Goal: Task Accomplishment & Management: Manage account settings

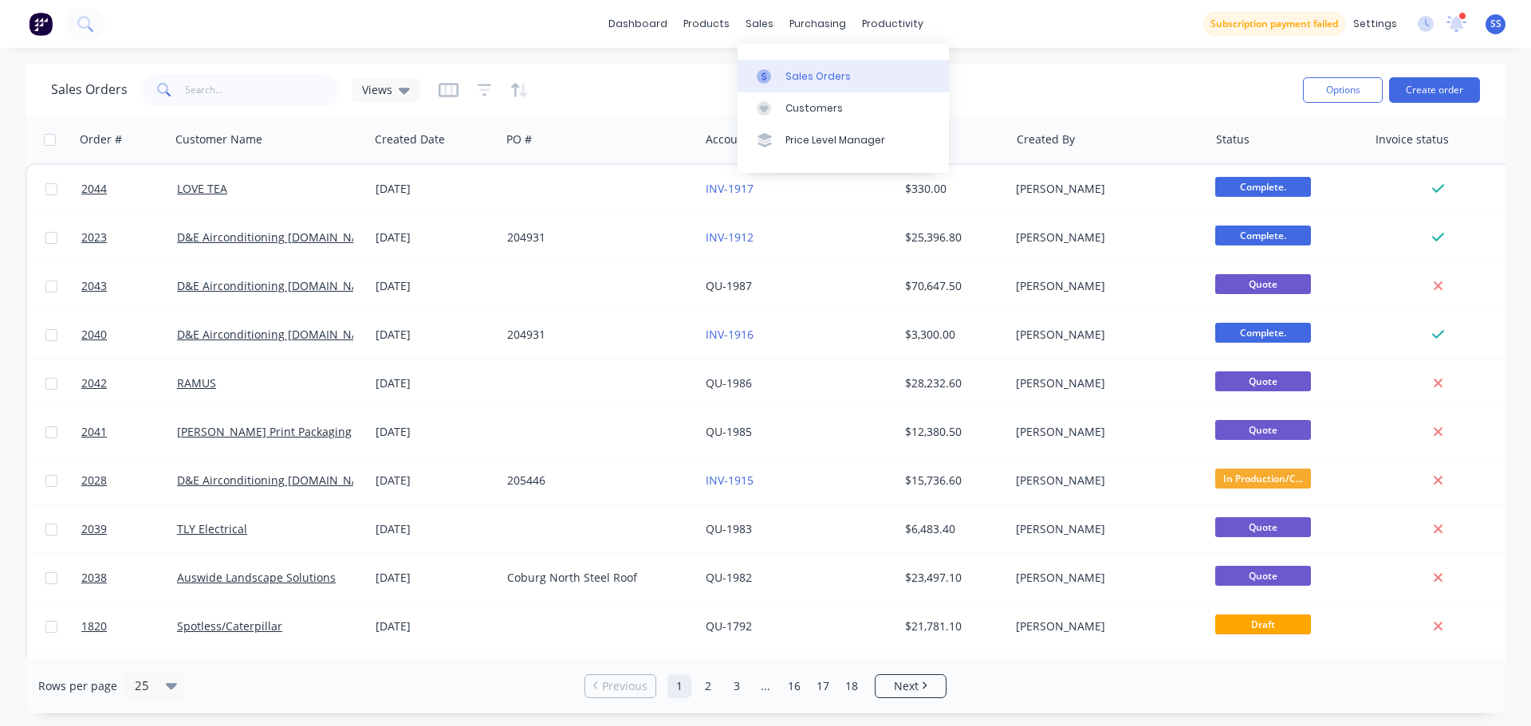
click at [769, 80] on icon at bounding box center [763, 76] width 14 height 14
click at [407, 36] on div "dashboard products sales purchasing productivity dashboard products Product Cat…" at bounding box center [765, 24] width 1531 height 48
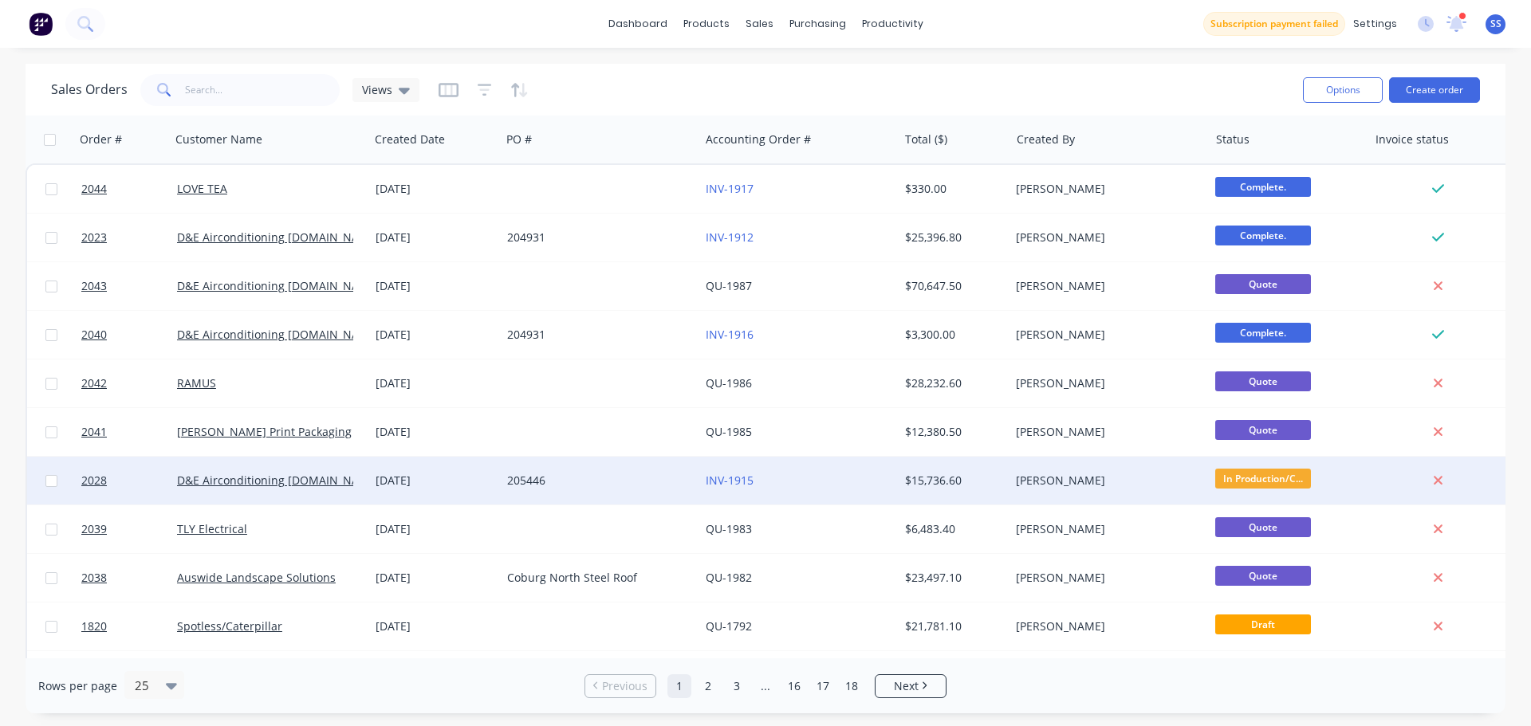
click at [675, 482] on div "205446" at bounding box center [595, 481] width 177 height 16
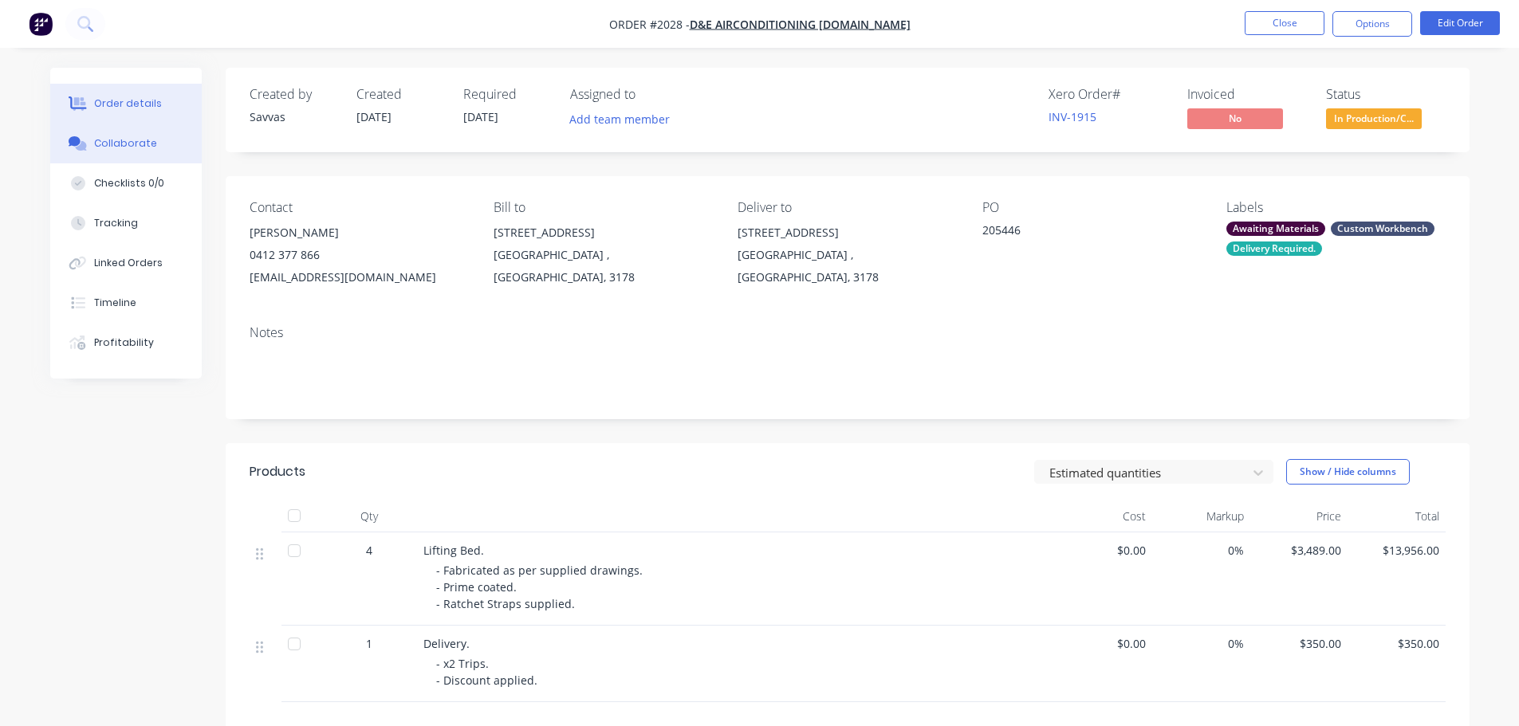
click at [85, 149] on icon at bounding box center [80, 146] width 11 height 10
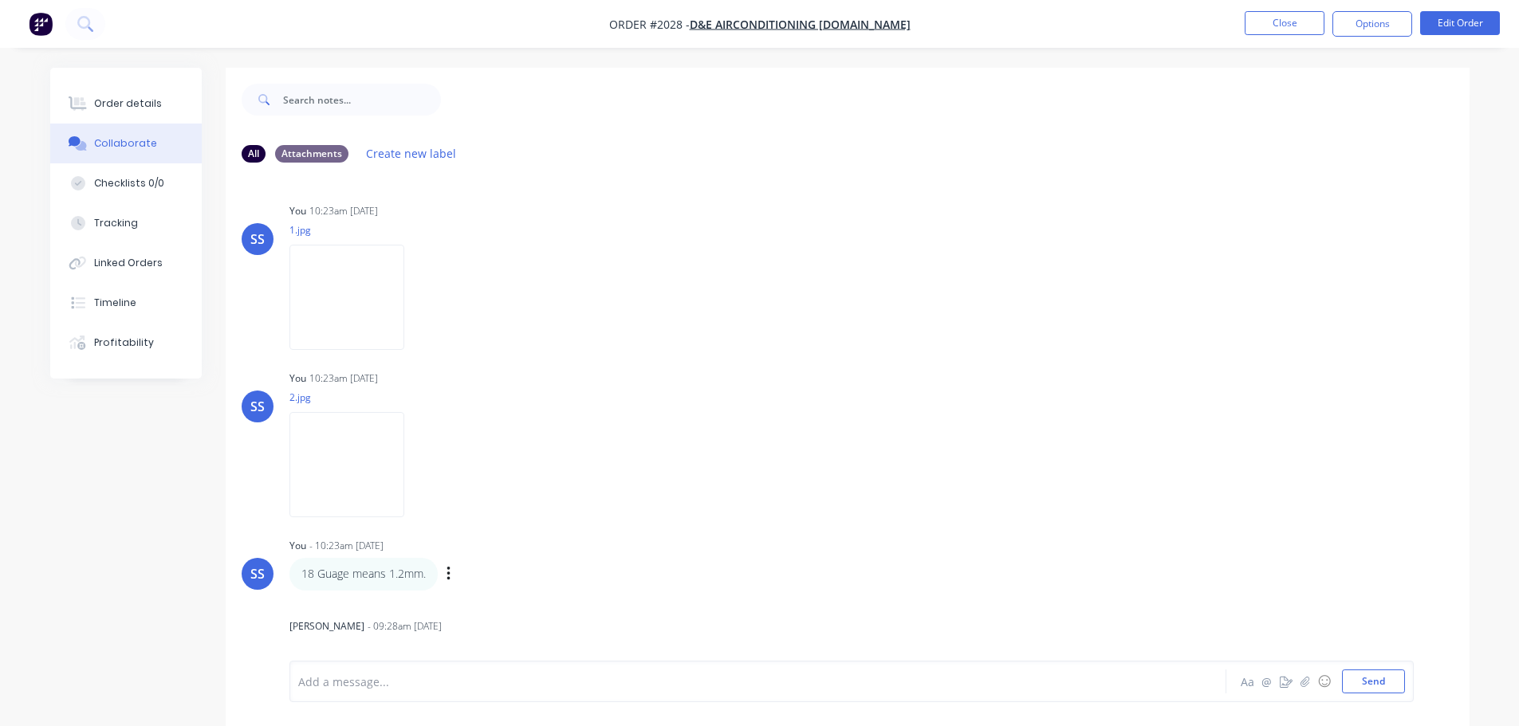
drag, startPoint x: 345, startPoint y: 469, endPoint x: 618, endPoint y: 535, distance: 280.5
click at [345, 470] on img at bounding box center [346, 464] width 115 height 104
click at [365, 265] on img at bounding box center [346, 297] width 115 height 104
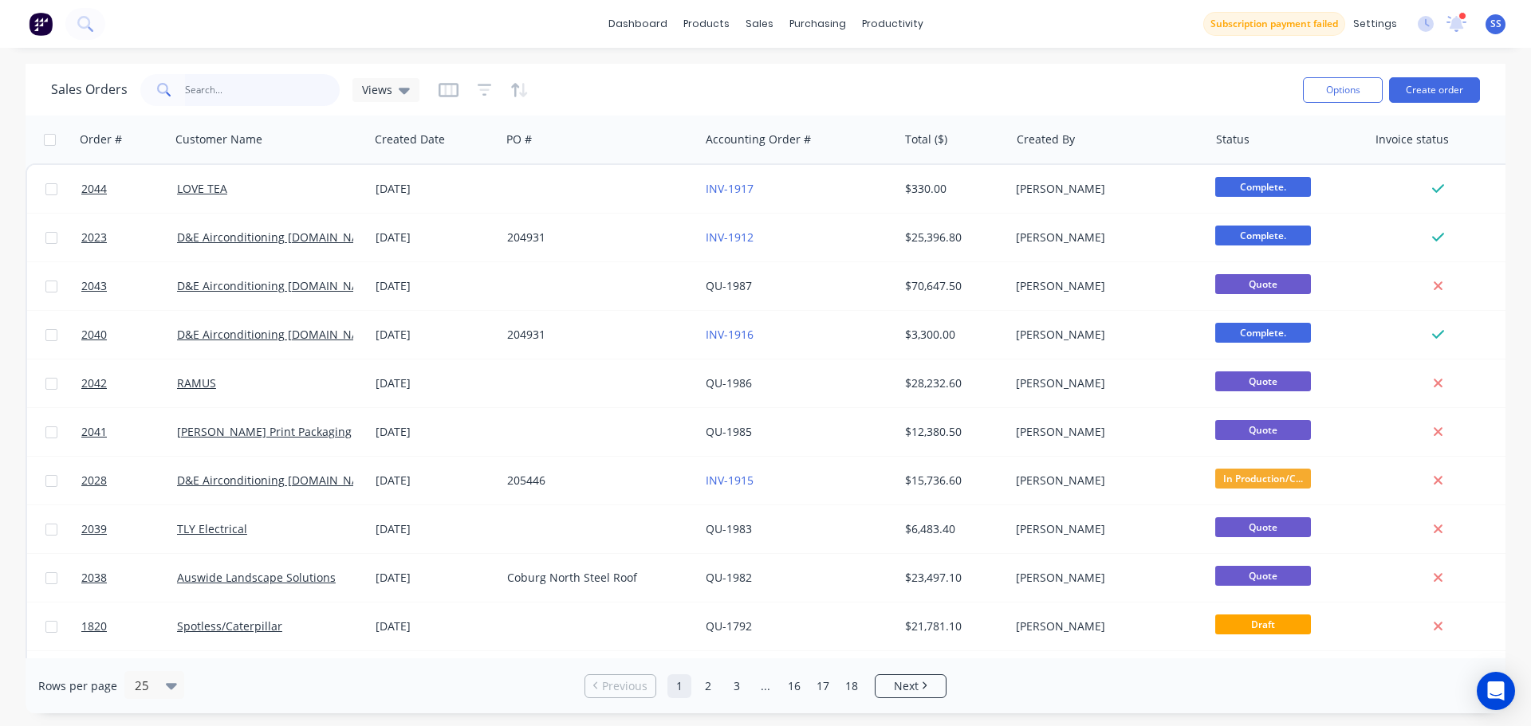
click at [265, 104] on input "text" at bounding box center [262, 90] width 155 height 32
type input "AUS"
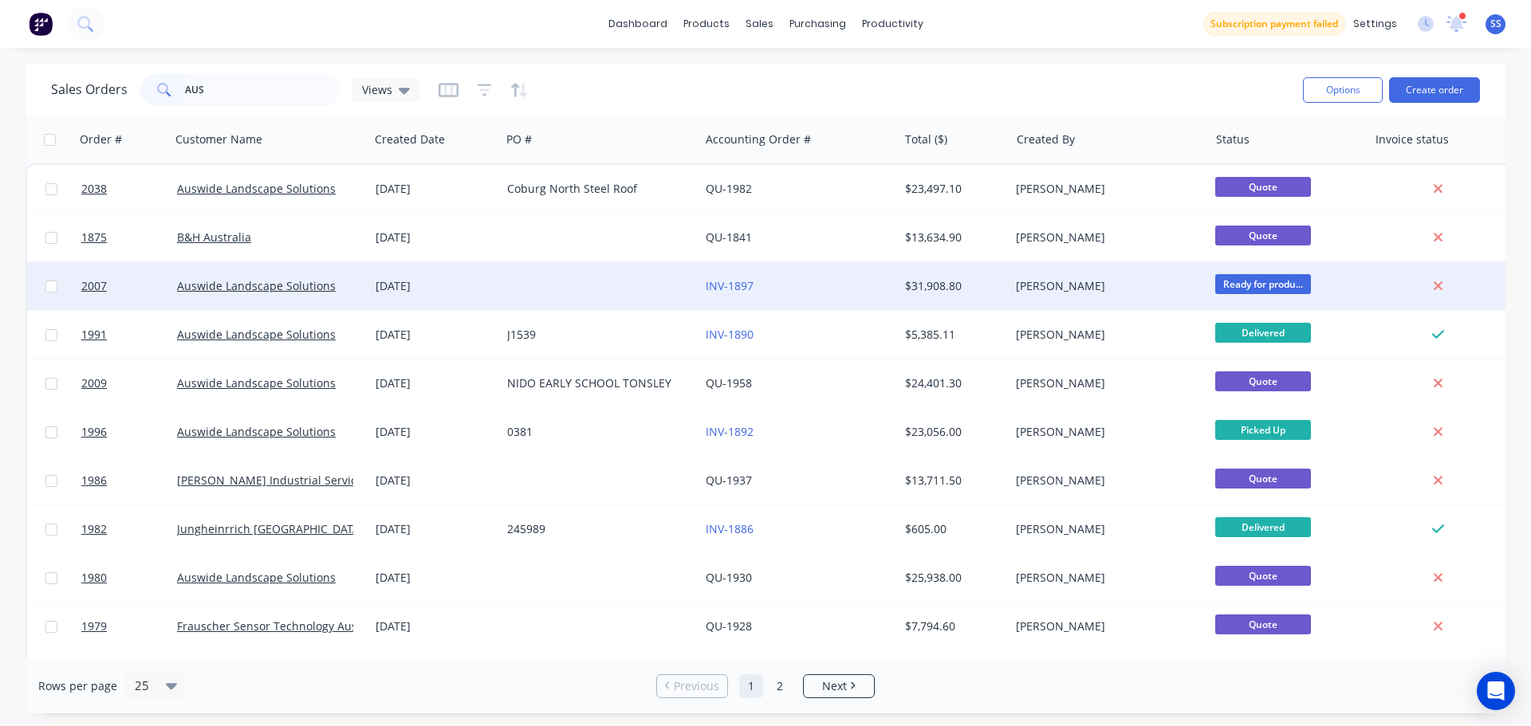
click at [650, 299] on div at bounding box center [600, 286] width 198 height 48
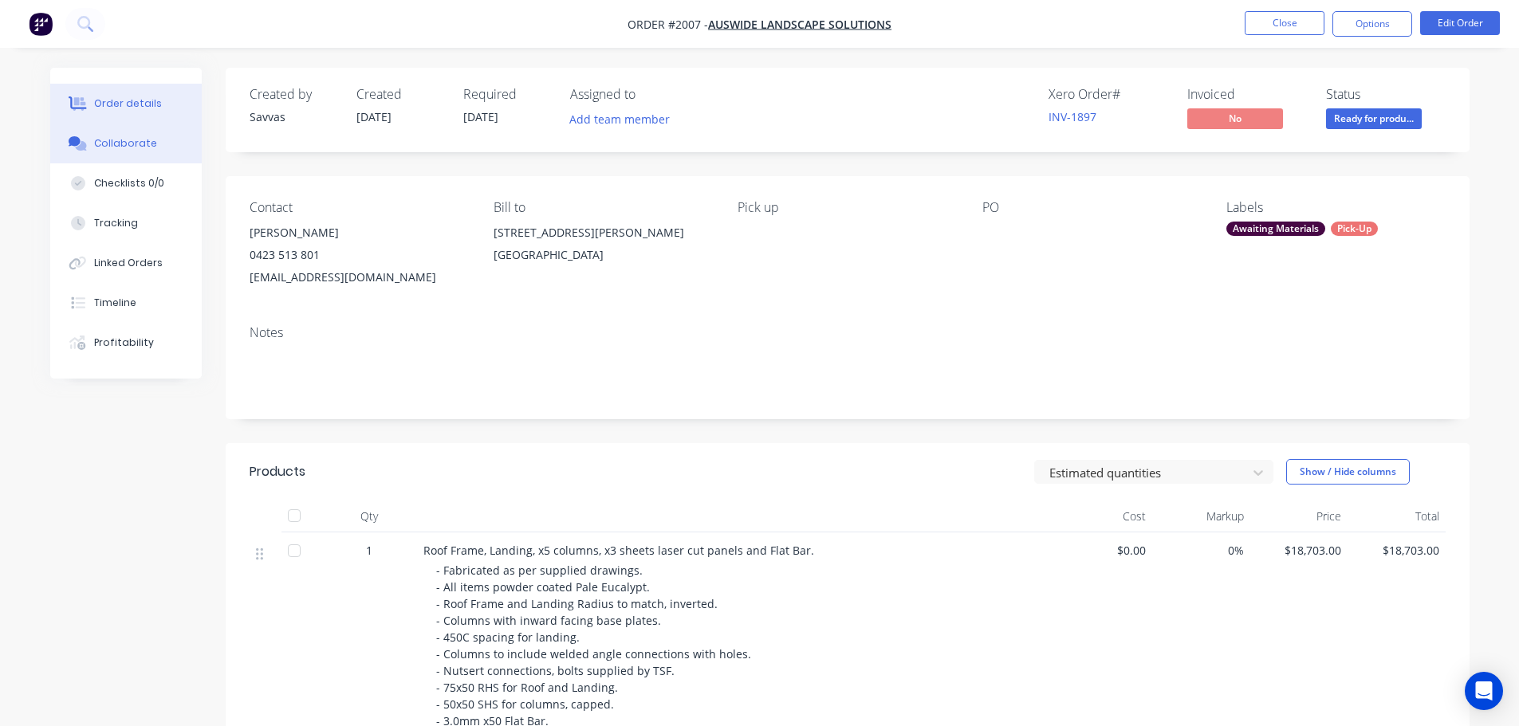
click at [175, 151] on button "Collaborate" at bounding box center [125, 144] width 151 height 40
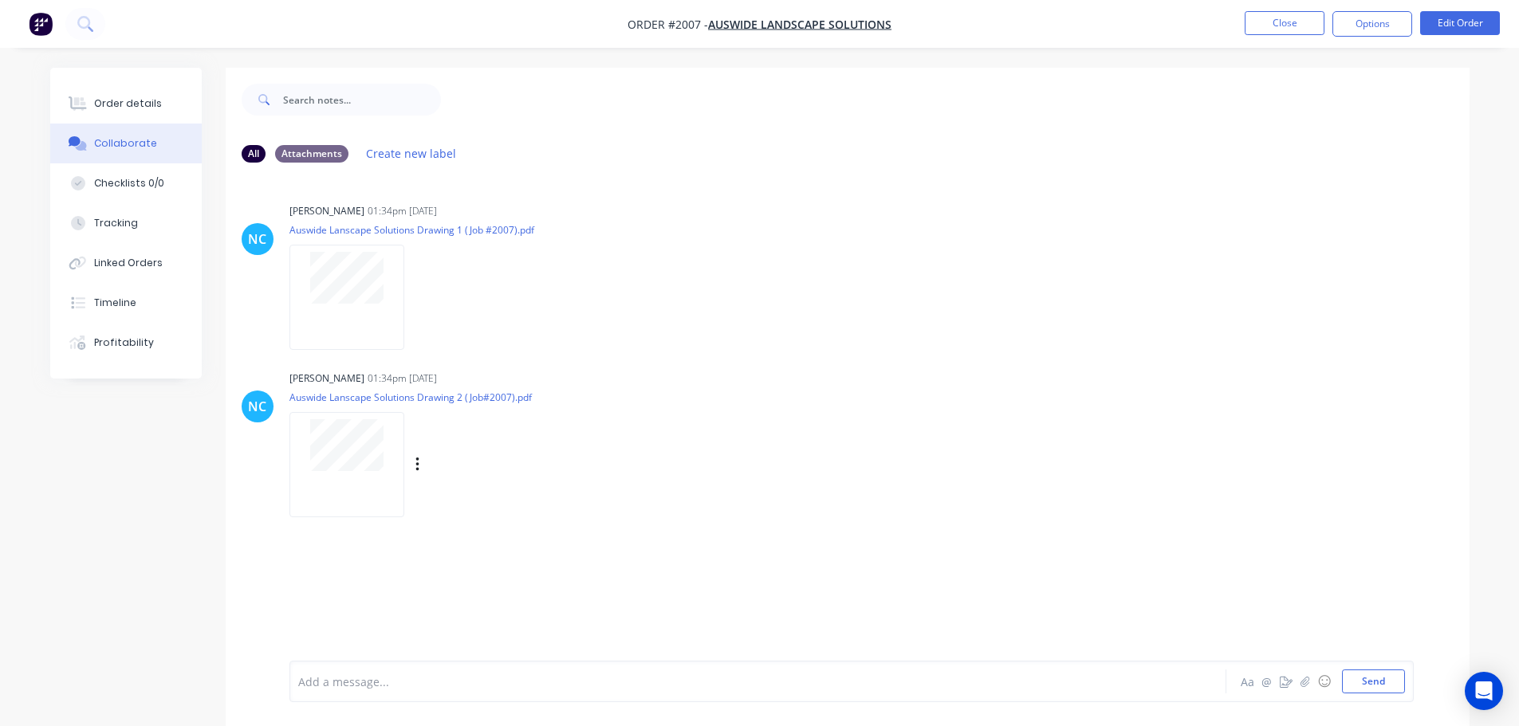
click at [340, 484] on div at bounding box center [346, 464] width 115 height 104
click at [962, 38] on nav "Order #2007 - Auswide Landscape Solutions Close Options Edit Order" at bounding box center [759, 24] width 1519 height 48
click at [962, 35] on li "Close" at bounding box center [1284, 24] width 80 height 26
click at [962, 31] on button "Close" at bounding box center [1284, 23] width 80 height 24
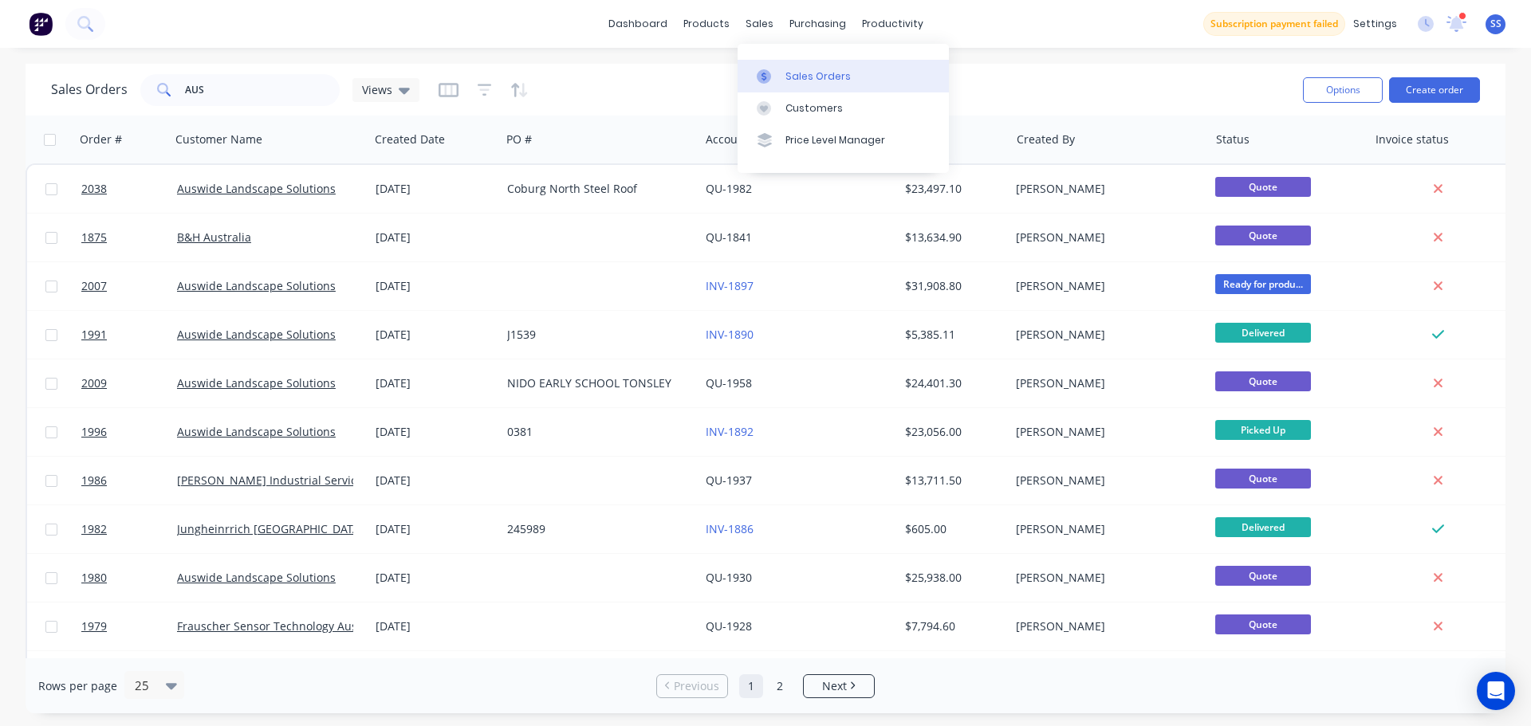
drag, startPoint x: 783, startPoint y: 74, endPoint x: 819, endPoint y: 90, distance: 39.3
click at [783, 74] on link "Sales Orders" at bounding box center [842, 76] width 211 height 32
click at [216, 92] on input "AUS" at bounding box center [262, 90] width 155 height 32
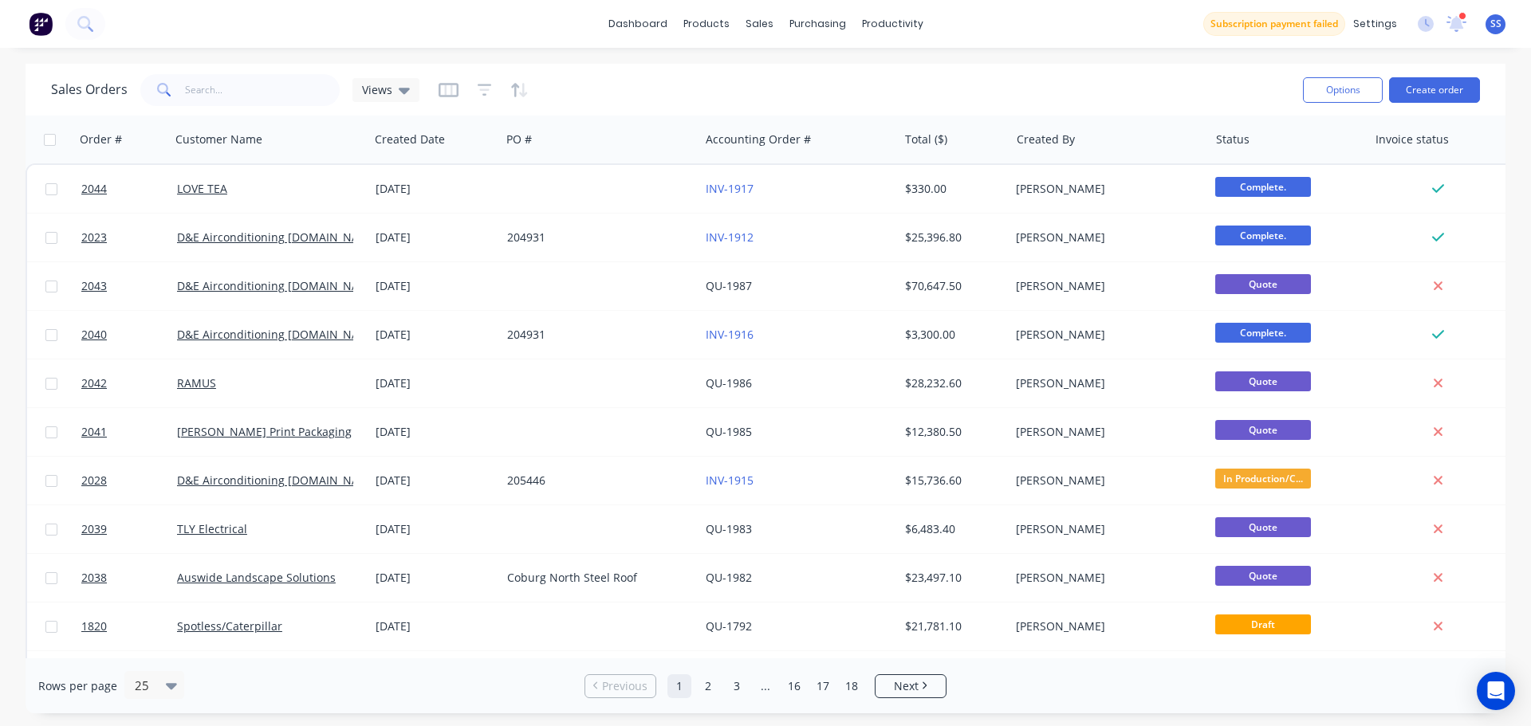
click at [258, 72] on div "Sales Orders Views" at bounding box center [670, 89] width 1239 height 39
click at [251, 82] on input "text" at bounding box center [262, 90] width 155 height 32
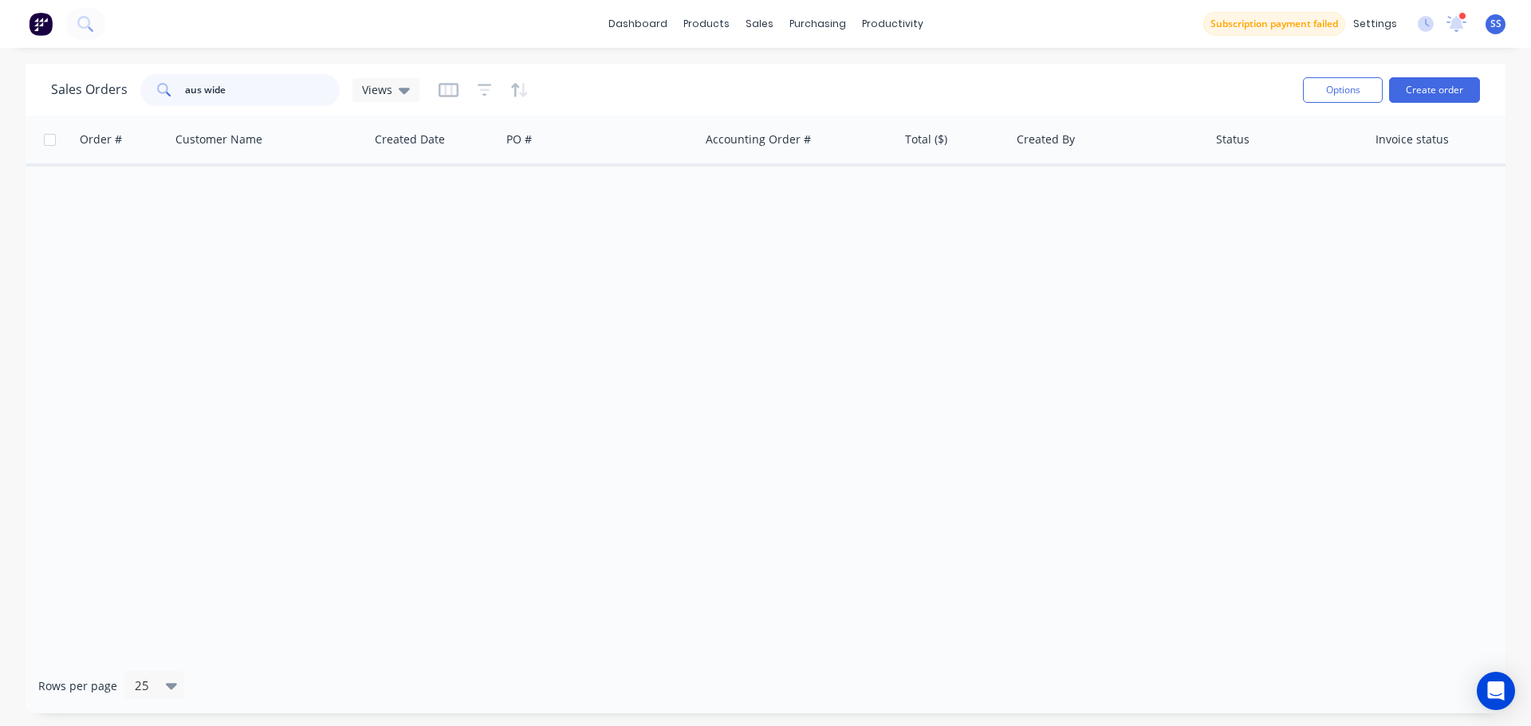
click at [202, 87] on input "aus wide" at bounding box center [262, 90] width 155 height 32
type input "auswide"
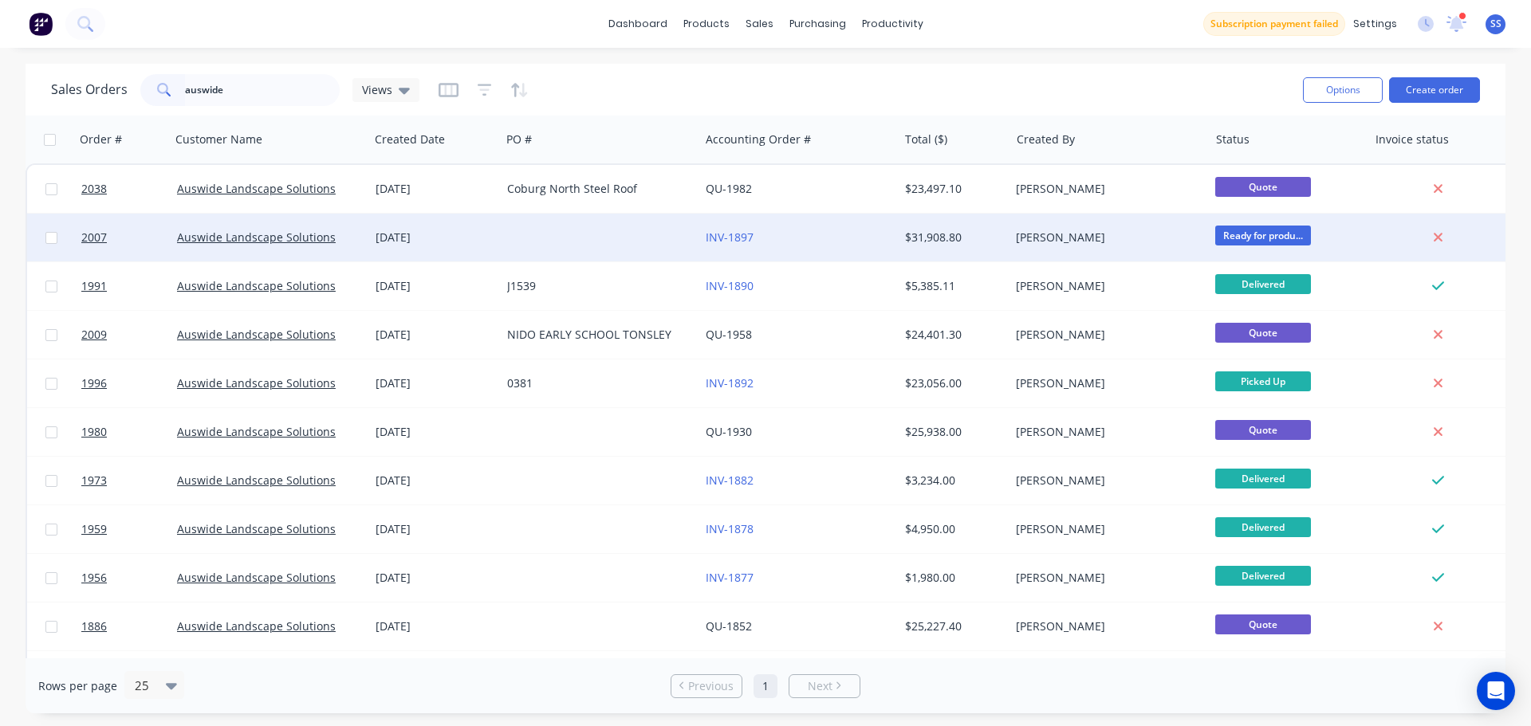
click at [833, 242] on div "INV-1897" at bounding box center [793, 238] width 177 height 16
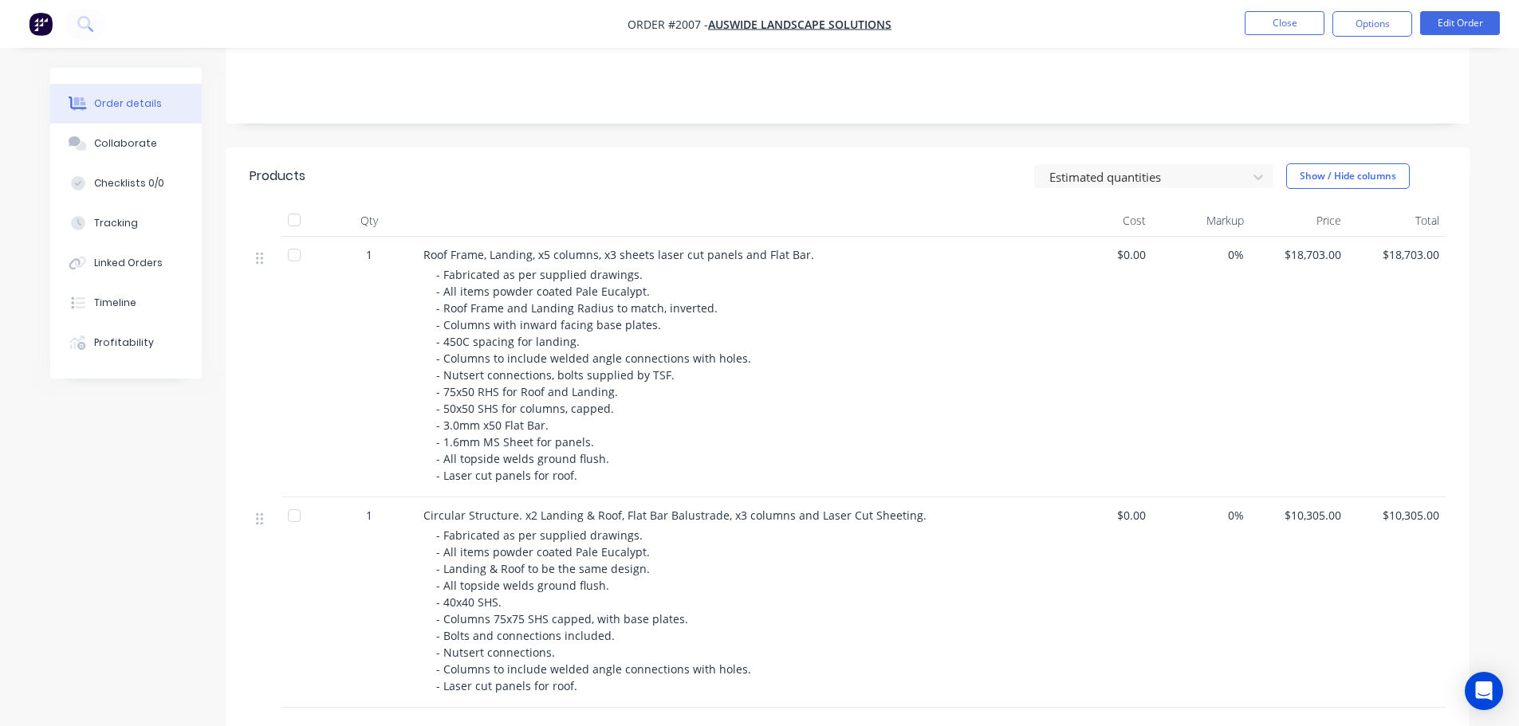
scroll to position [319, 0]
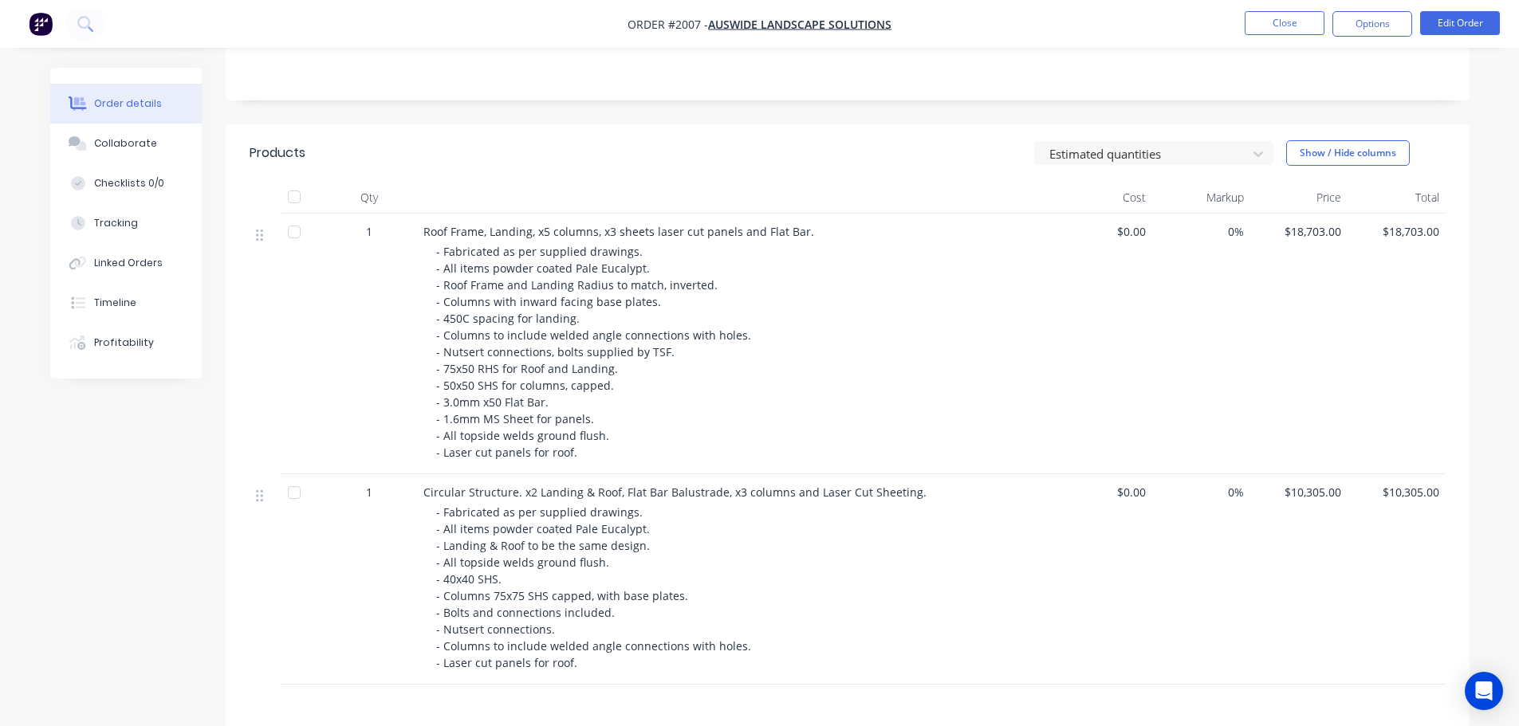
click at [962, 6] on nav "Order #2007 - Auswide Landscape Solutions Close Options Edit Order" at bounding box center [759, 24] width 1519 height 48
click at [962, 15] on button "Options" at bounding box center [1372, 24] width 80 height 26
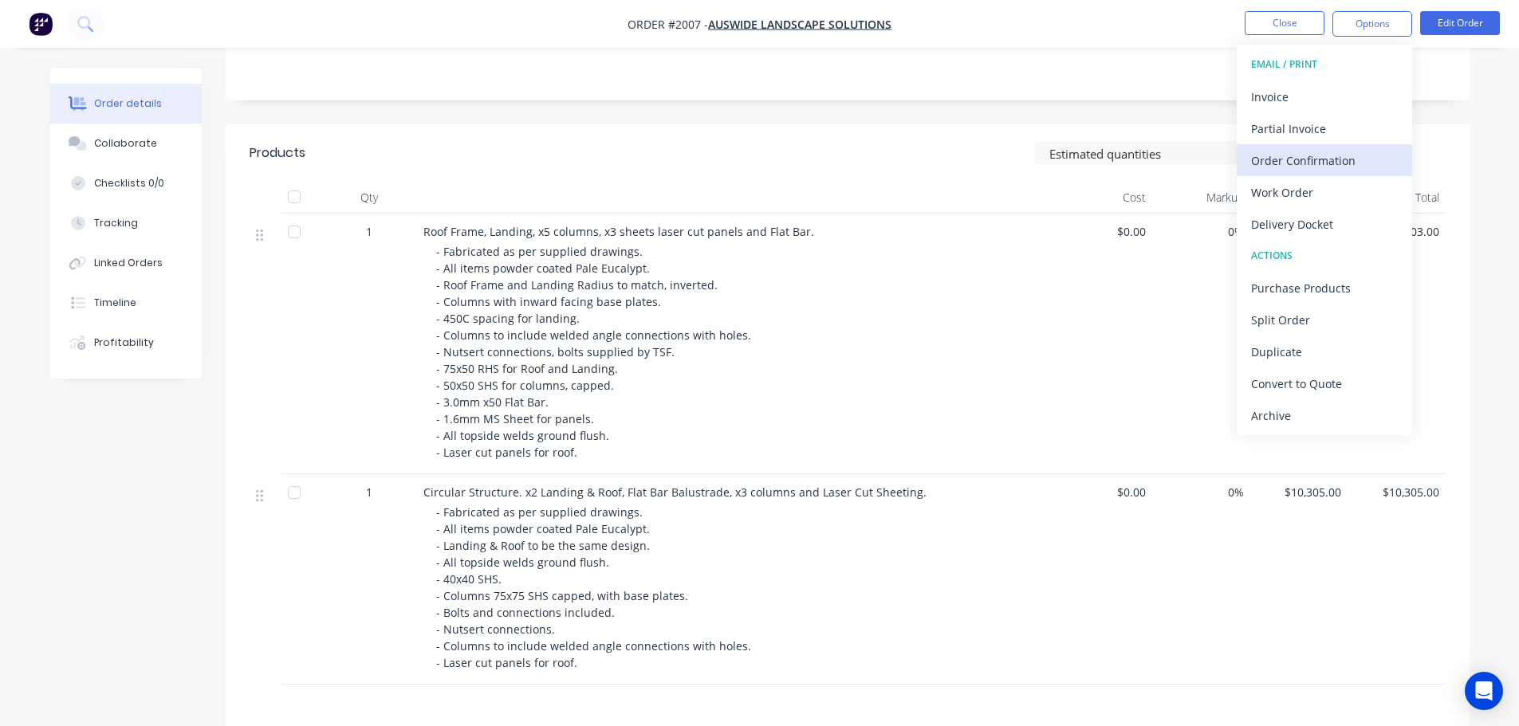
click at [962, 175] on button "Order Confirmation" at bounding box center [1323, 160] width 175 height 32
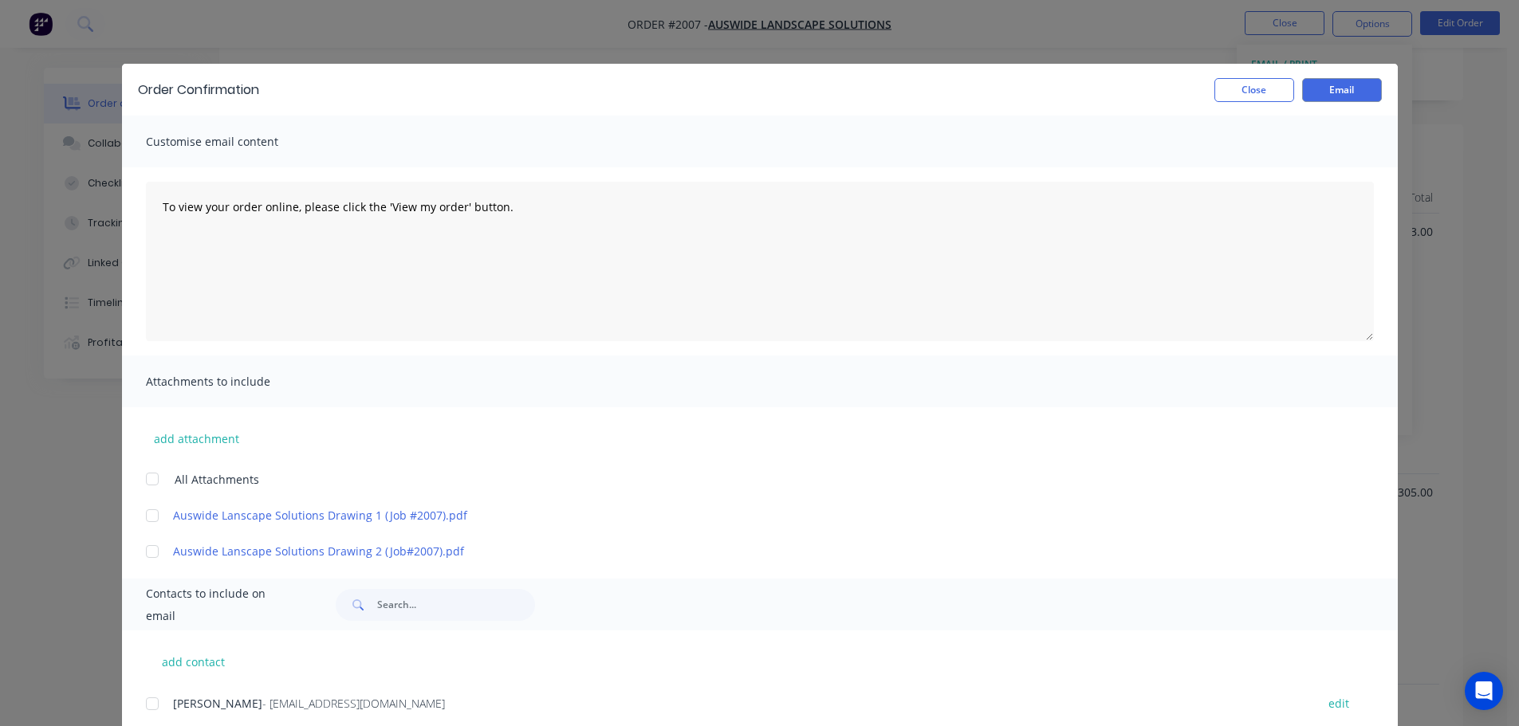
click at [962, 76] on div "Order Confirmation Close Email" at bounding box center [759, 90] width 1275 height 52
click at [962, 87] on button "Close" at bounding box center [1254, 90] width 80 height 24
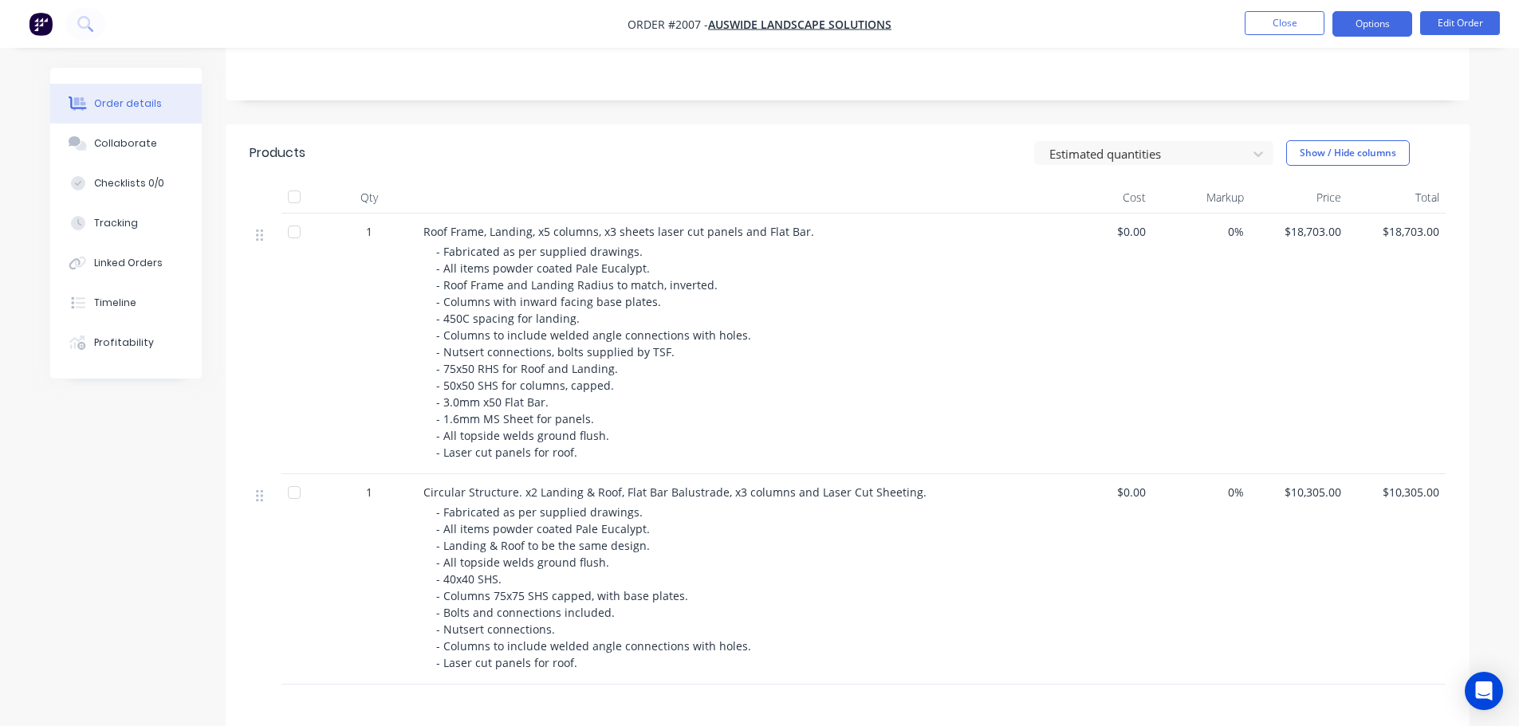
click at [962, 31] on button "Options" at bounding box center [1372, 24] width 80 height 26
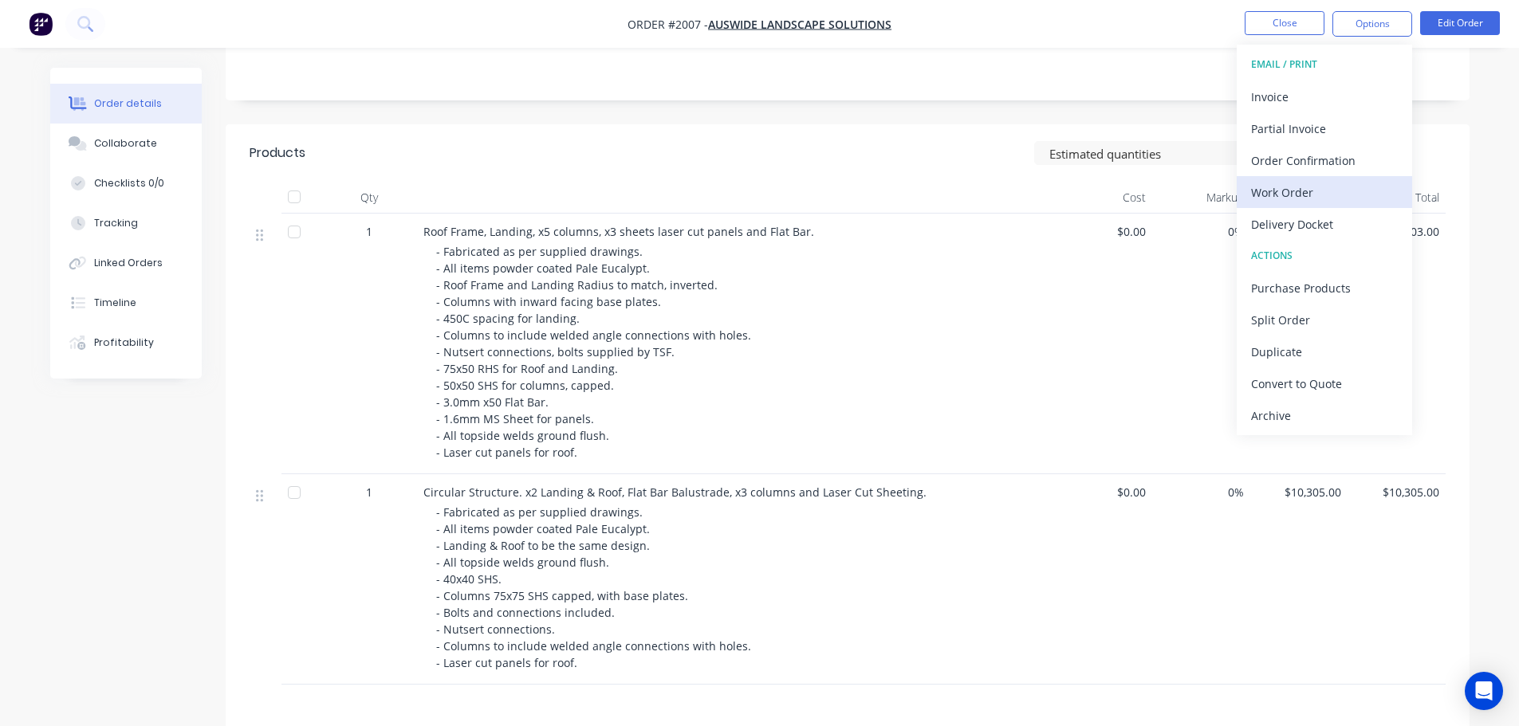
click at [962, 187] on div "Work Order" at bounding box center [1324, 192] width 147 height 23
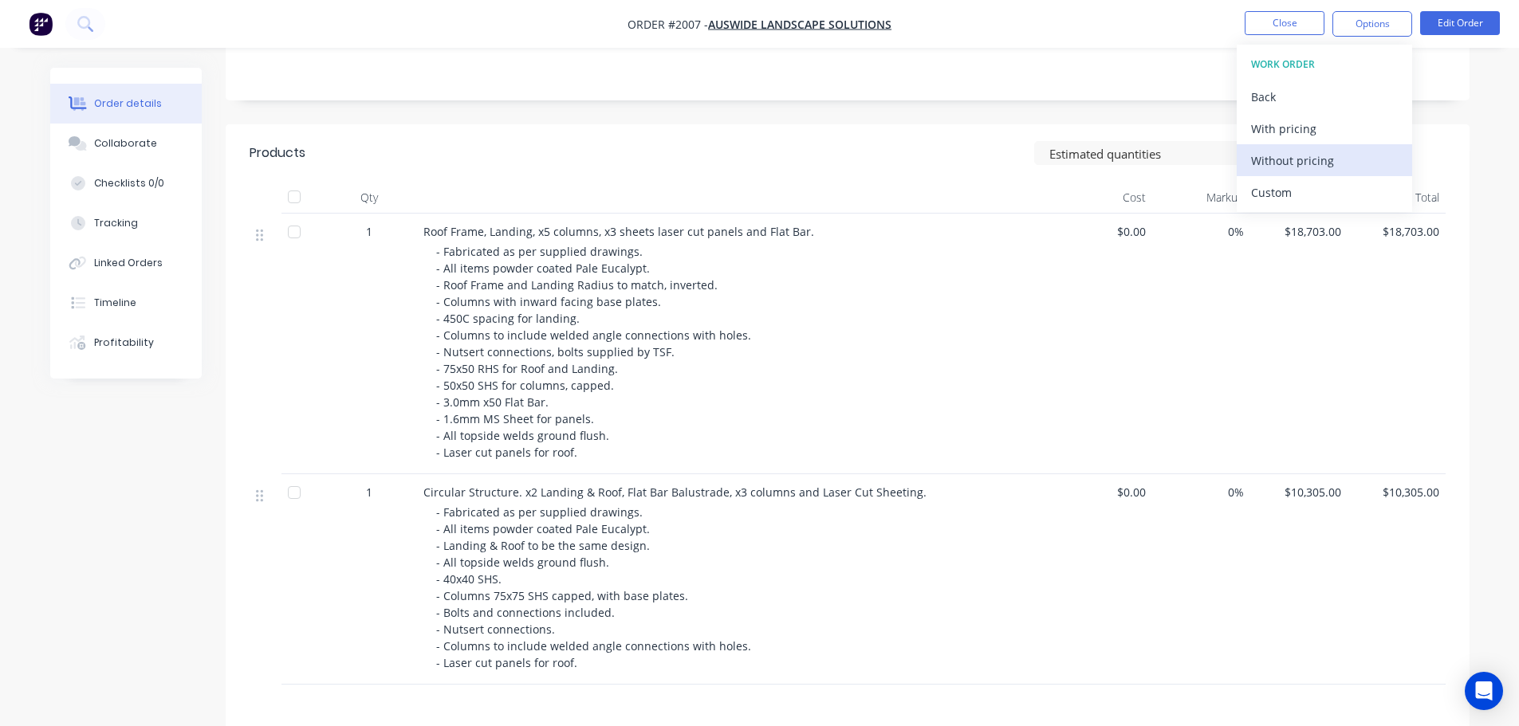
click at [962, 151] on div "Without pricing" at bounding box center [1324, 160] width 147 height 23
drag, startPoint x: 1224, startPoint y: 12, endPoint x: 1241, endPoint y: 17, distance: 18.2
click at [962, 14] on nav "Order #2007 - Auswide Landscape Solutions Close Options Edit Order" at bounding box center [759, 24] width 1519 height 48
click at [962, 18] on button "Close" at bounding box center [1284, 23] width 80 height 24
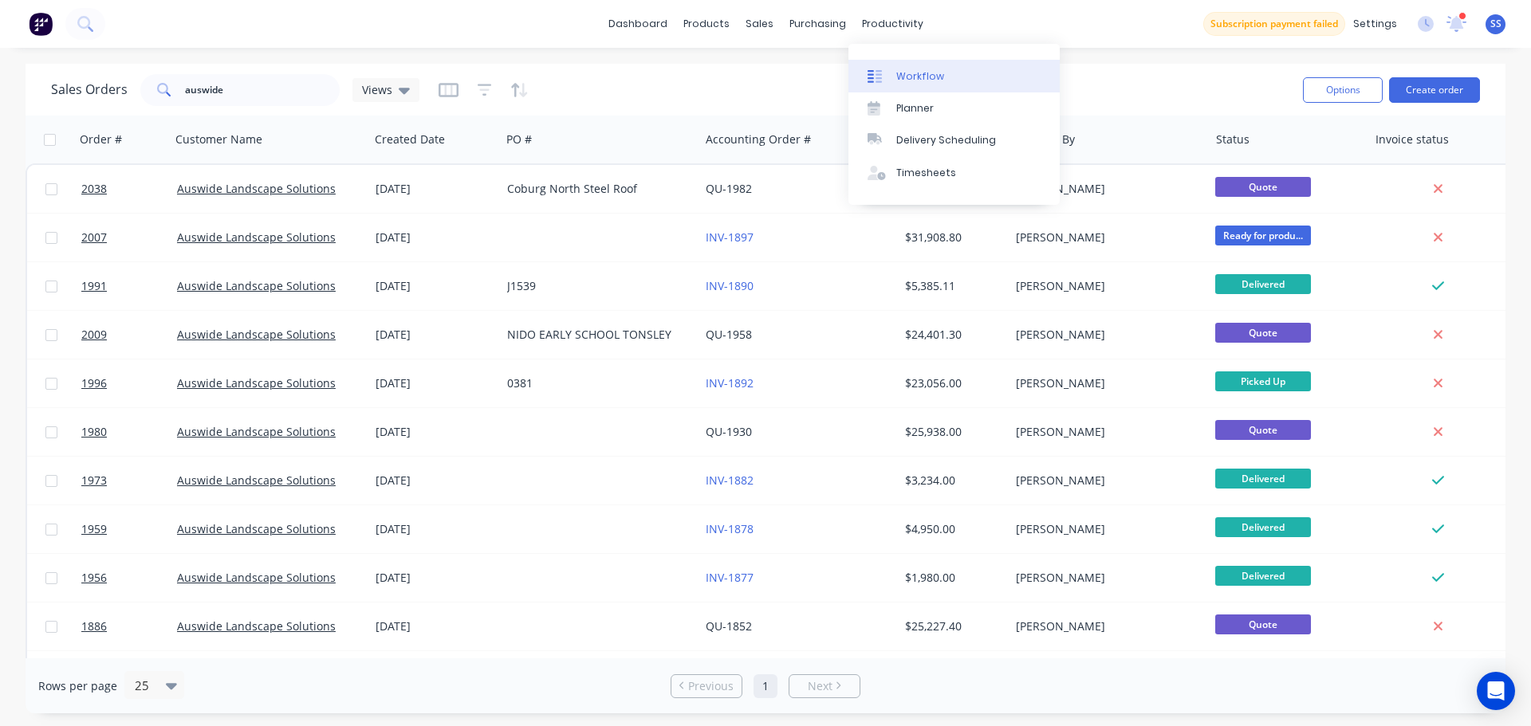
click at [920, 70] on div "Workflow" at bounding box center [920, 76] width 48 height 14
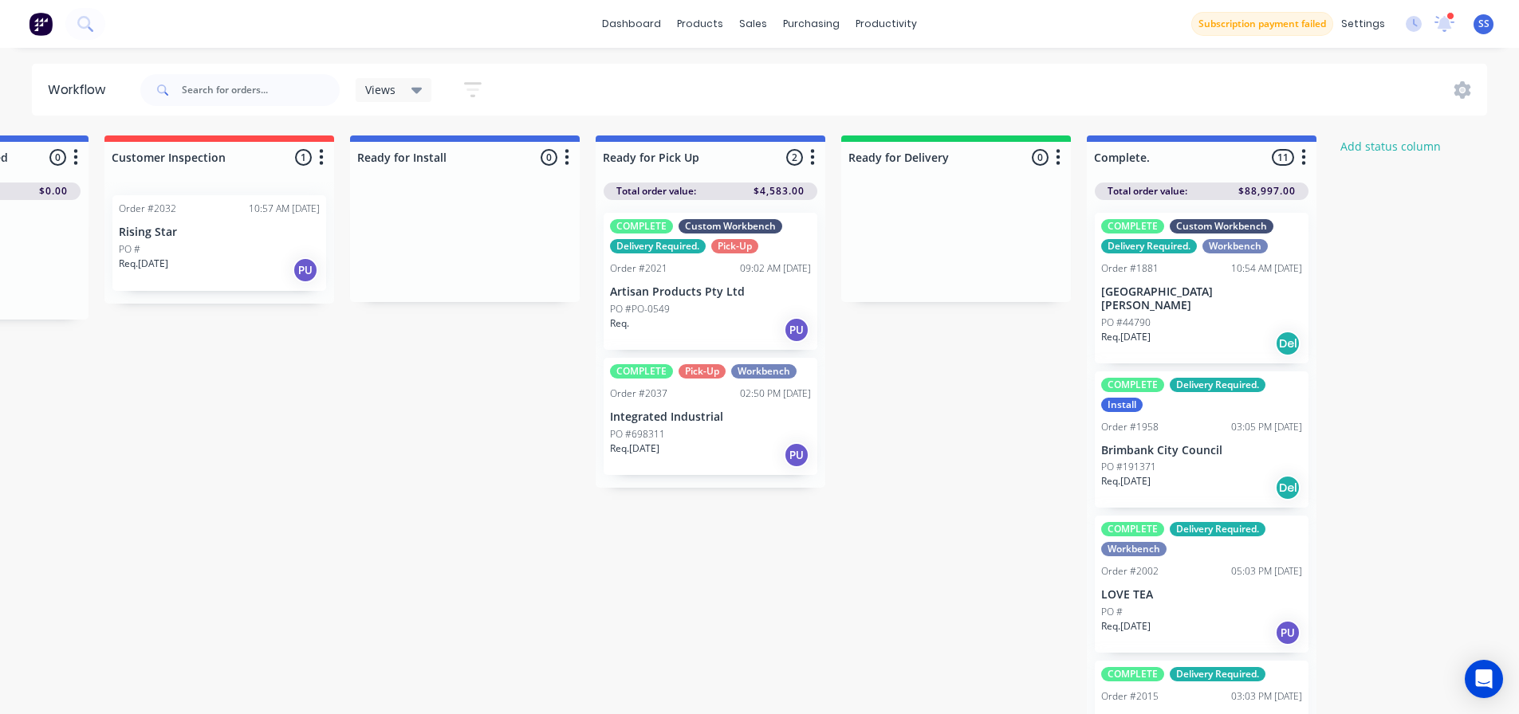
scroll to position [0, 1184]
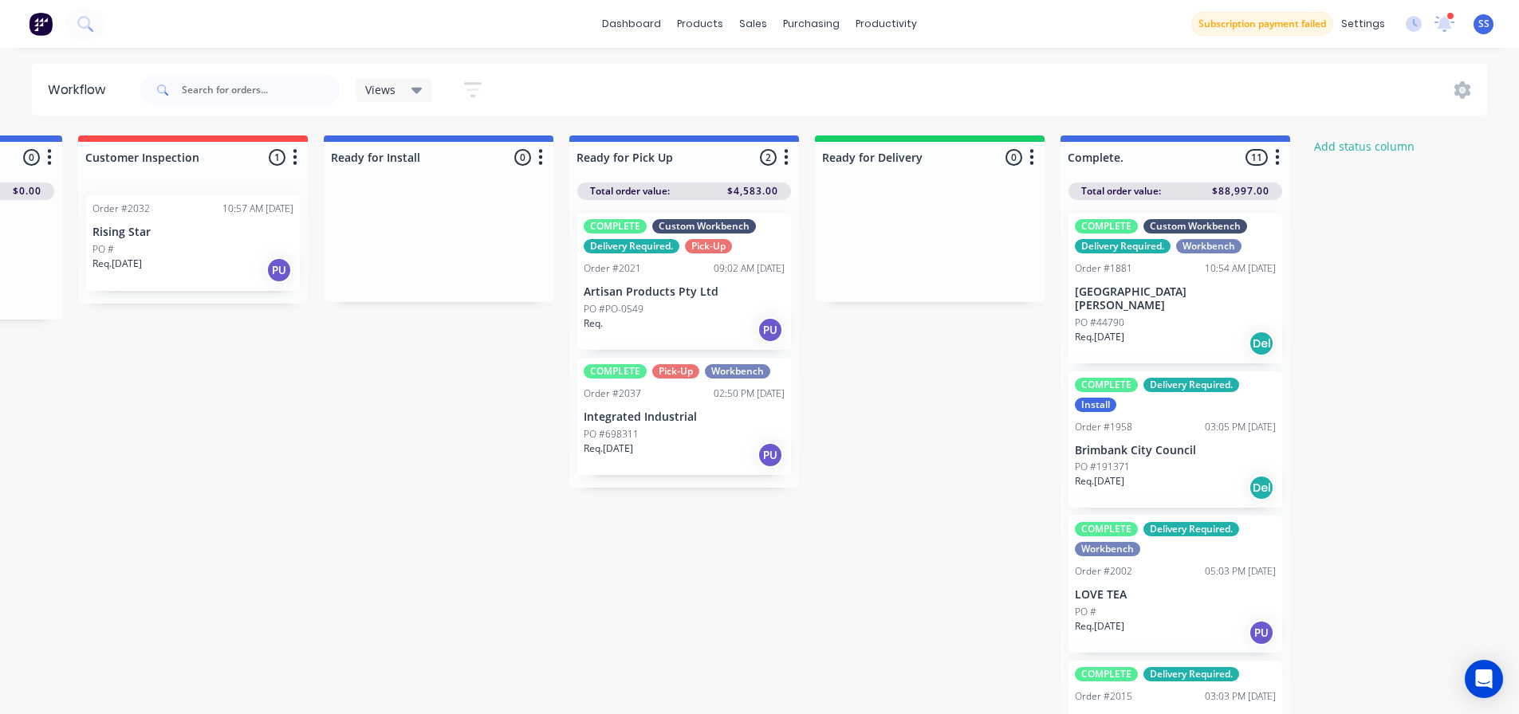
click at [854, 396] on div "Submitted 2 Status colour #273444 hex #273444 Save Cancel Summaries Total order…" at bounding box center [249, 429] width 2890 height 587
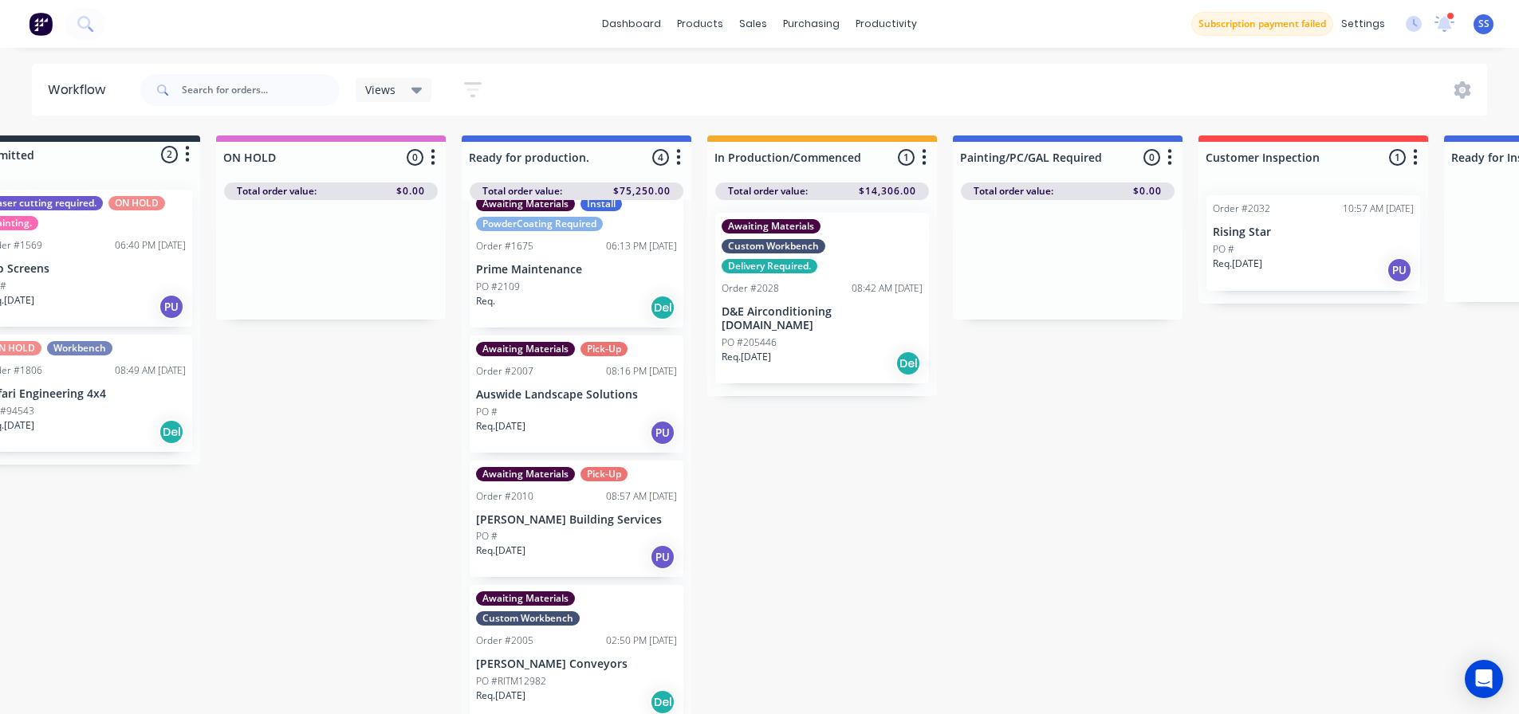
scroll to position [21, 64]
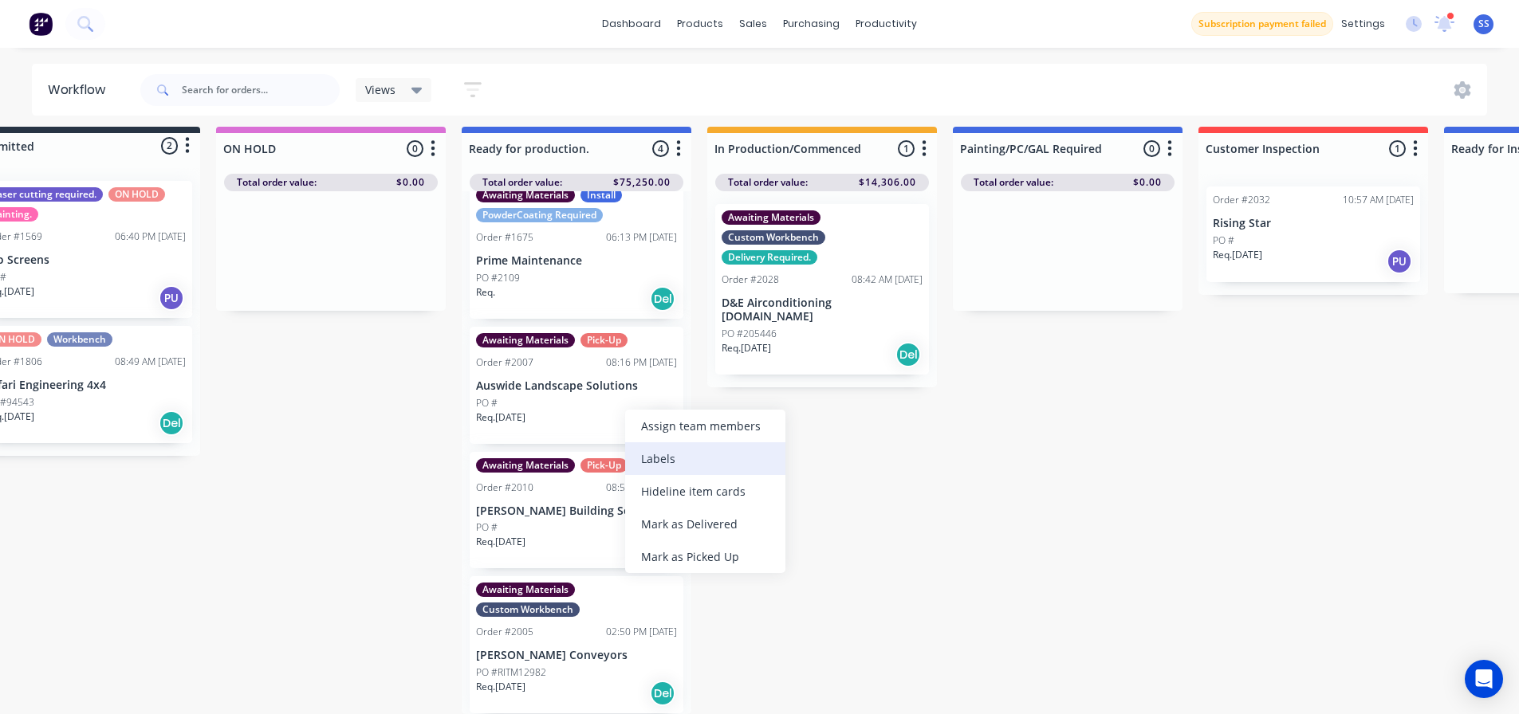
click at [666, 464] on div "Labels" at bounding box center [705, 458] width 160 height 33
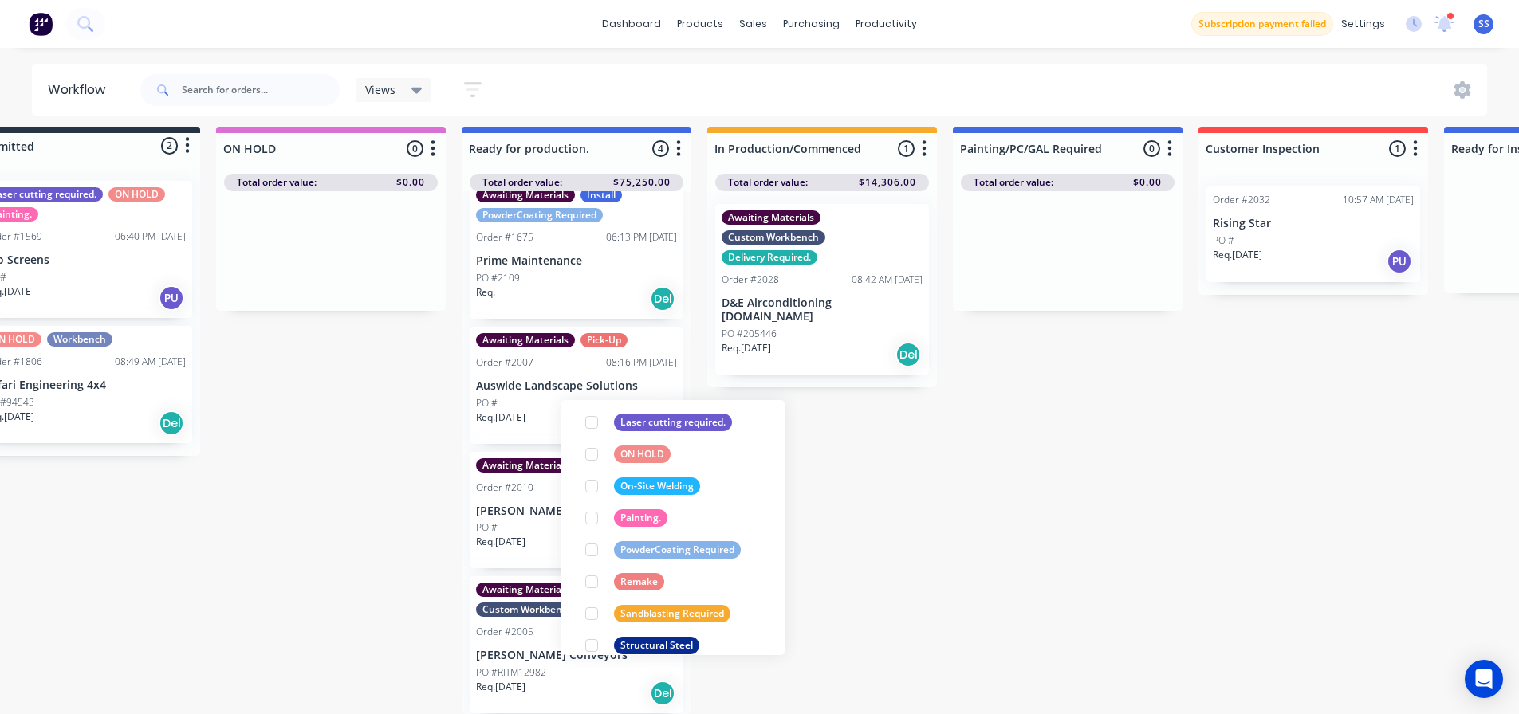
scroll to position [701, 0]
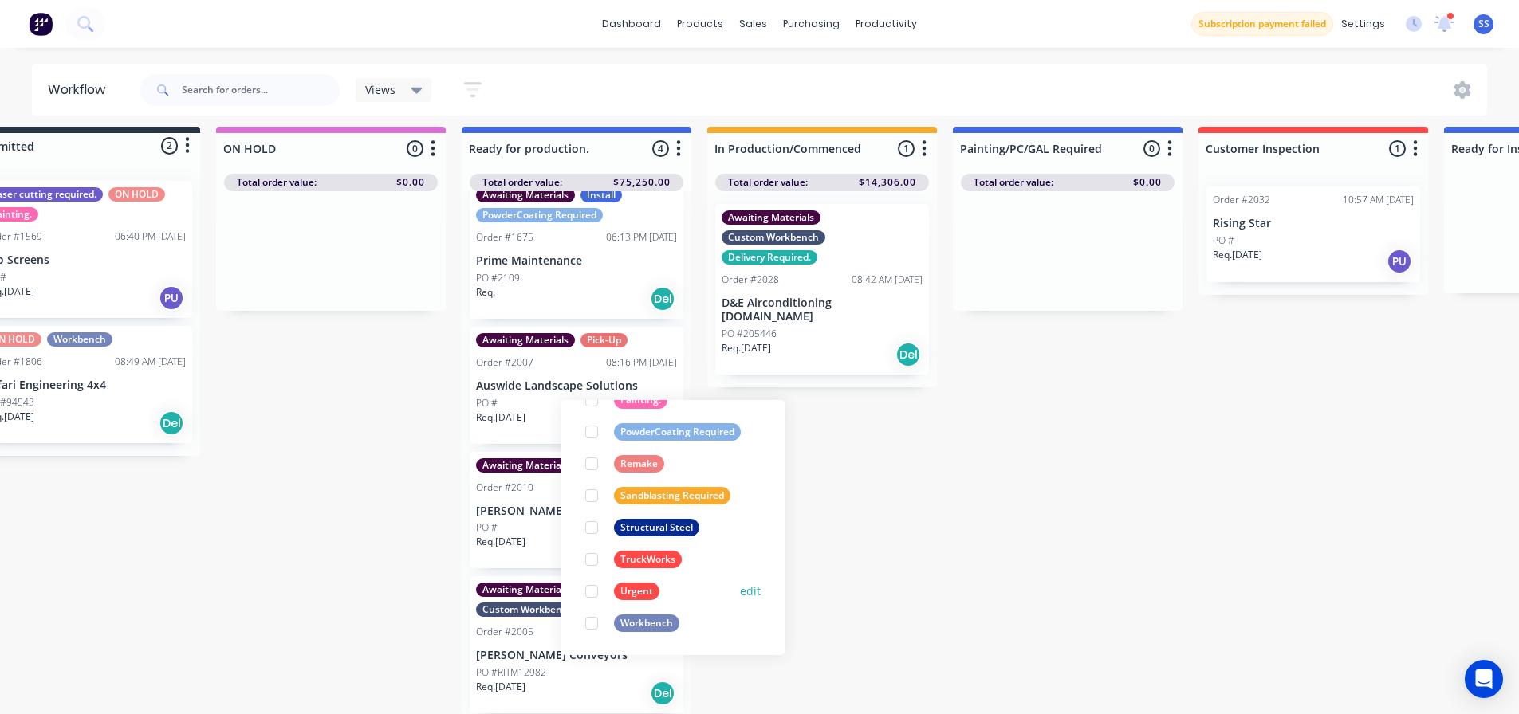
click at [590, 580] on div at bounding box center [592, 592] width 32 height 32
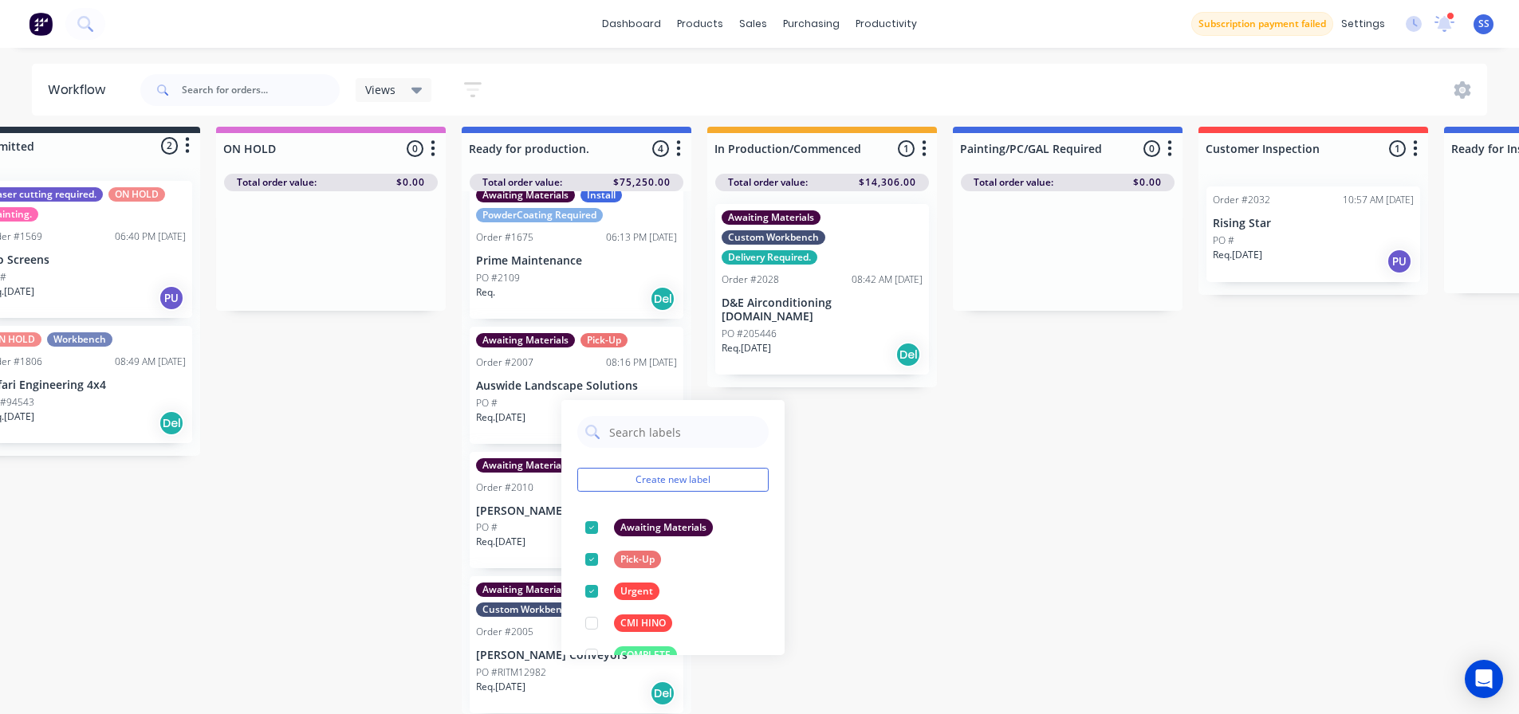
click at [953, 552] on div "Submitted 2 Status colour #273444 hex #273444 Save Cancel Summaries Total order…" at bounding box center [1369, 420] width 2890 height 587
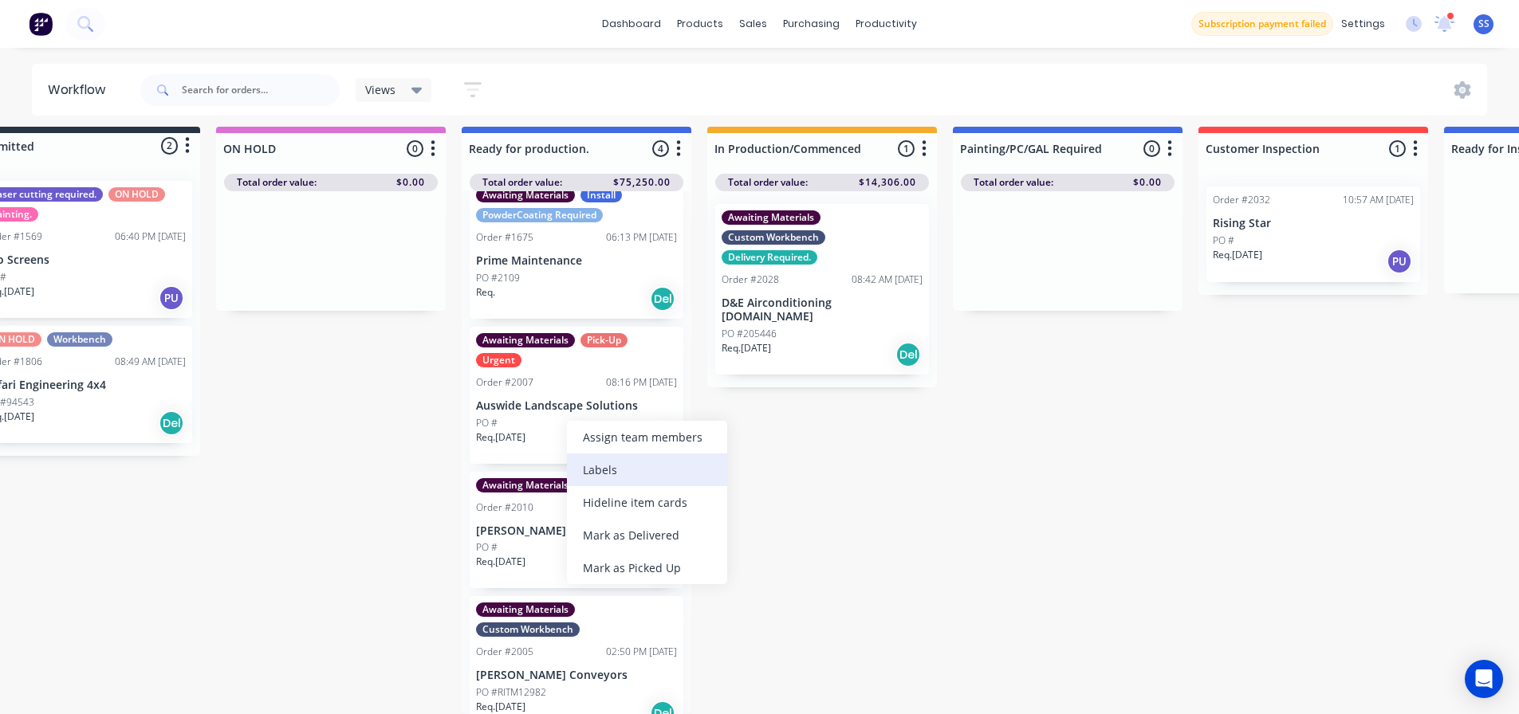
click at [635, 480] on div "Labels" at bounding box center [647, 470] width 160 height 33
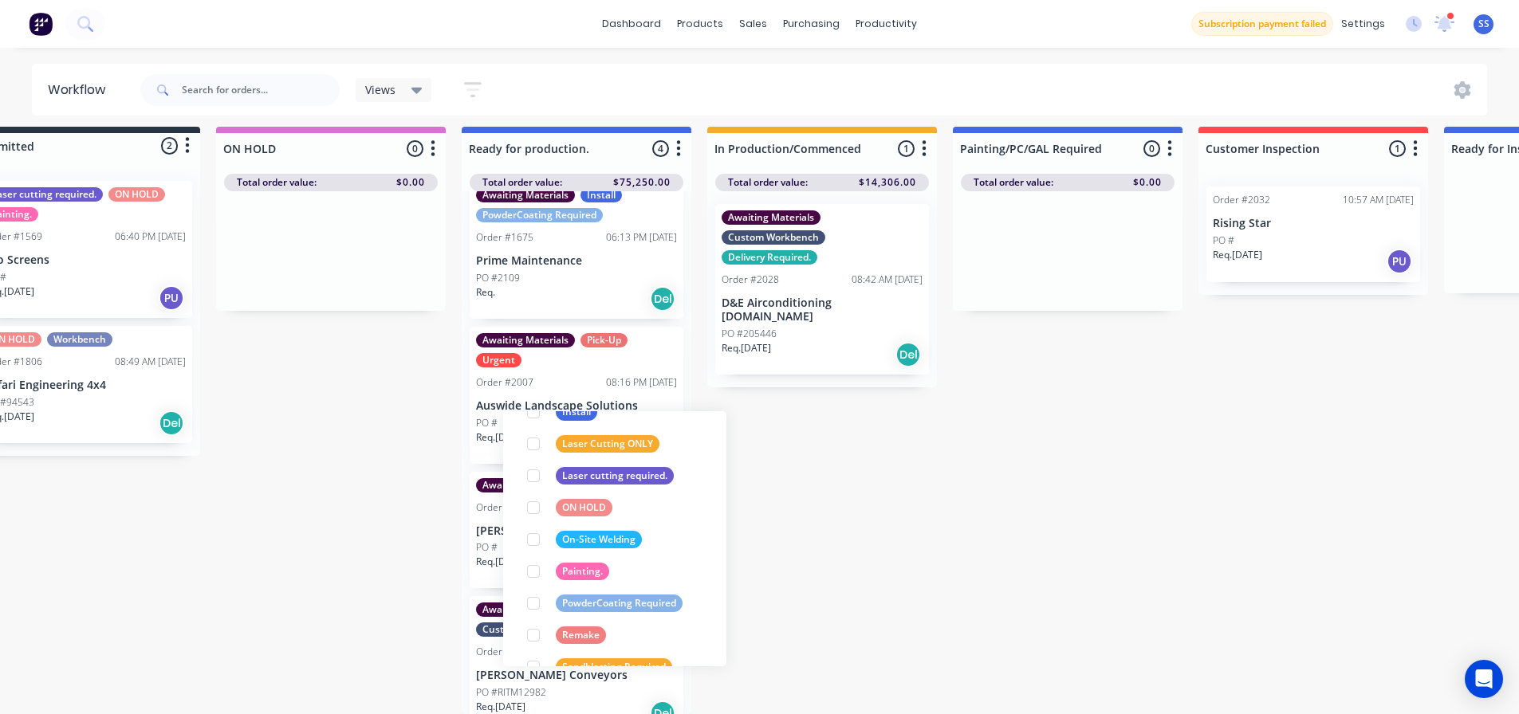
scroll to position [580, 0]
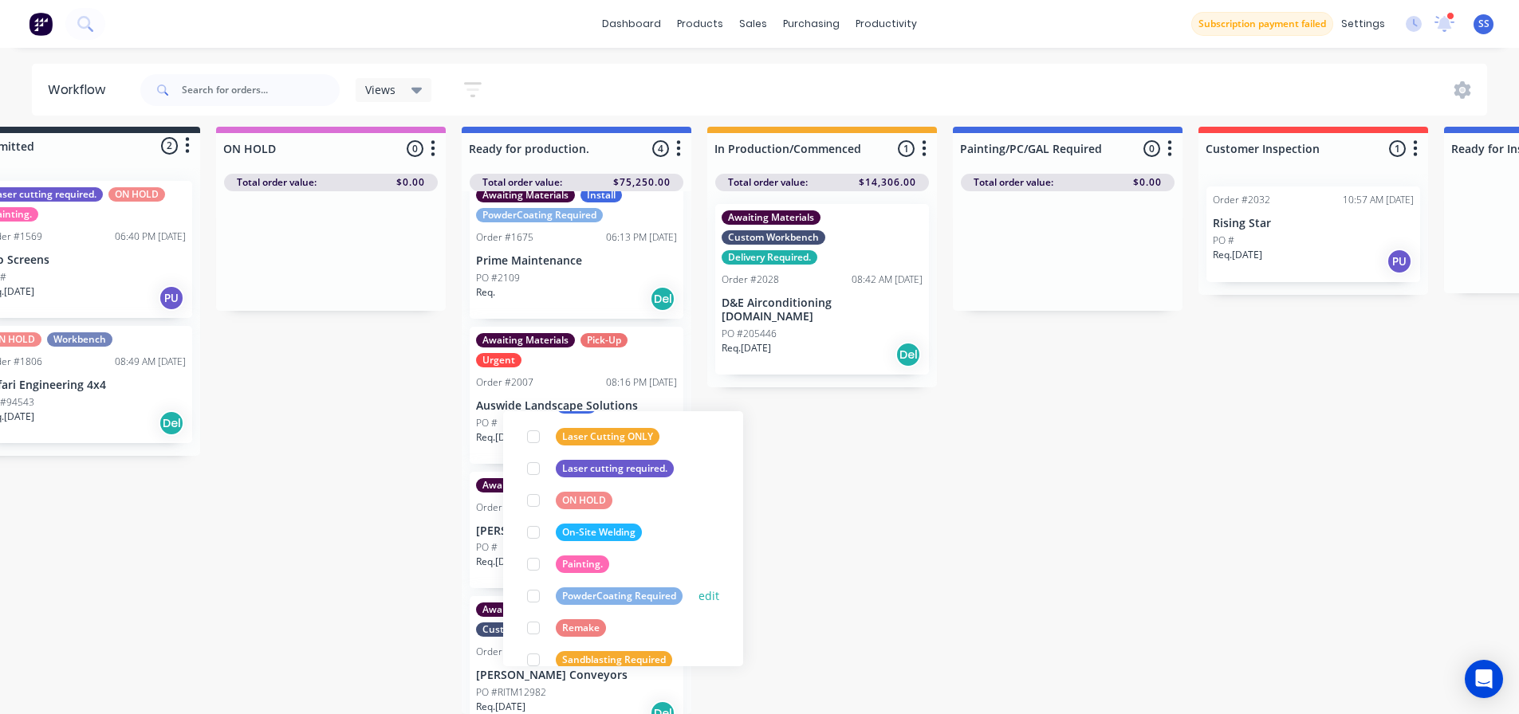
click at [536, 587] on div at bounding box center [533, 596] width 32 height 32
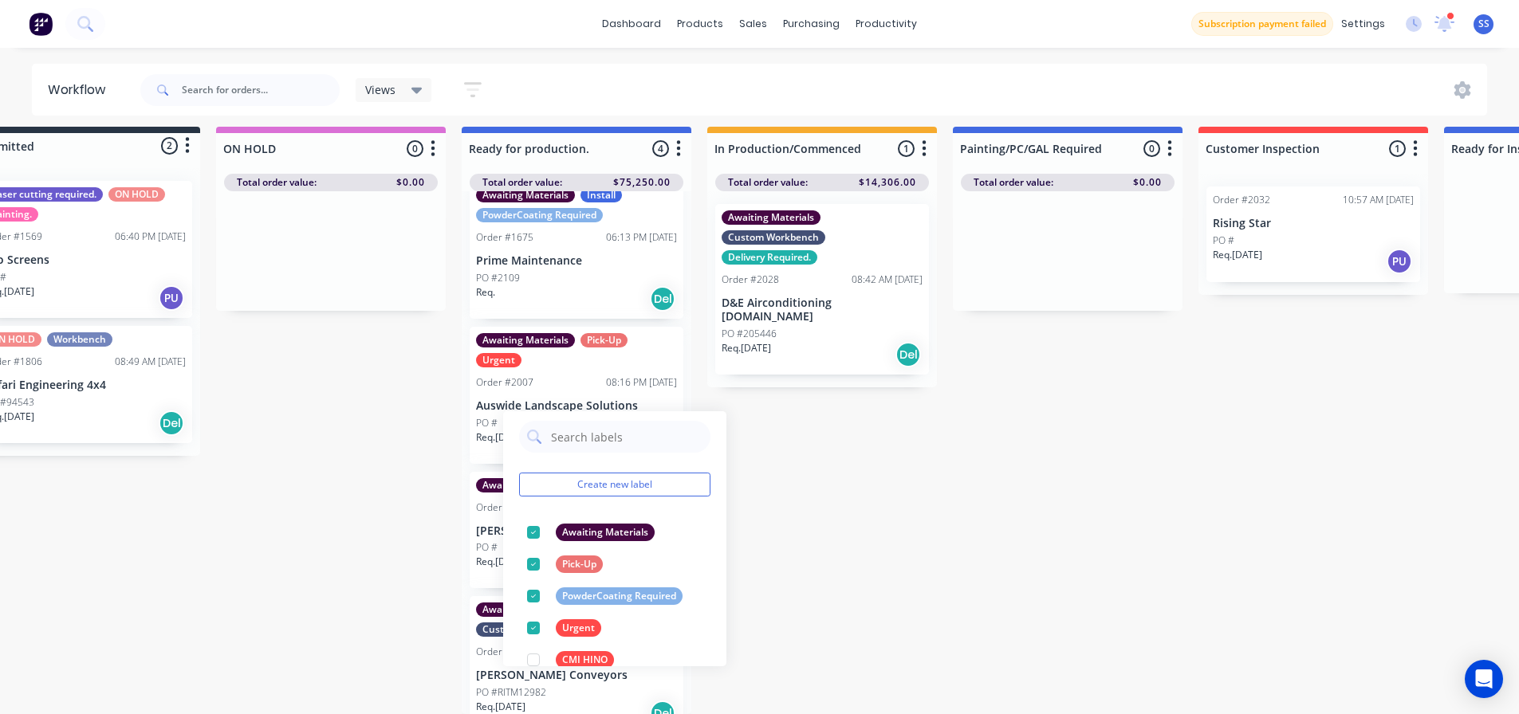
click at [893, 561] on div "Submitted 2 Status colour #273444 hex #273444 Save Cancel Summaries Total order…" at bounding box center [1369, 420] width 2890 height 587
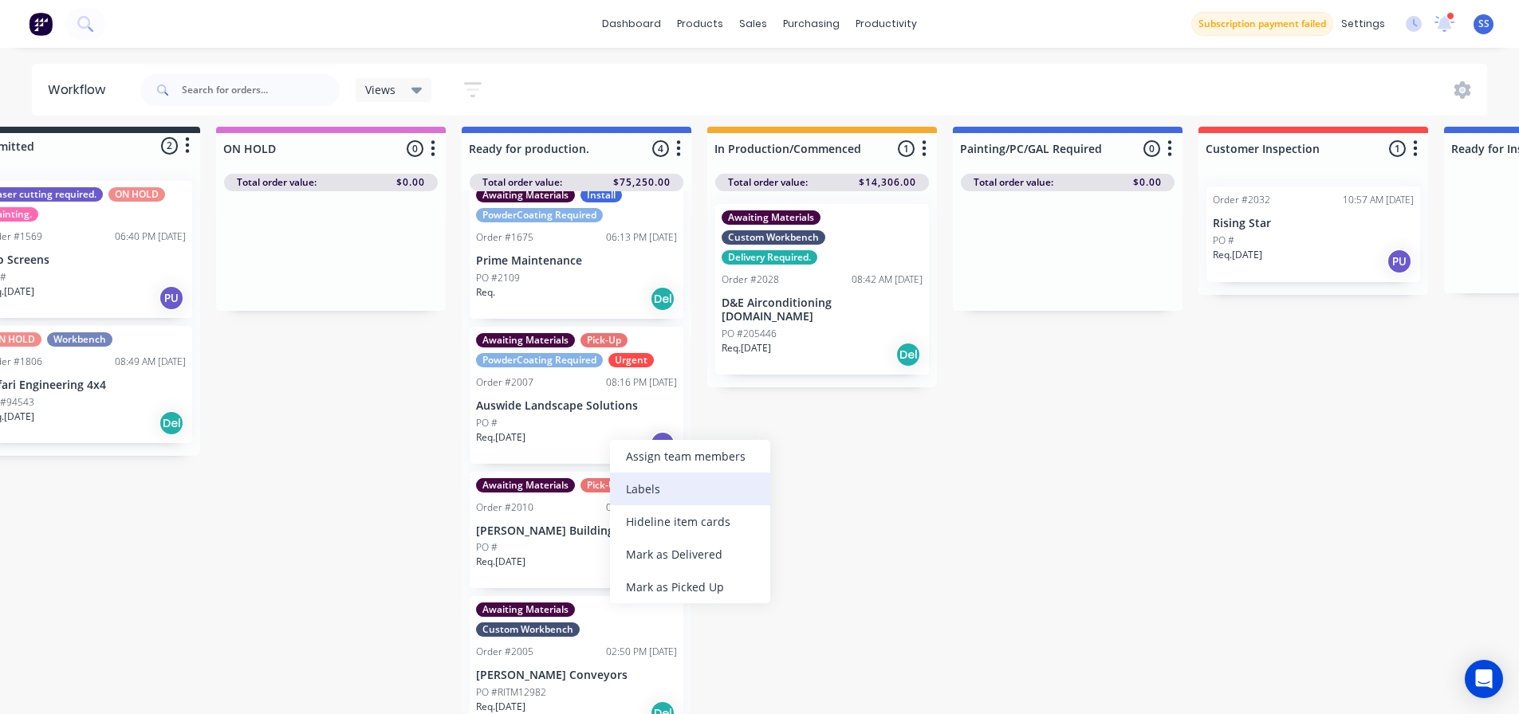
click at [655, 493] on div "Labels" at bounding box center [690, 489] width 160 height 33
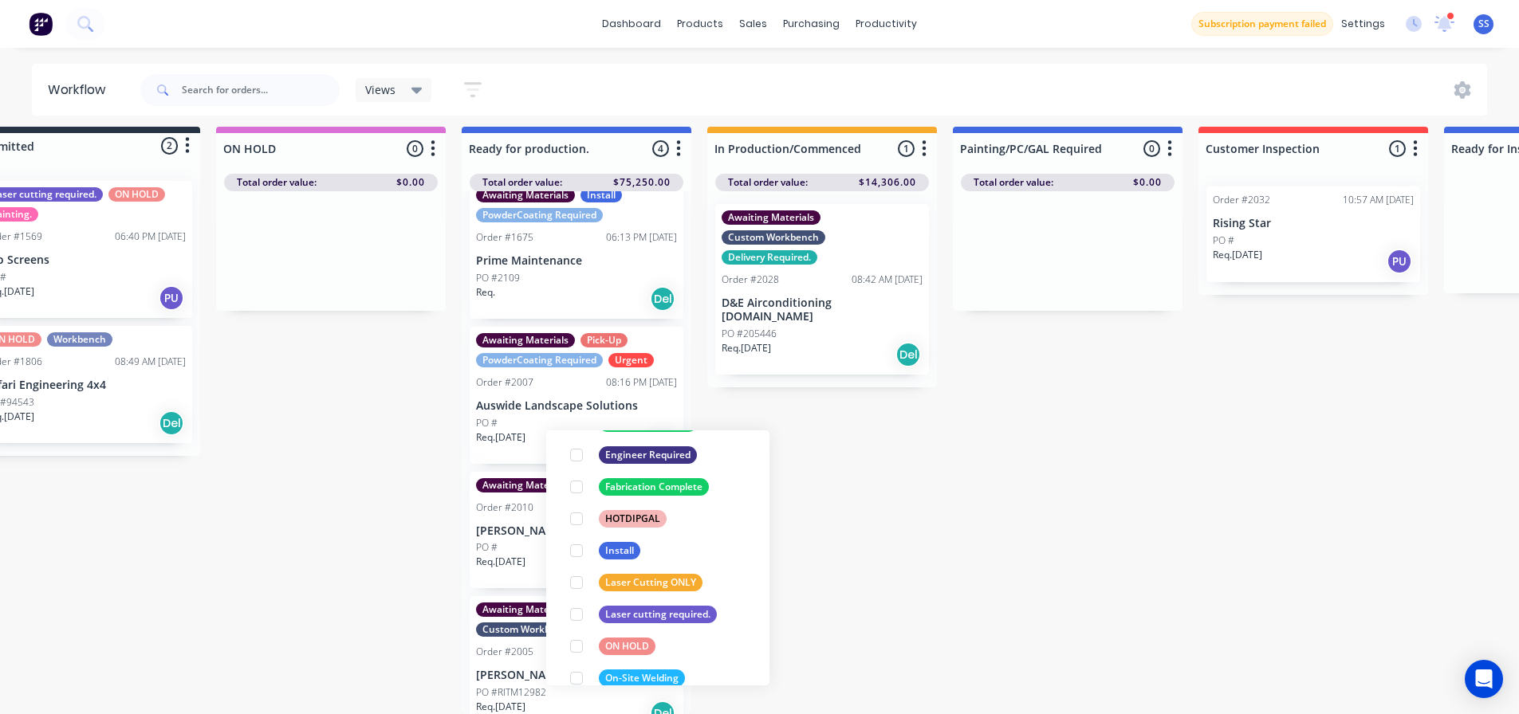
scroll to position [489, 0]
click at [575, 599] on div at bounding box center [576, 611] width 32 height 32
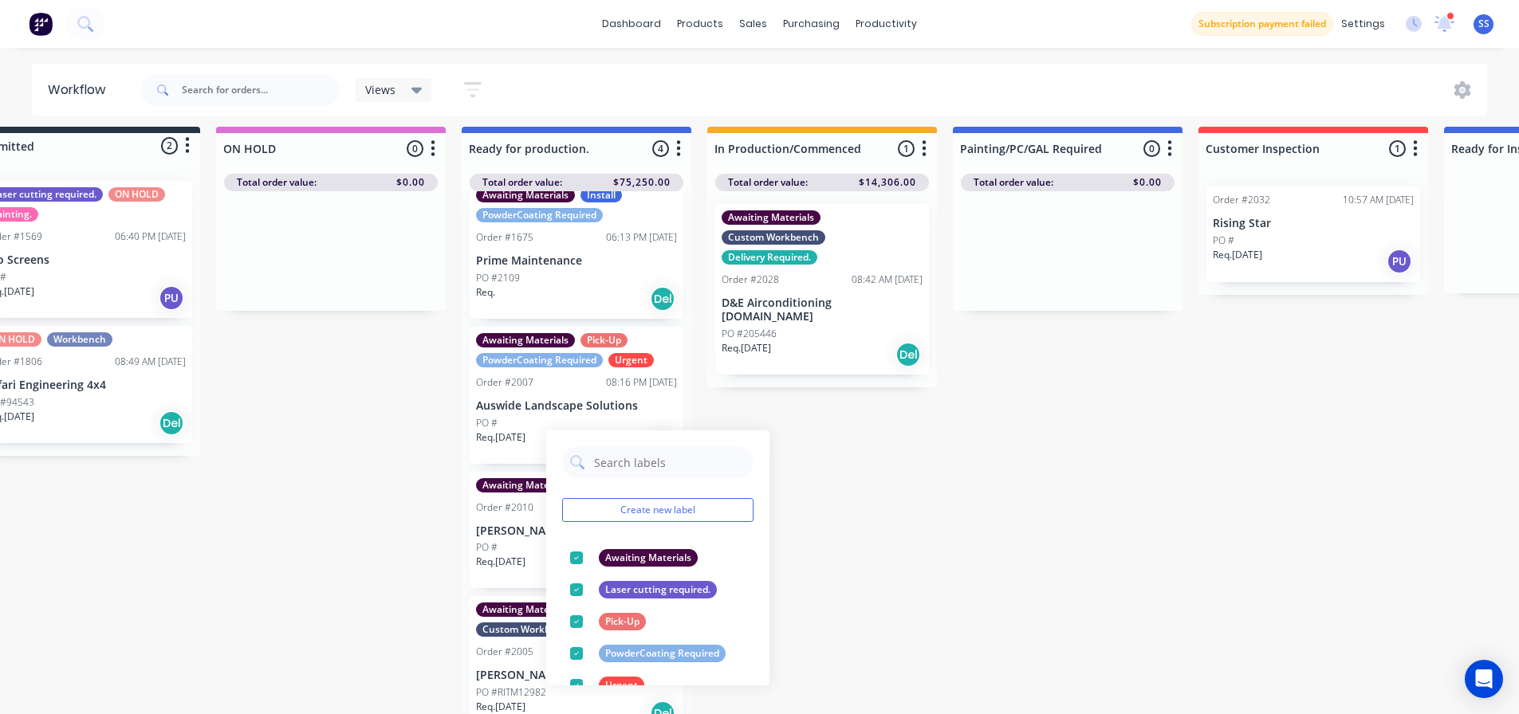
click at [962, 522] on div "Submitted 2 Status colour #273444 hex #273444 Save Cancel Summaries Total order…" at bounding box center [1369, 420] width 2890 height 587
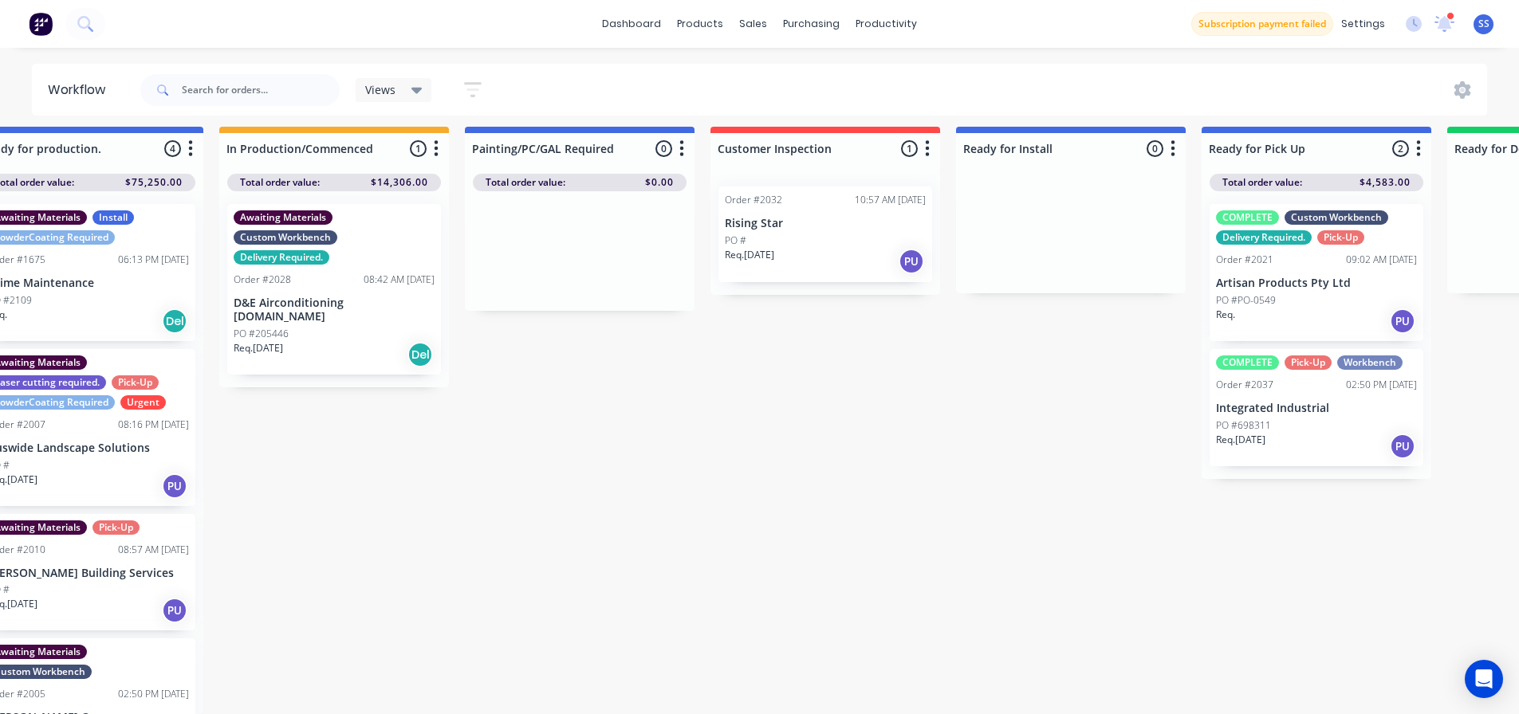
scroll to position [21, 711]
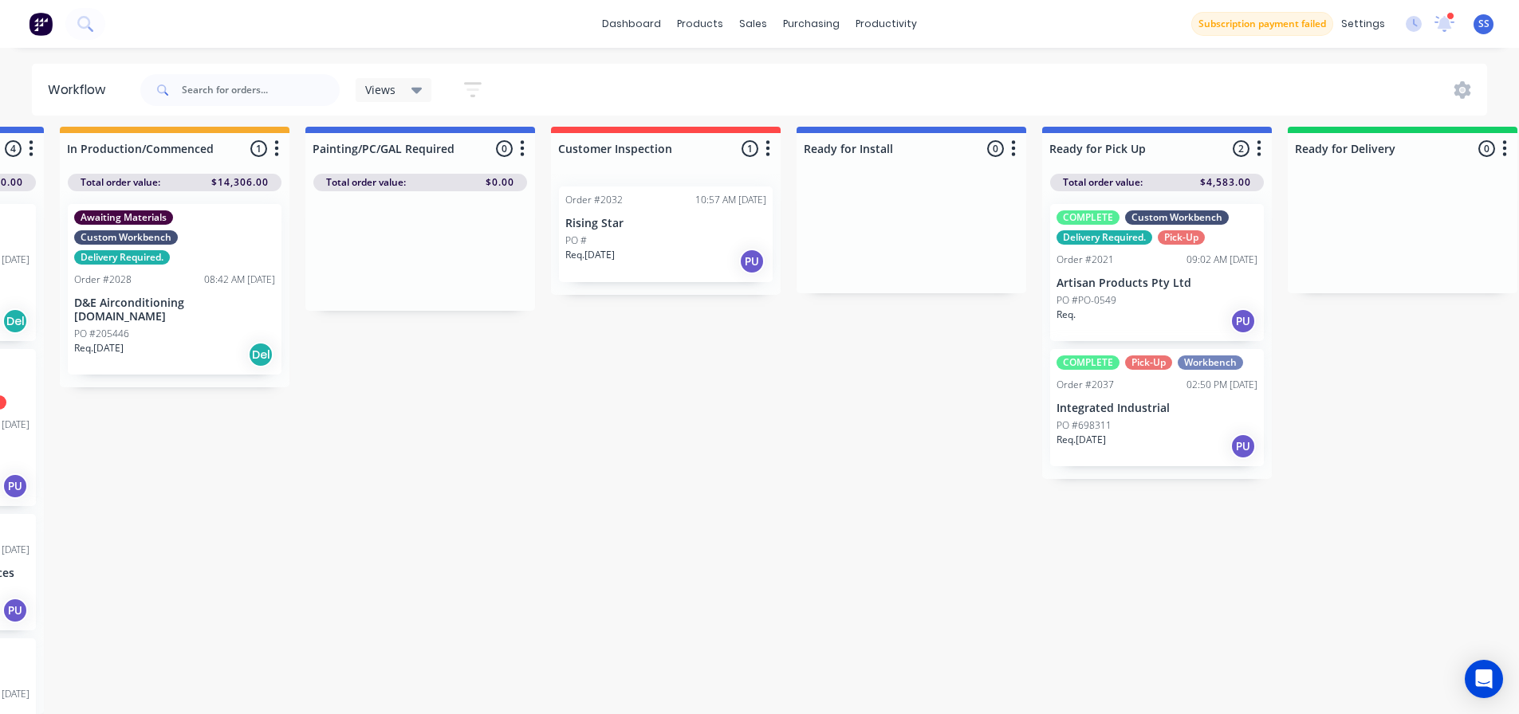
click at [962, 418] on div "PO #698311" at bounding box center [1156, 425] width 201 height 14
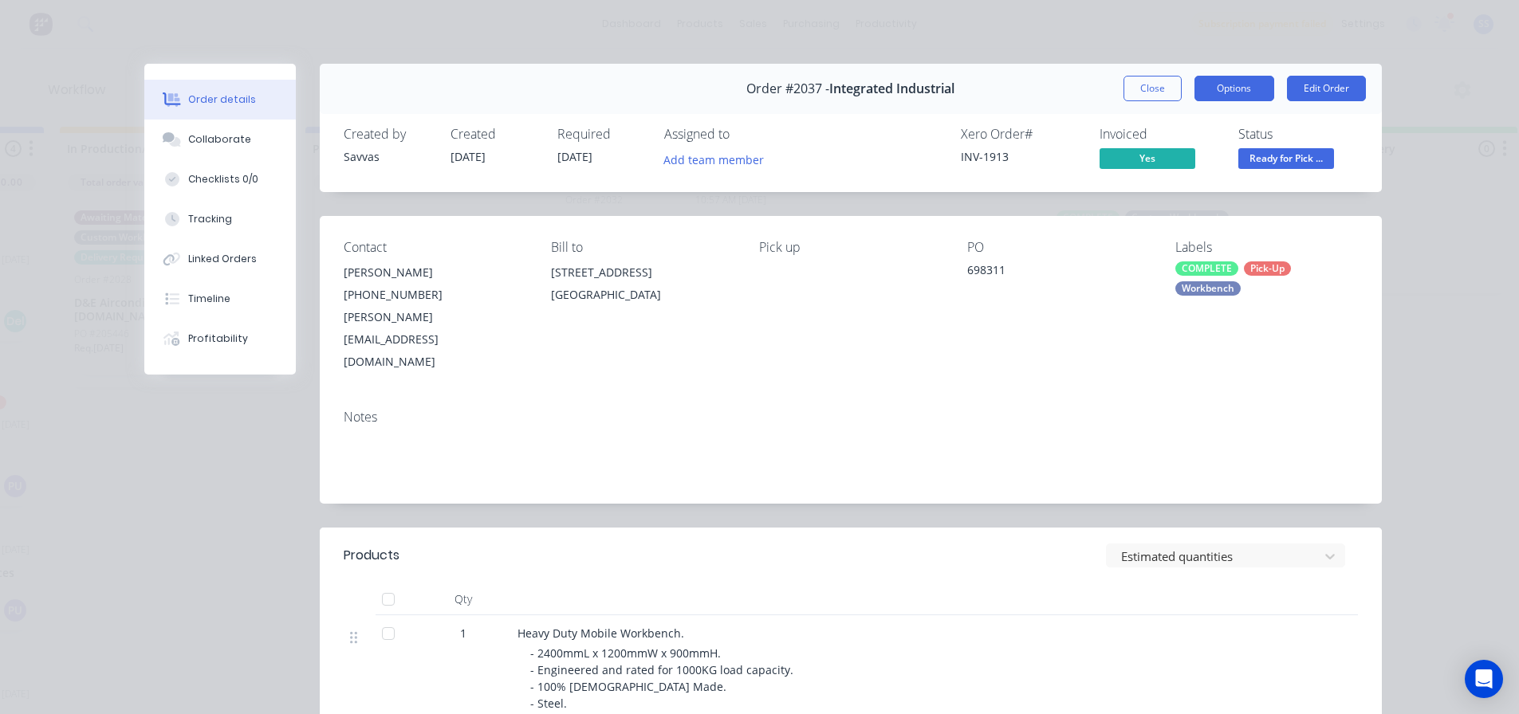
click at [962, 87] on button "Options" at bounding box center [1234, 89] width 80 height 26
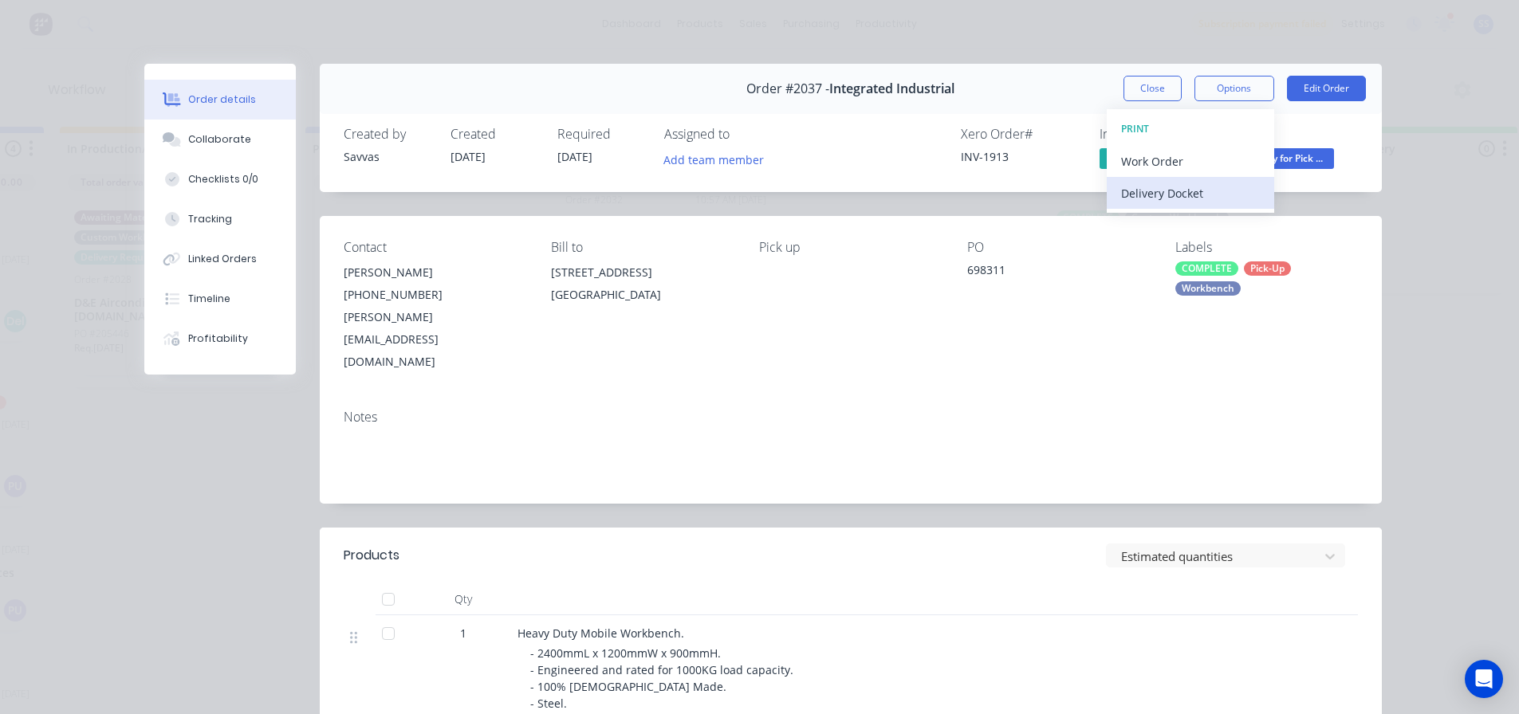
click at [962, 188] on div "Delivery Docket" at bounding box center [1190, 193] width 139 height 23
click at [962, 190] on div "Standard" at bounding box center [1190, 193] width 139 height 23
click at [962, 92] on button "Close" at bounding box center [1152, 89] width 58 height 26
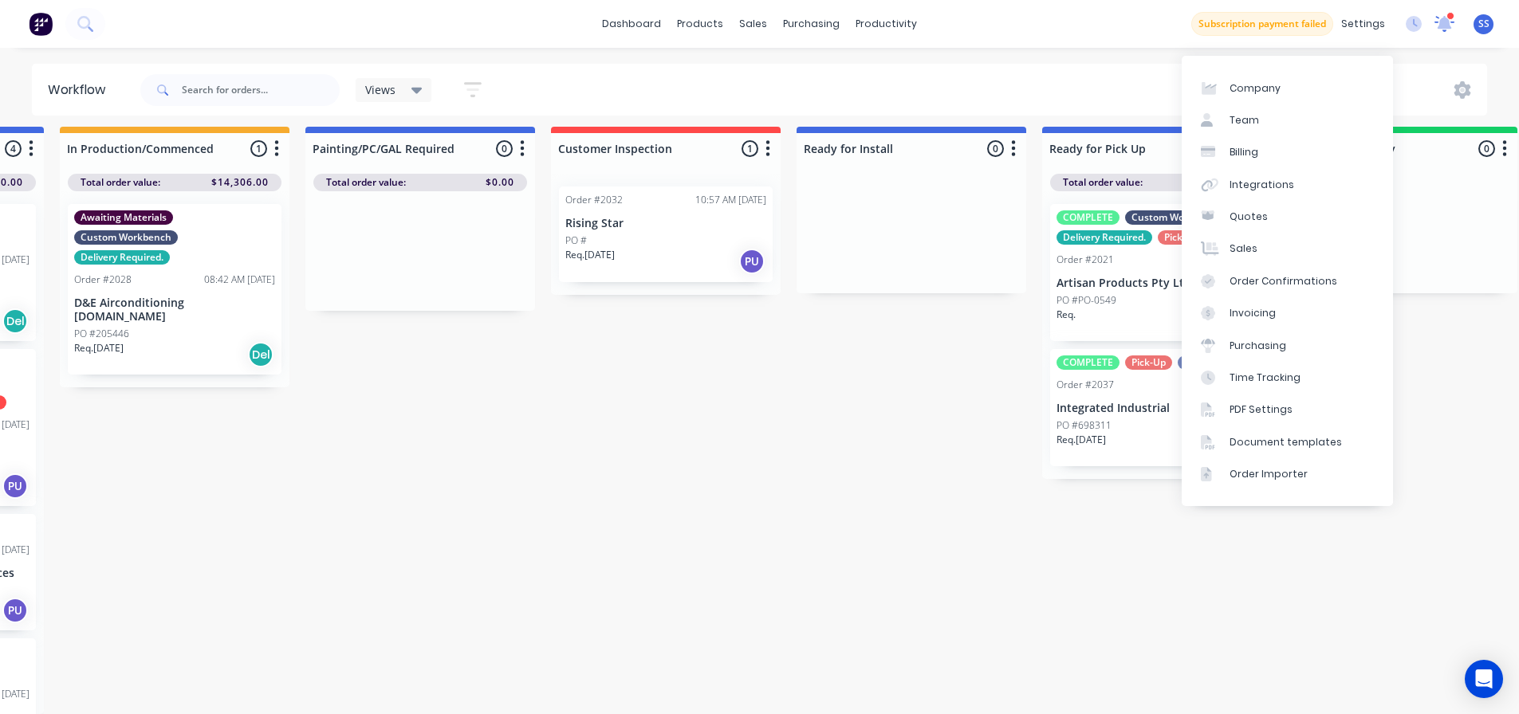
click at [962, 15] on div at bounding box center [1444, 24] width 20 height 24
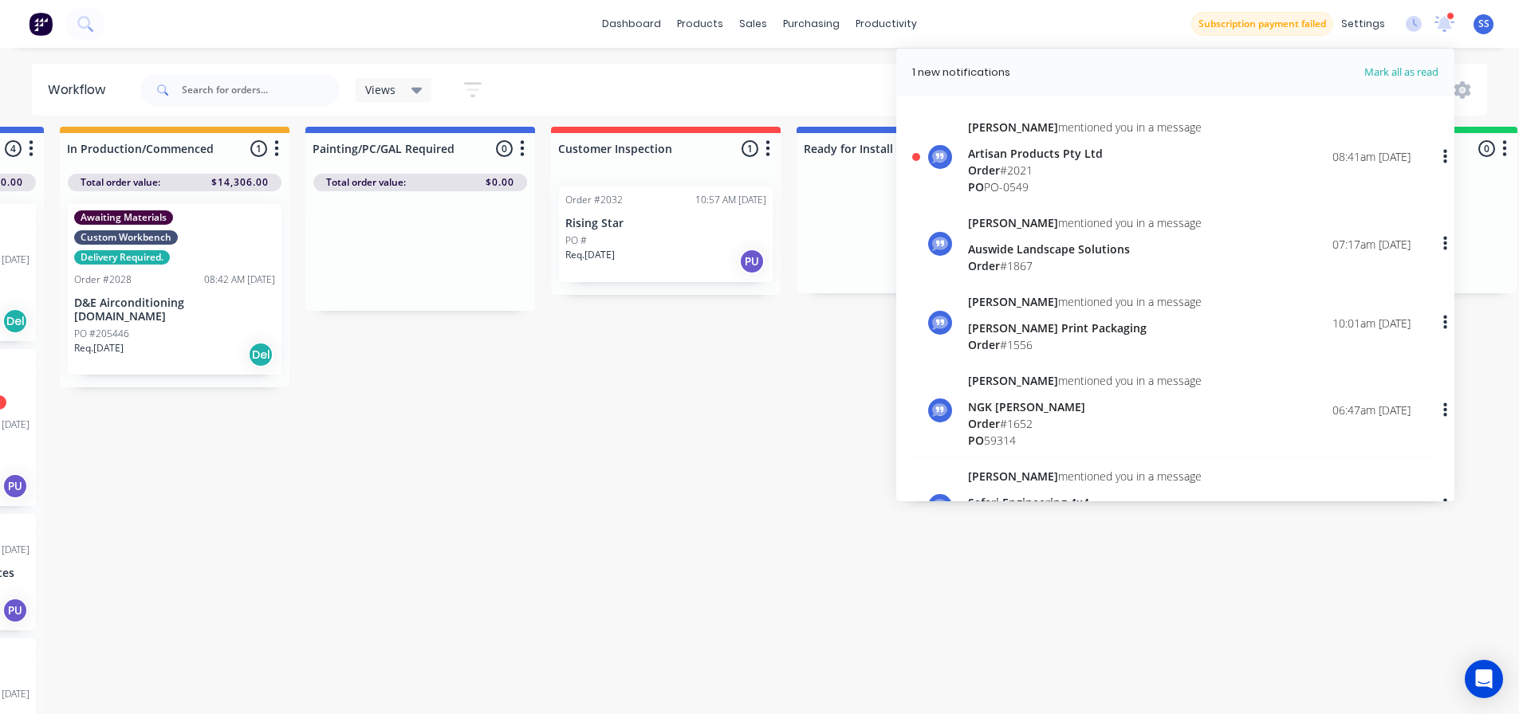
click at [962, 15] on div at bounding box center [1450, 16] width 8 height 8
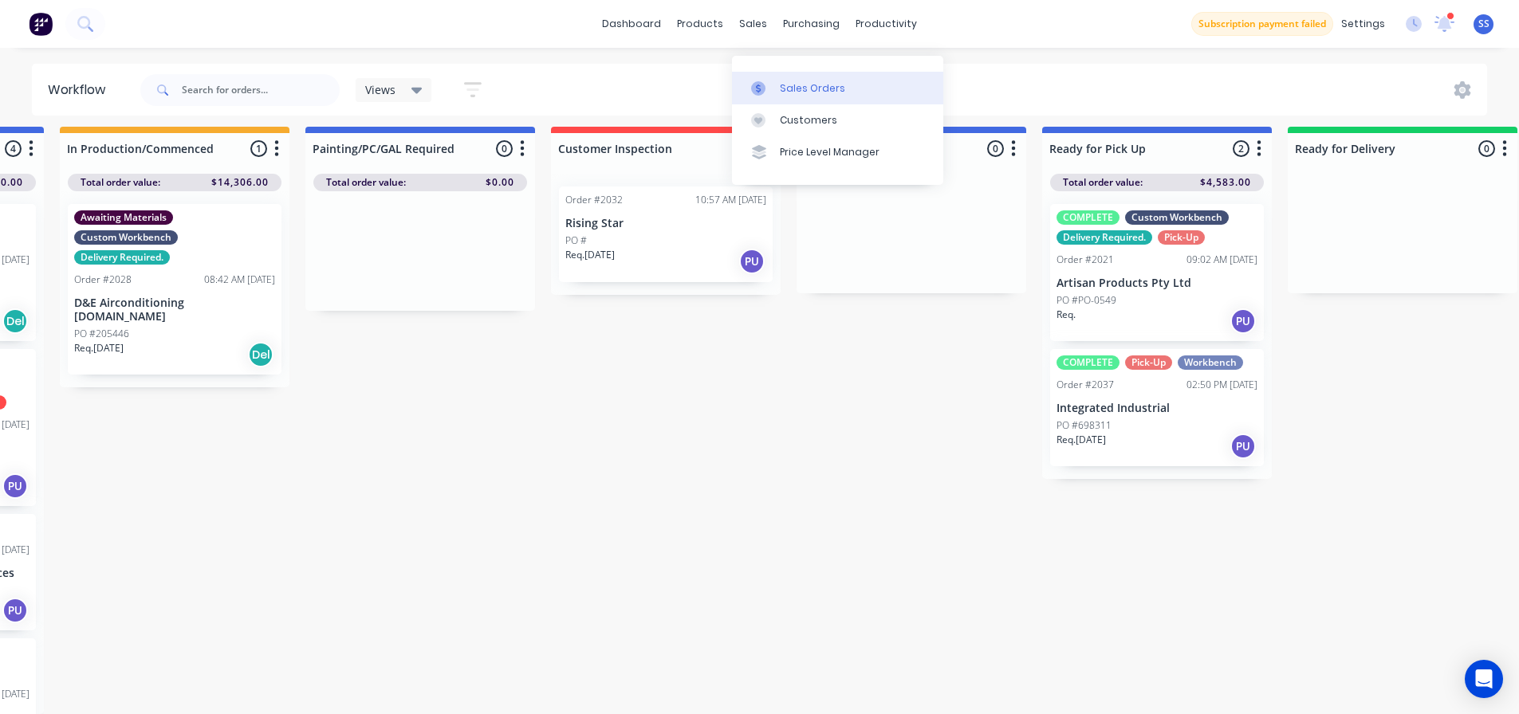
click at [768, 81] on div at bounding box center [763, 88] width 24 height 14
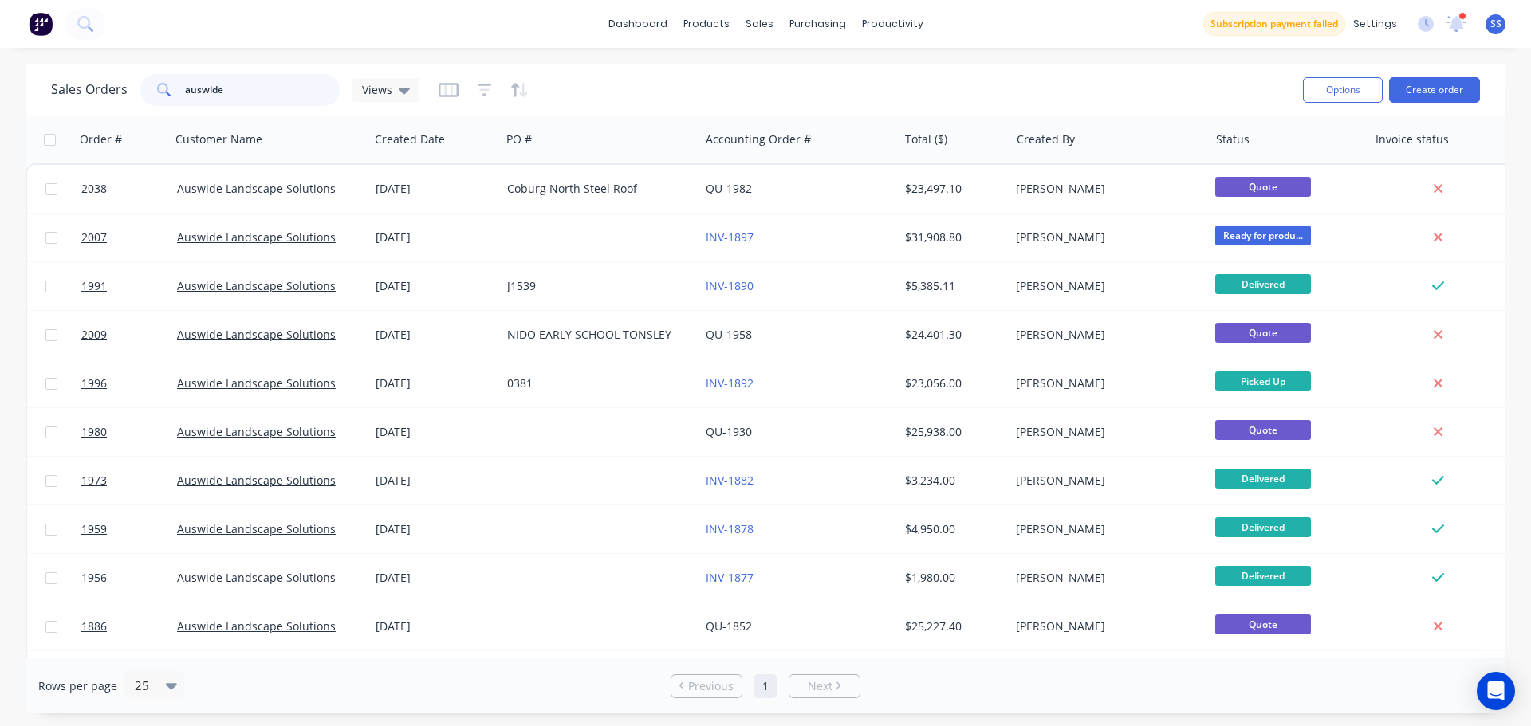
click at [207, 92] on input "auswide" at bounding box center [262, 90] width 155 height 32
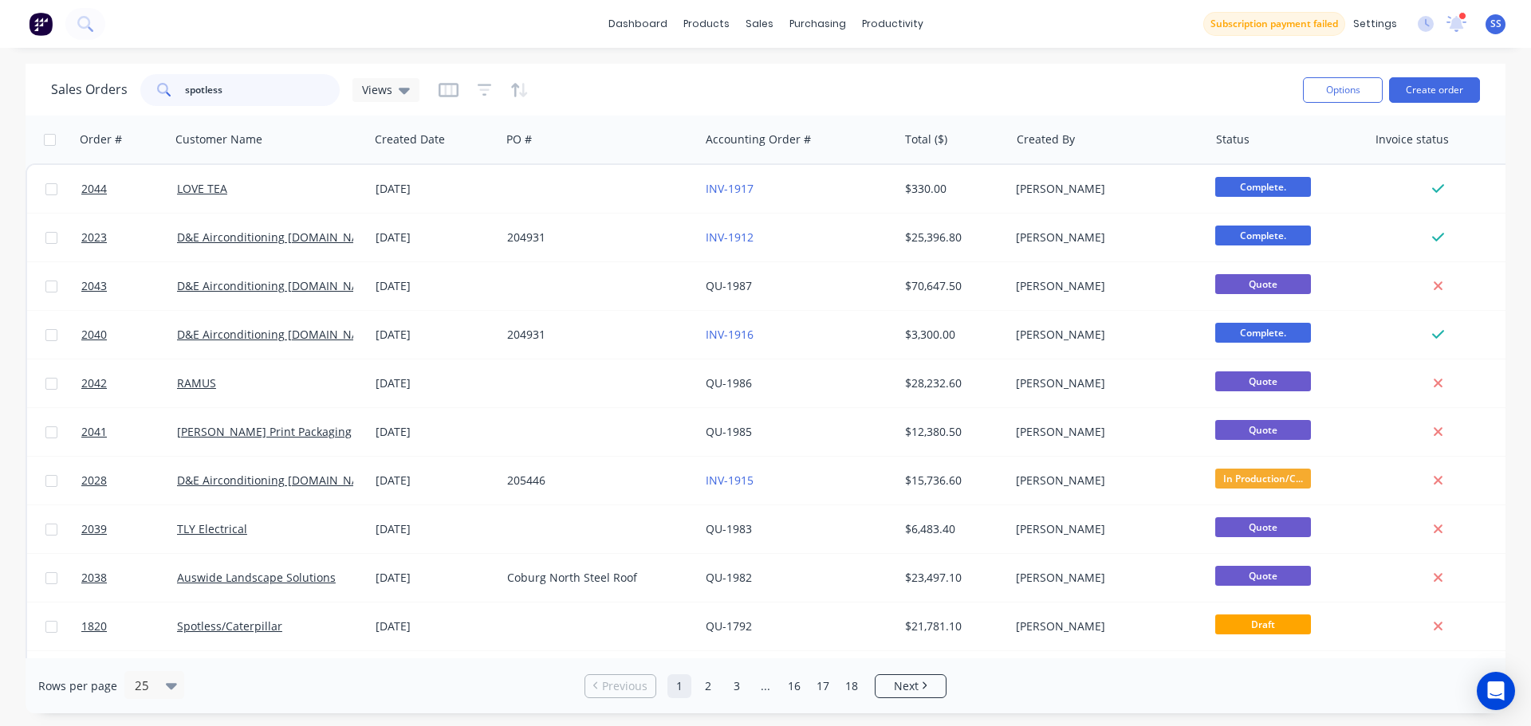
type input "spotless"
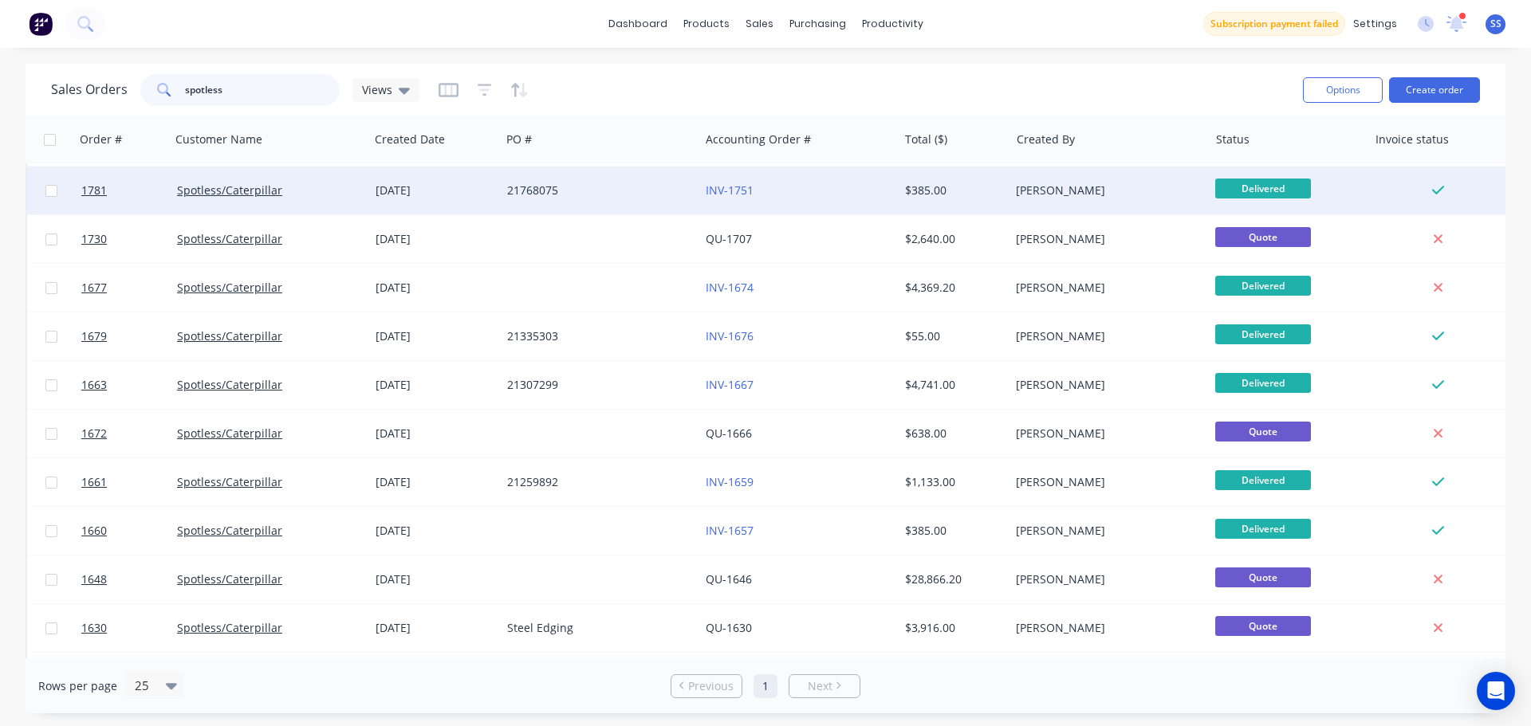
scroll to position [583, 0]
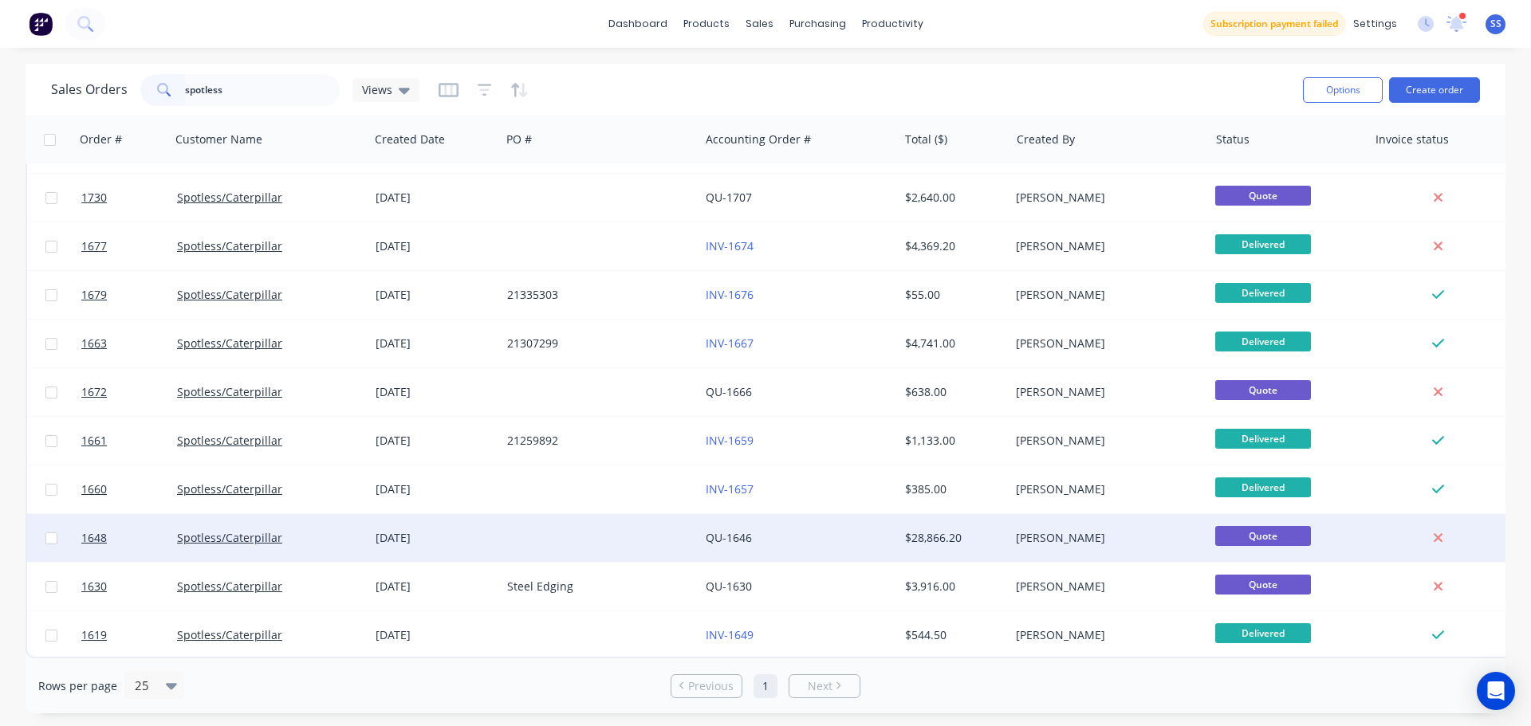
click at [676, 532] on div at bounding box center [600, 538] width 198 height 48
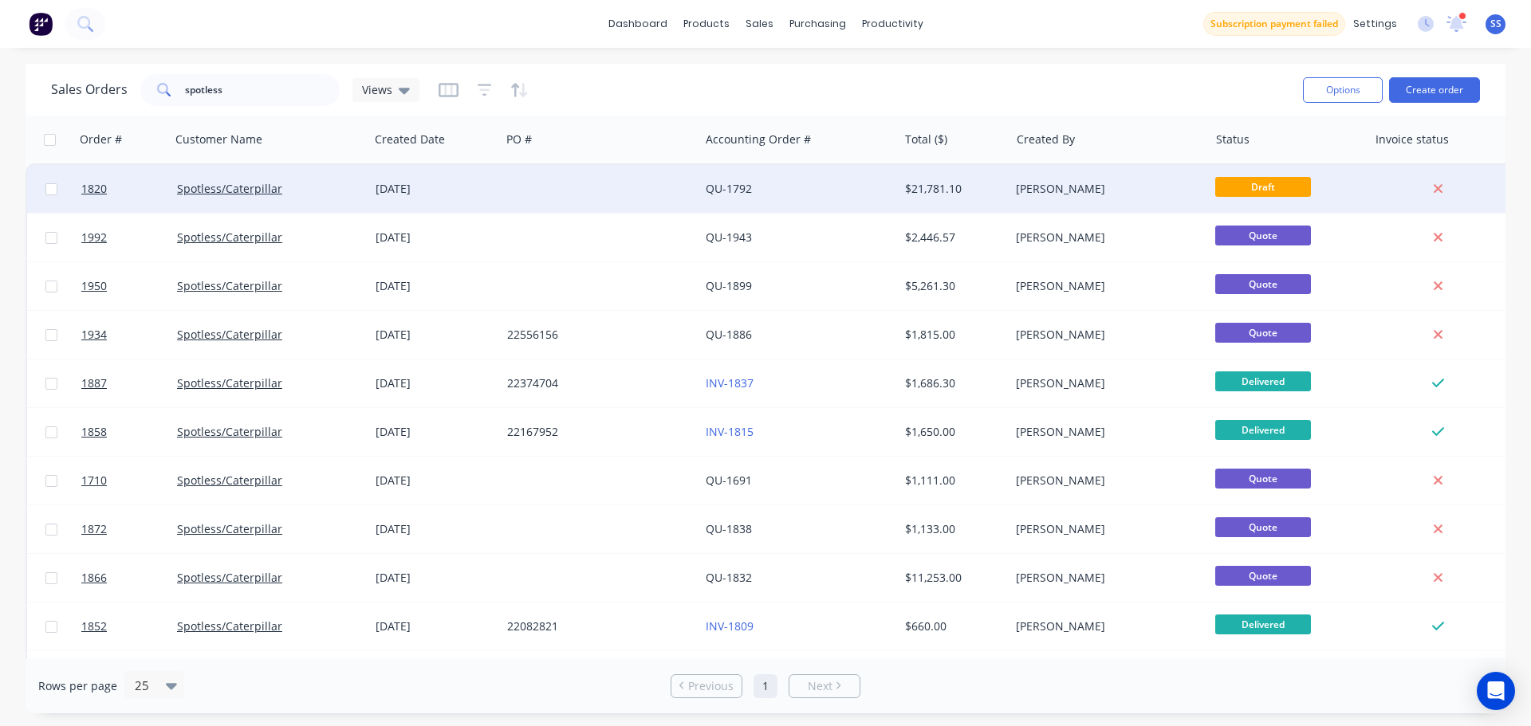
click at [827, 182] on div "QU-1792" at bounding box center [793, 189] width 177 height 16
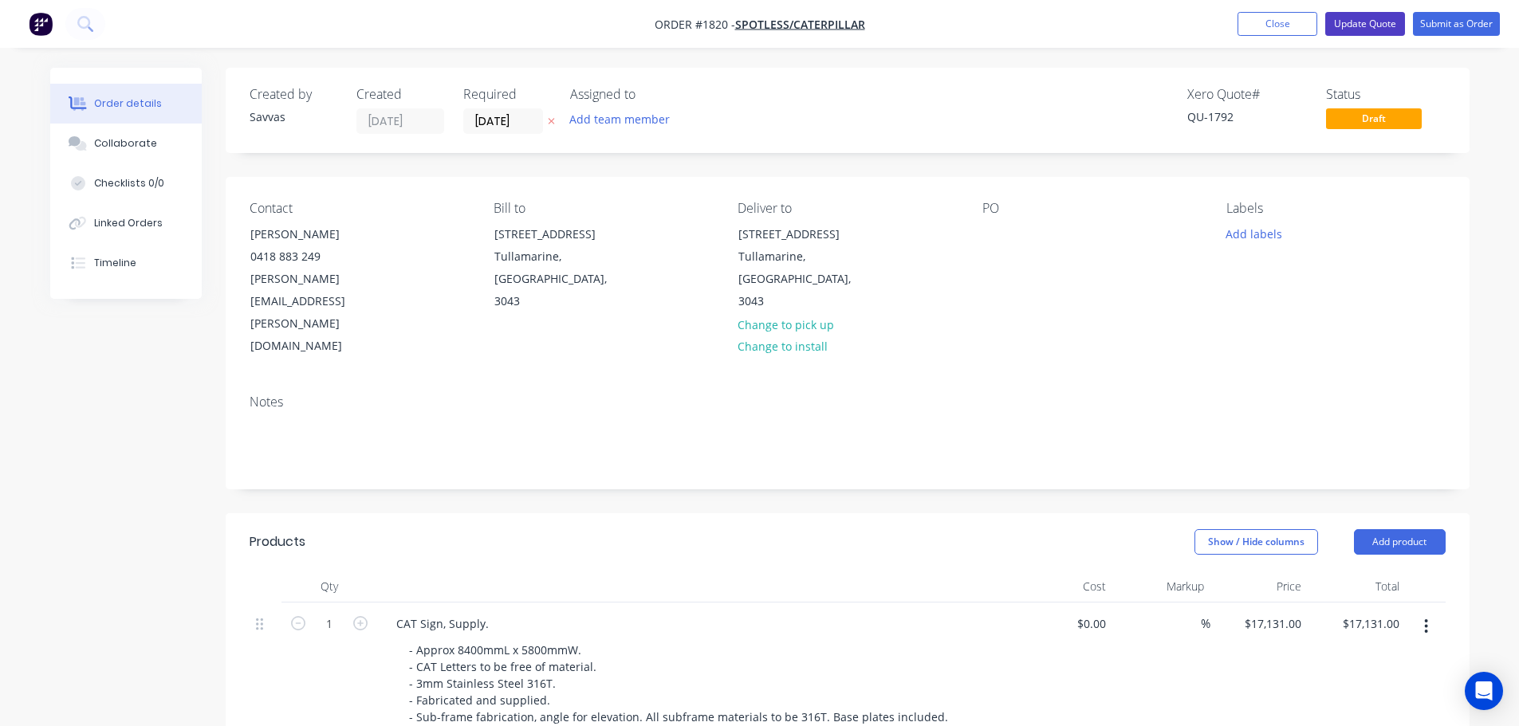
click at [962, 32] on button "Update Quote" at bounding box center [1365, 24] width 80 height 24
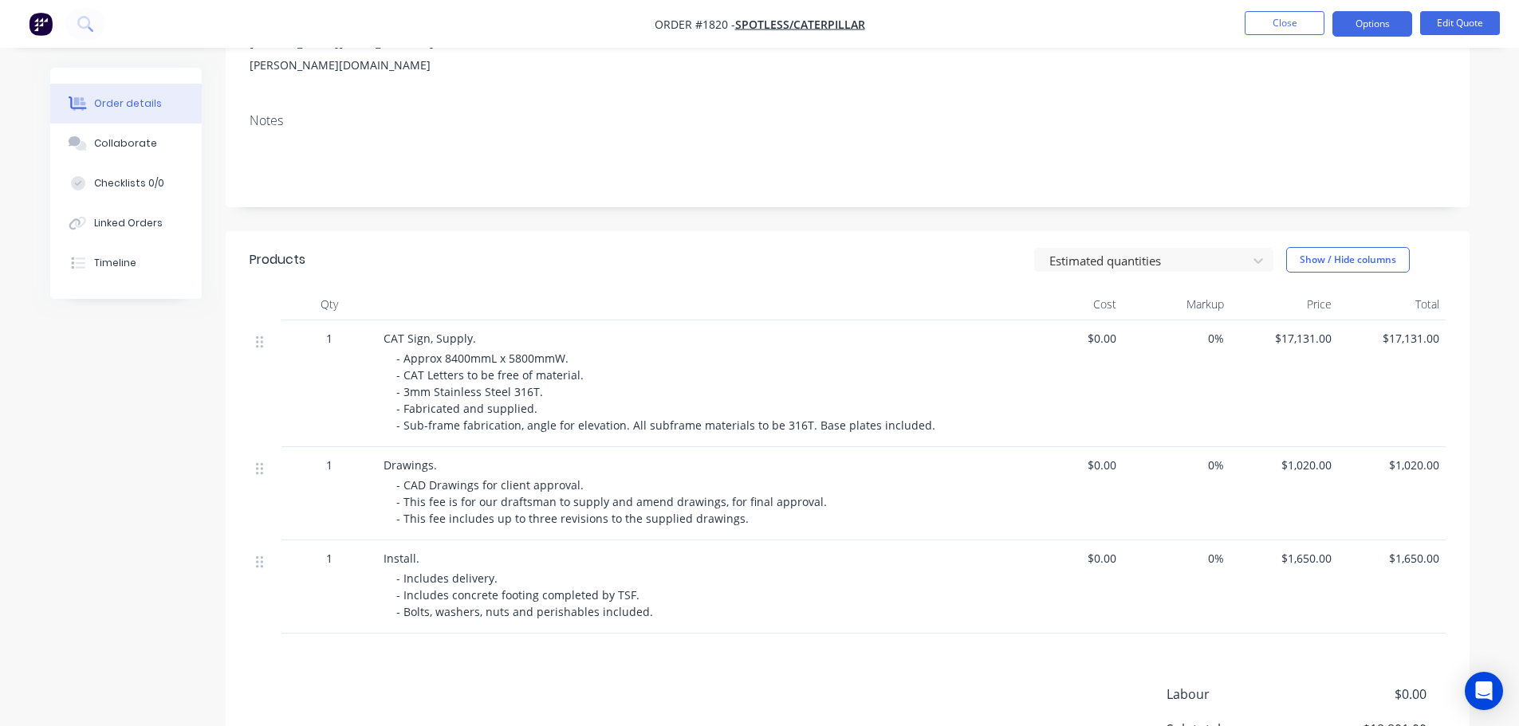
scroll to position [239, 0]
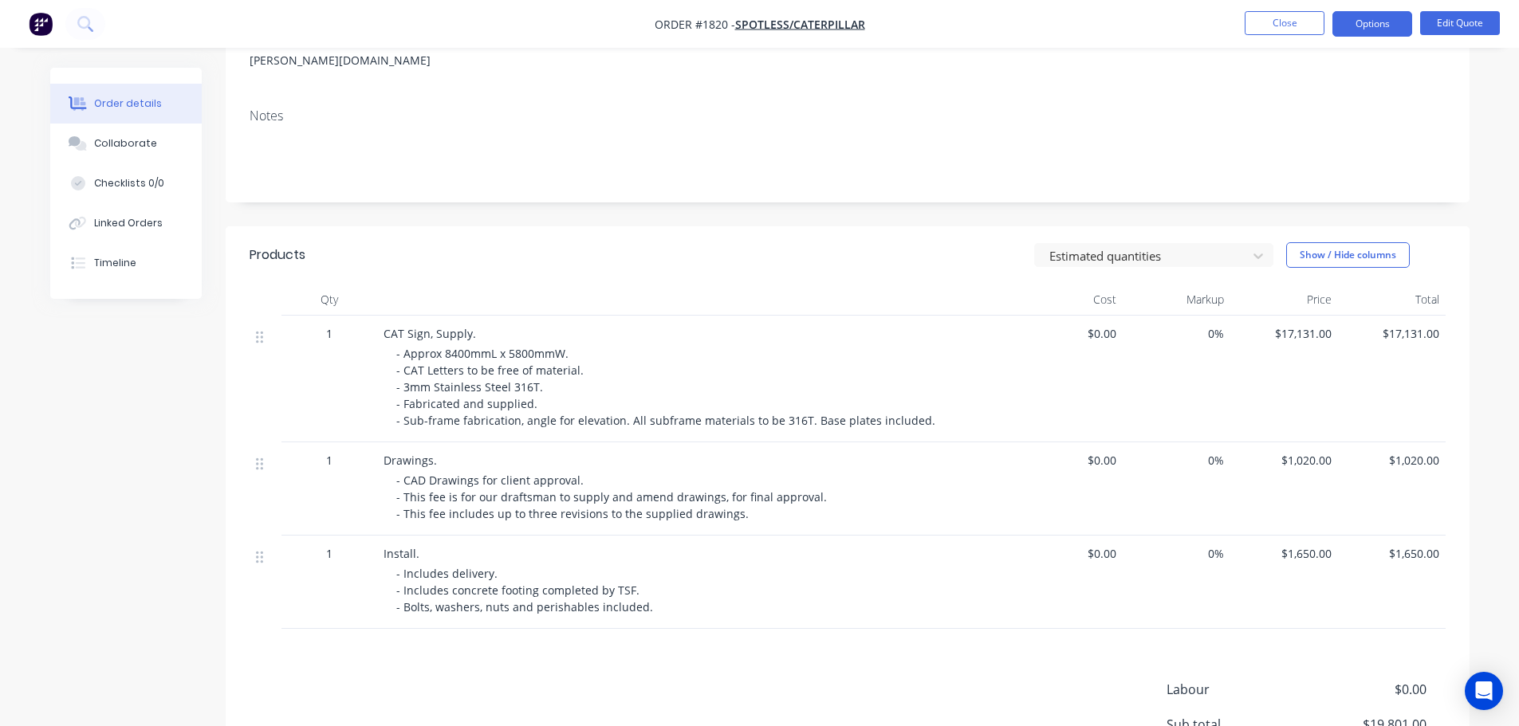
click at [962, 18] on ul "Close Options Edit Quote" at bounding box center [1371, 24] width 293 height 26
click at [962, 18] on button "Close" at bounding box center [1284, 23] width 80 height 24
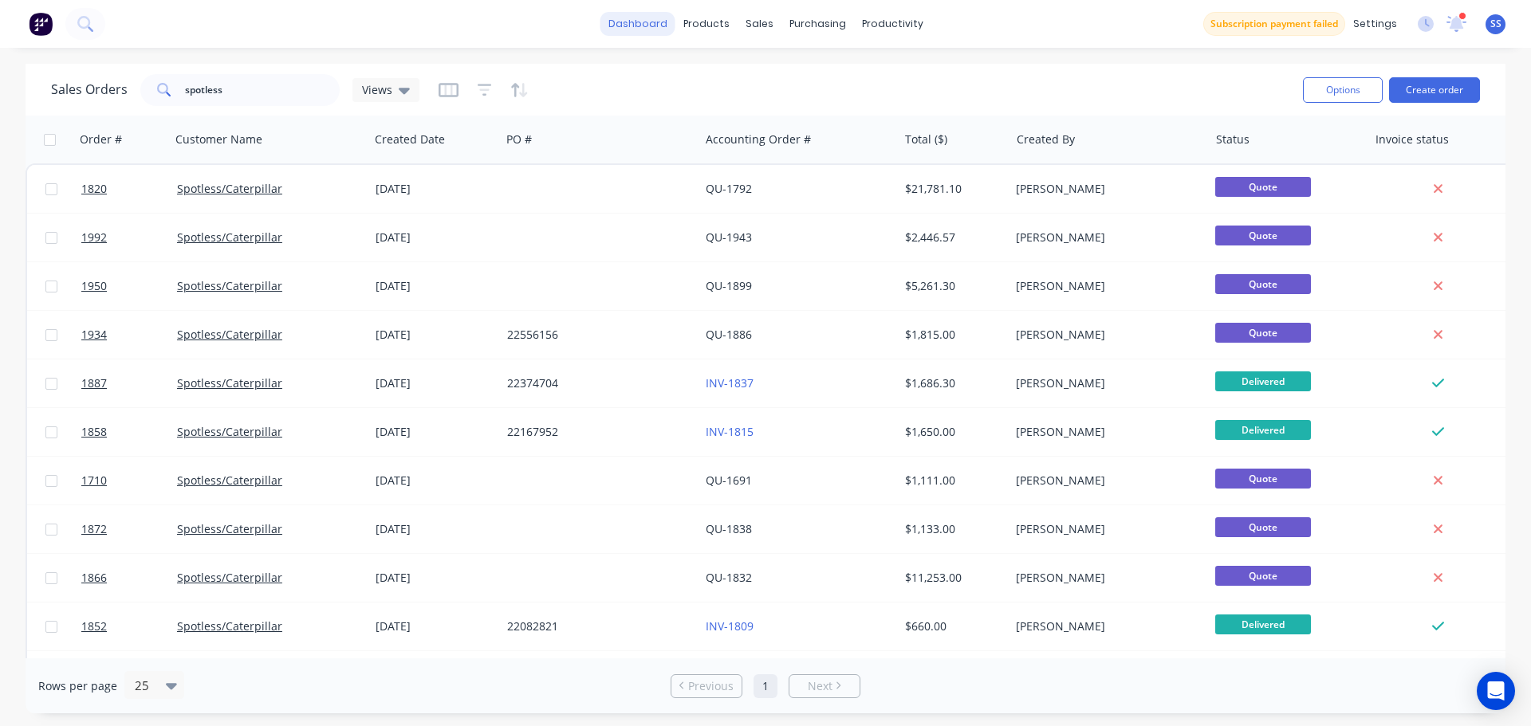
click at [641, 32] on link "dashboard" at bounding box center [637, 24] width 75 height 24
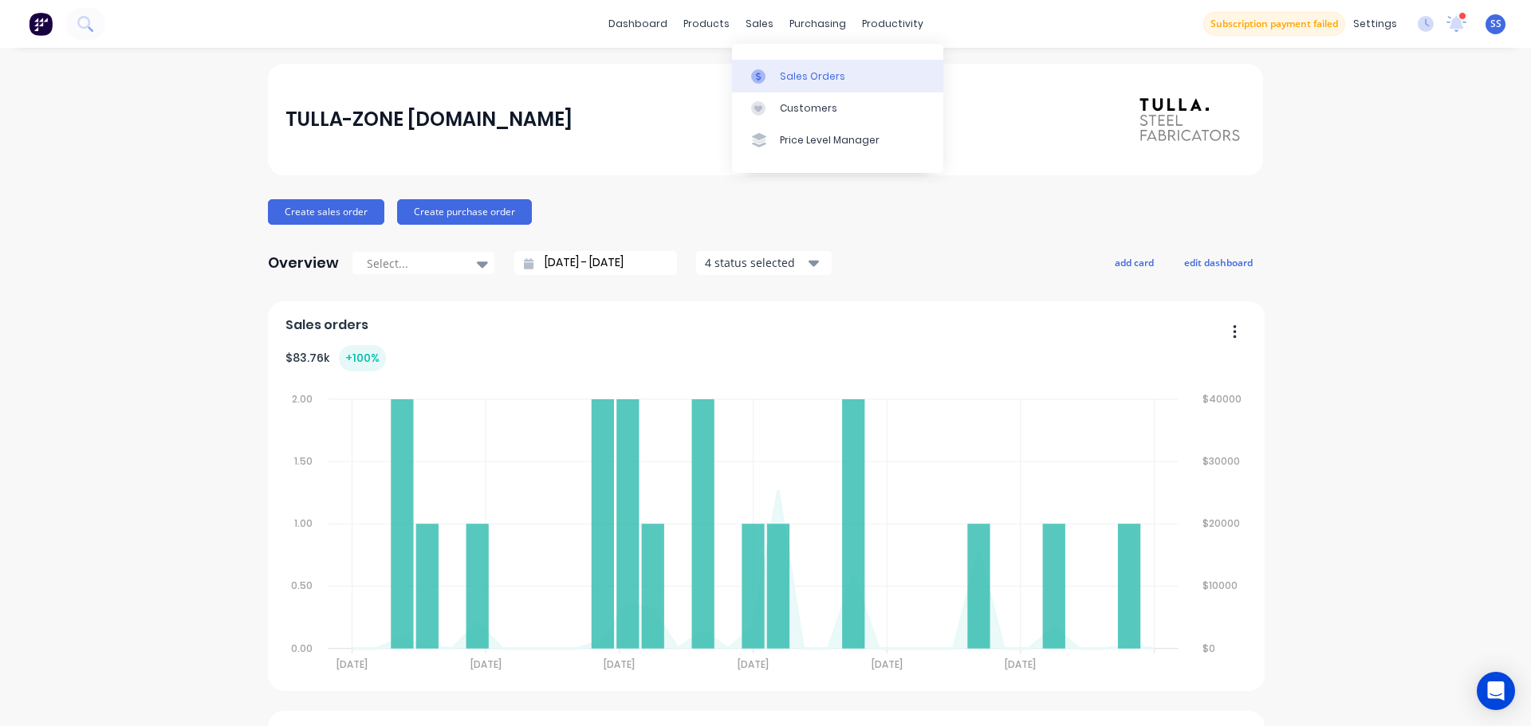
click at [762, 65] on link "Sales Orders" at bounding box center [837, 76] width 211 height 32
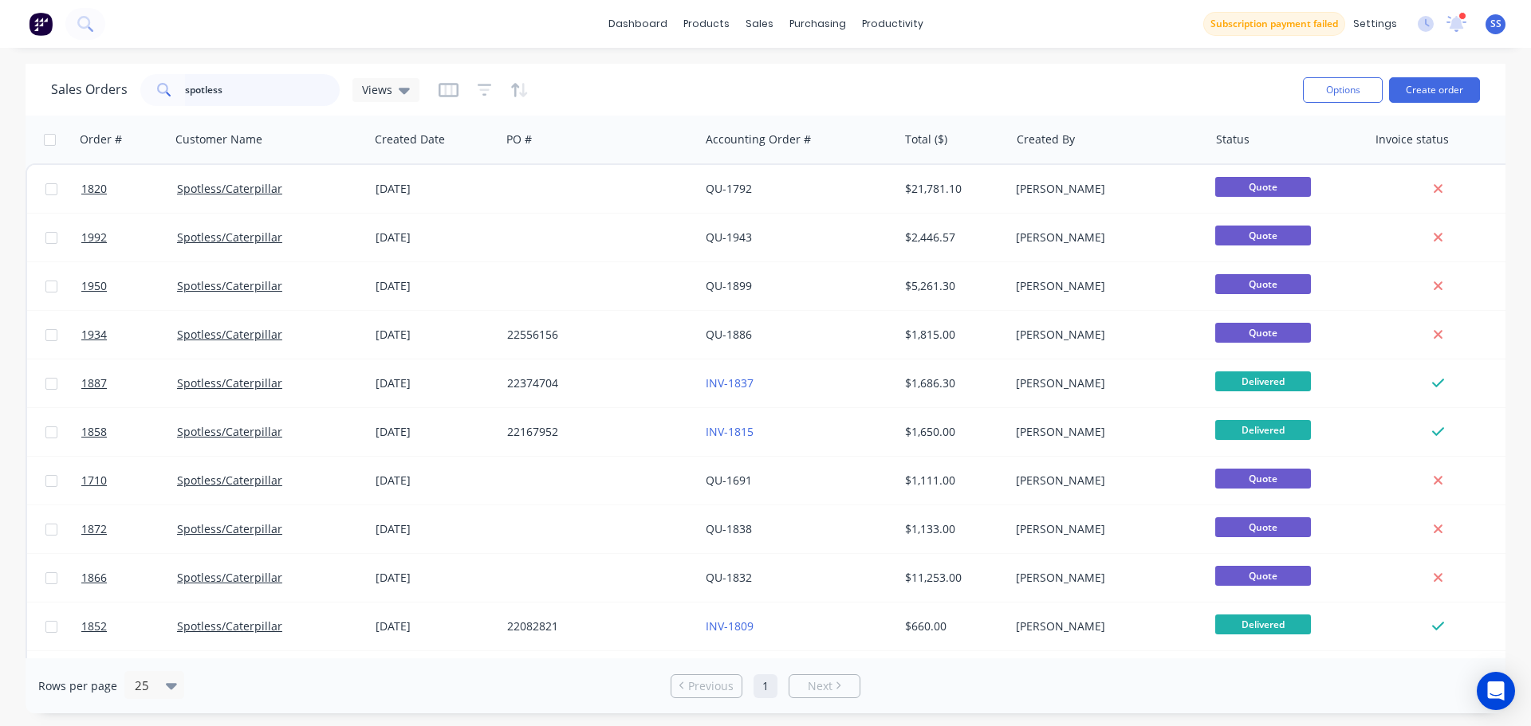
click at [214, 94] on input "spotless" at bounding box center [262, 90] width 155 height 32
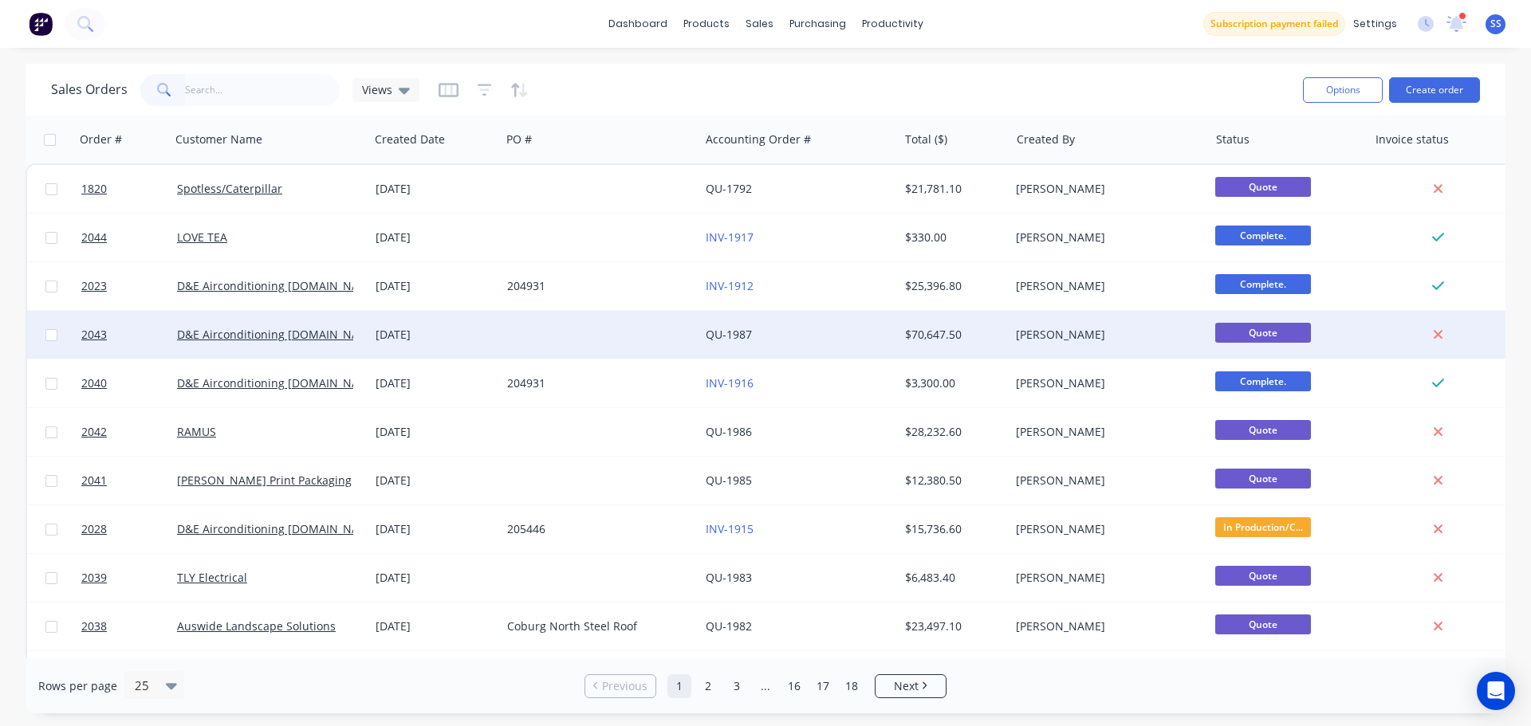
click at [584, 336] on div at bounding box center [600, 335] width 198 height 48
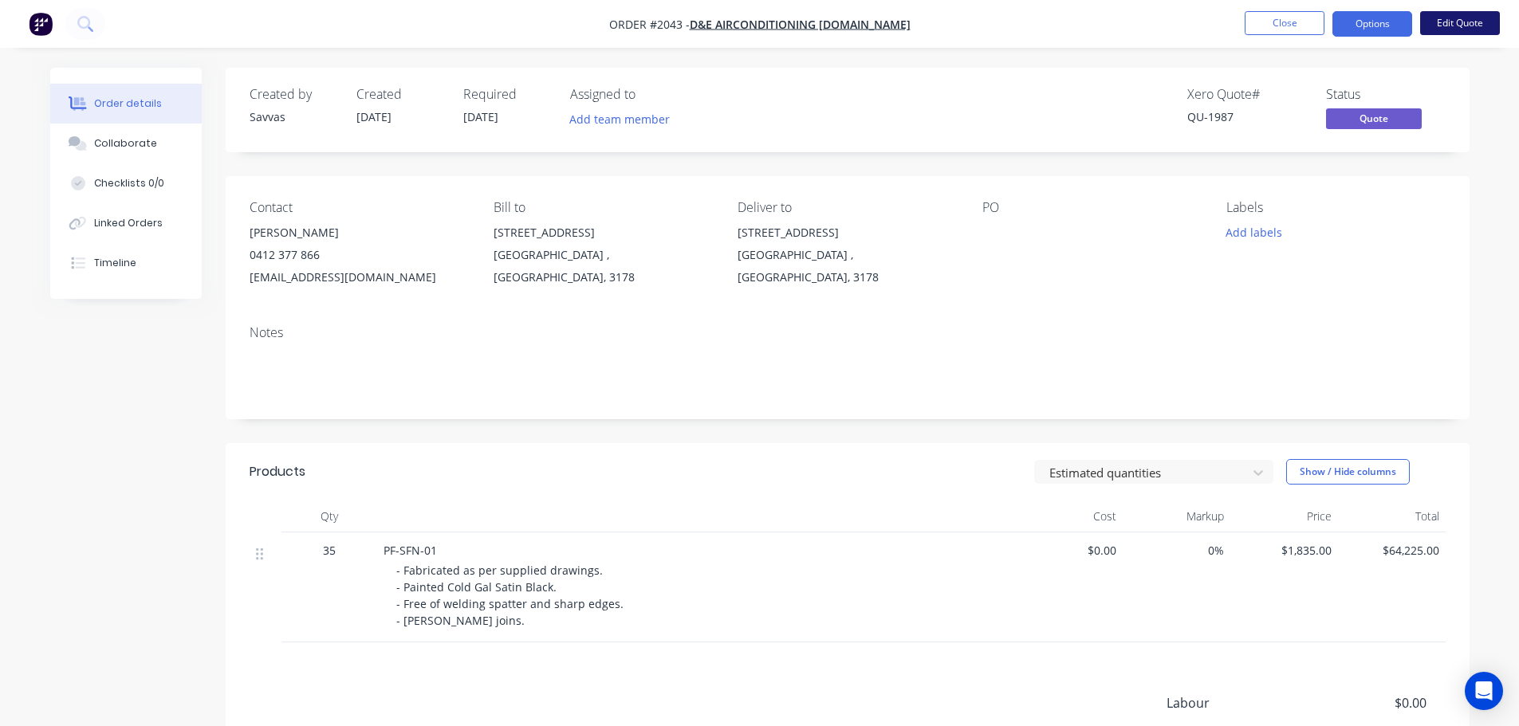
click at [962, 26] on button "Edit Quote" at bounding box center [1460, 23] width 80 height 24
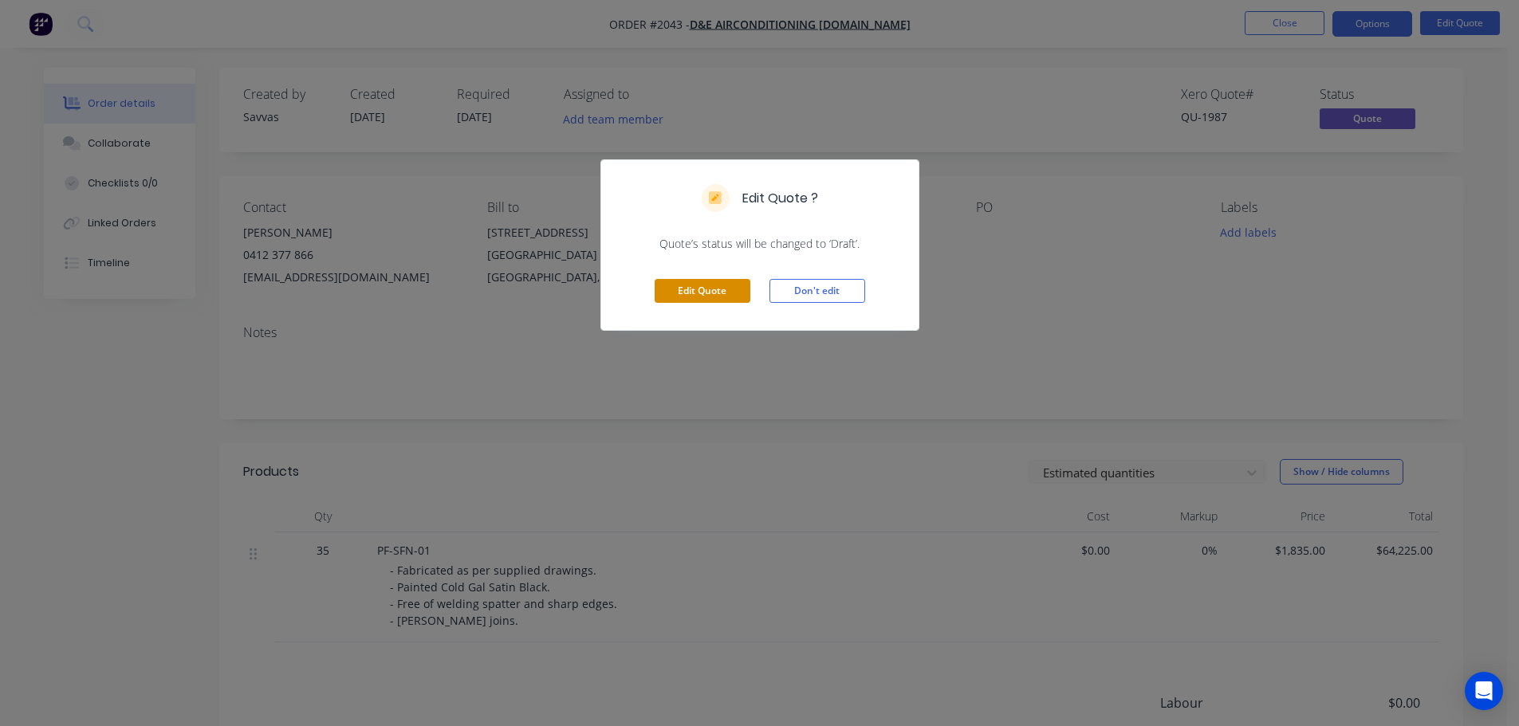
click at [709, 298] on button "Edit Quote" at bounding box center [702, 291] width 96 height 24
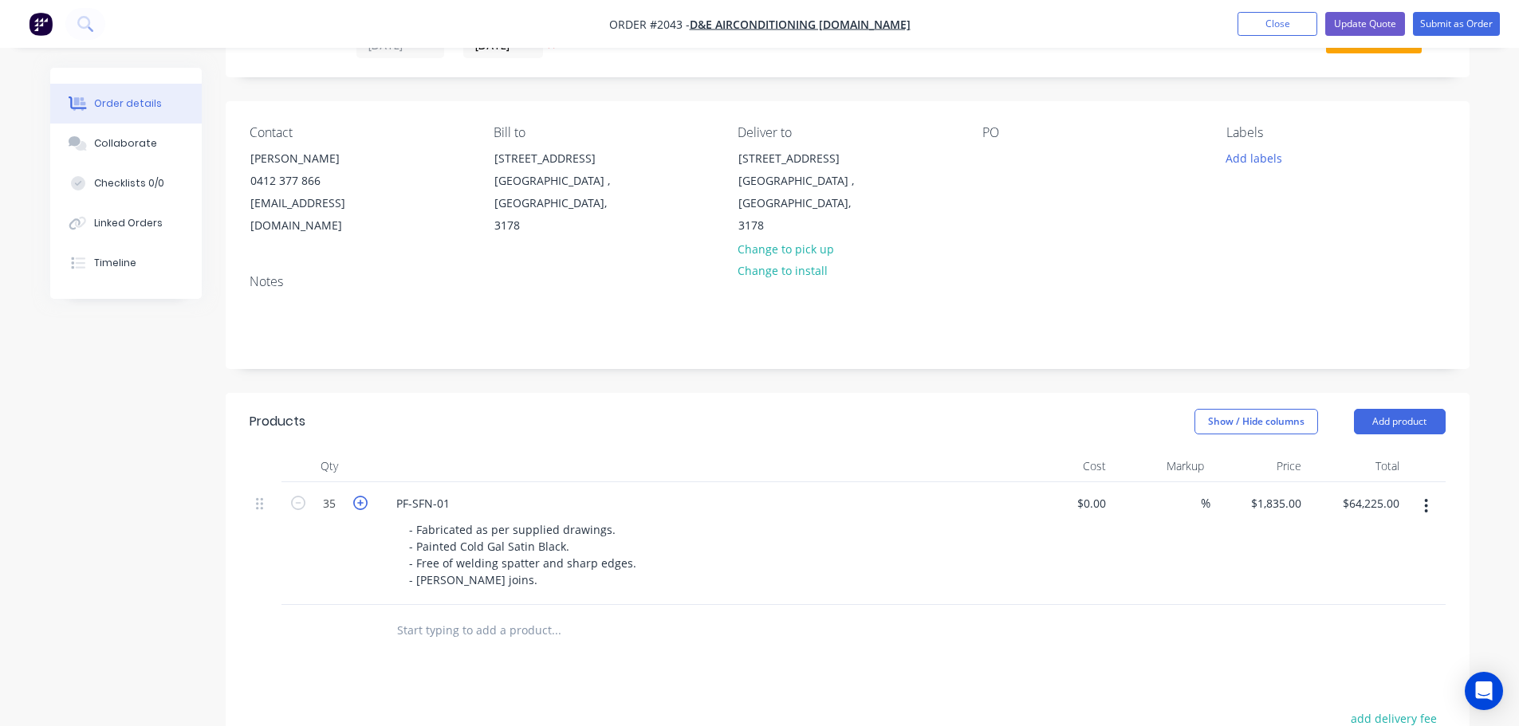
scroll to position [80, 0]
click at [331, 501] on input "35" at bounding box center [328, 500] width 41 height 24
type input "7"
type input "$12,845.00"
click at [560, 407] on div "Show / Hide columns Add product" at bounding box center [973, 418] width 941 height 26
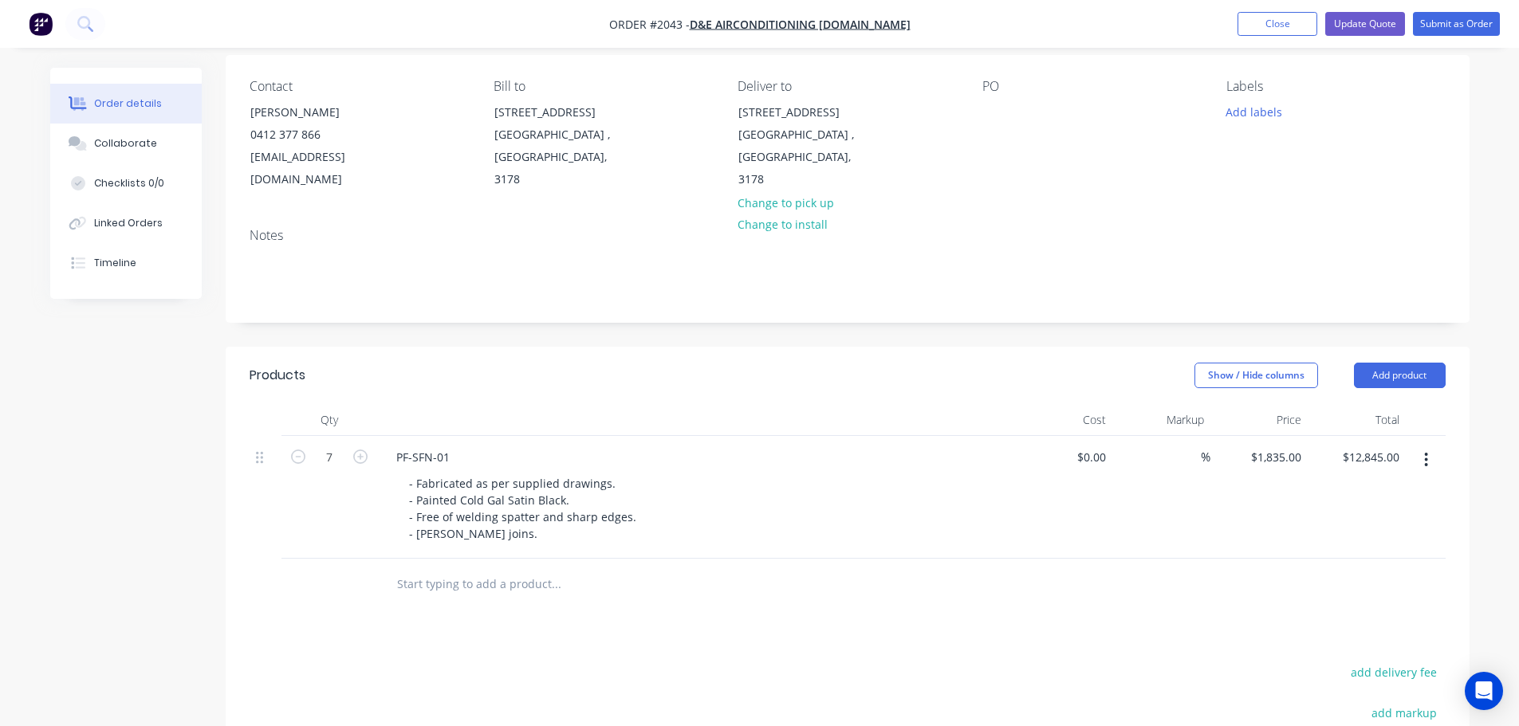
scroll to position [94, 0]
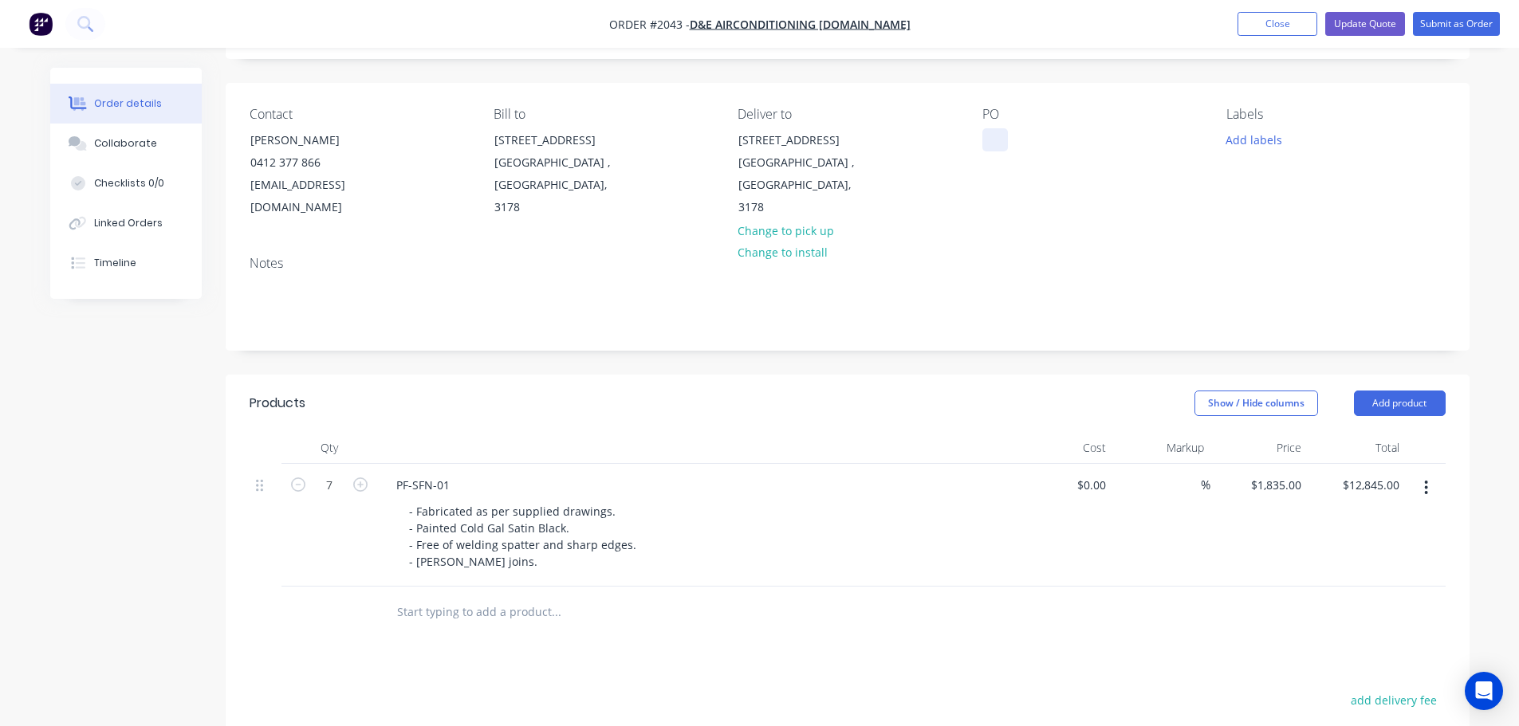
click at [962, 131] on div at bounding box center [995, 139] width 26 height 23
paste div
click at [962, 410] on button "Add product" at bounding box center [1400, 404] width 92 height 26
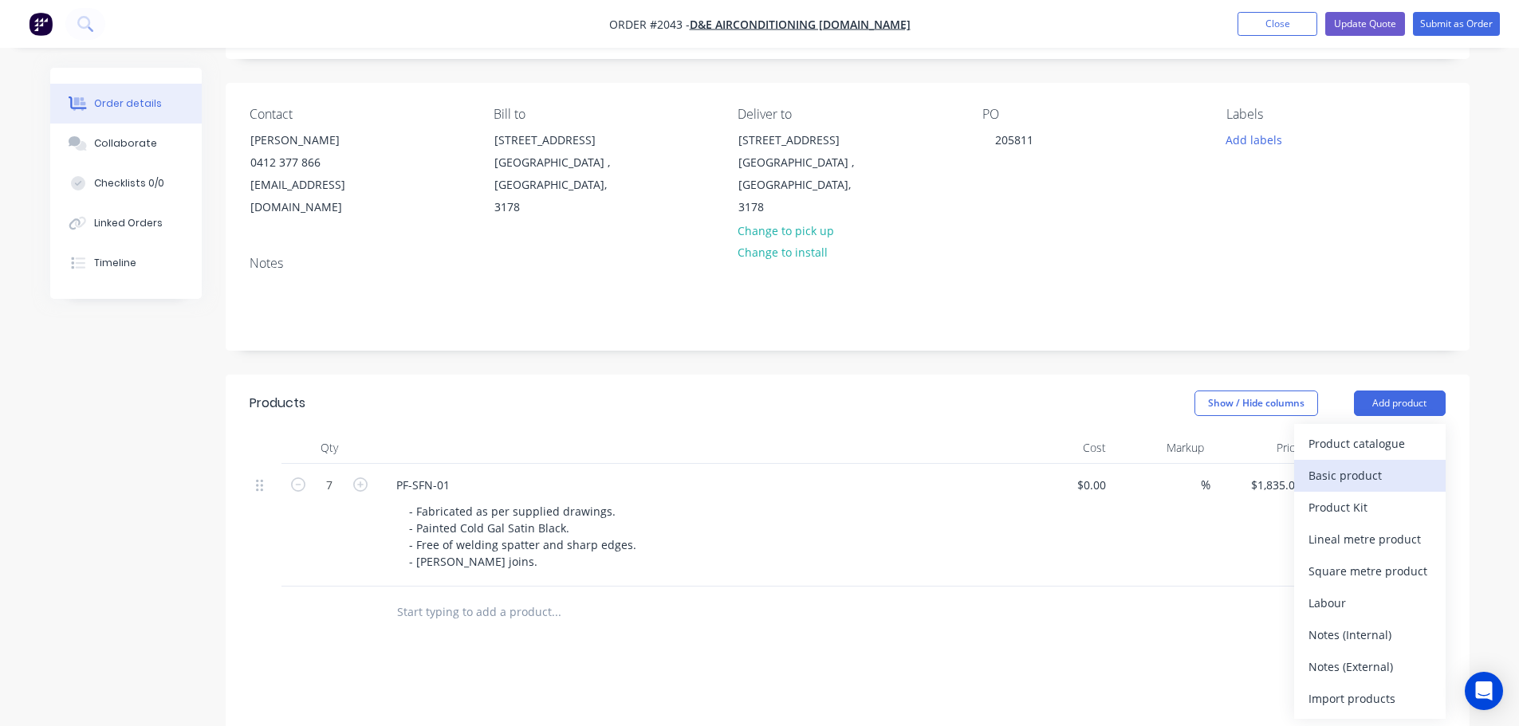
click at [962, 464] on div "Basic product" at bounding box center [1369, 475] width 123 height 23
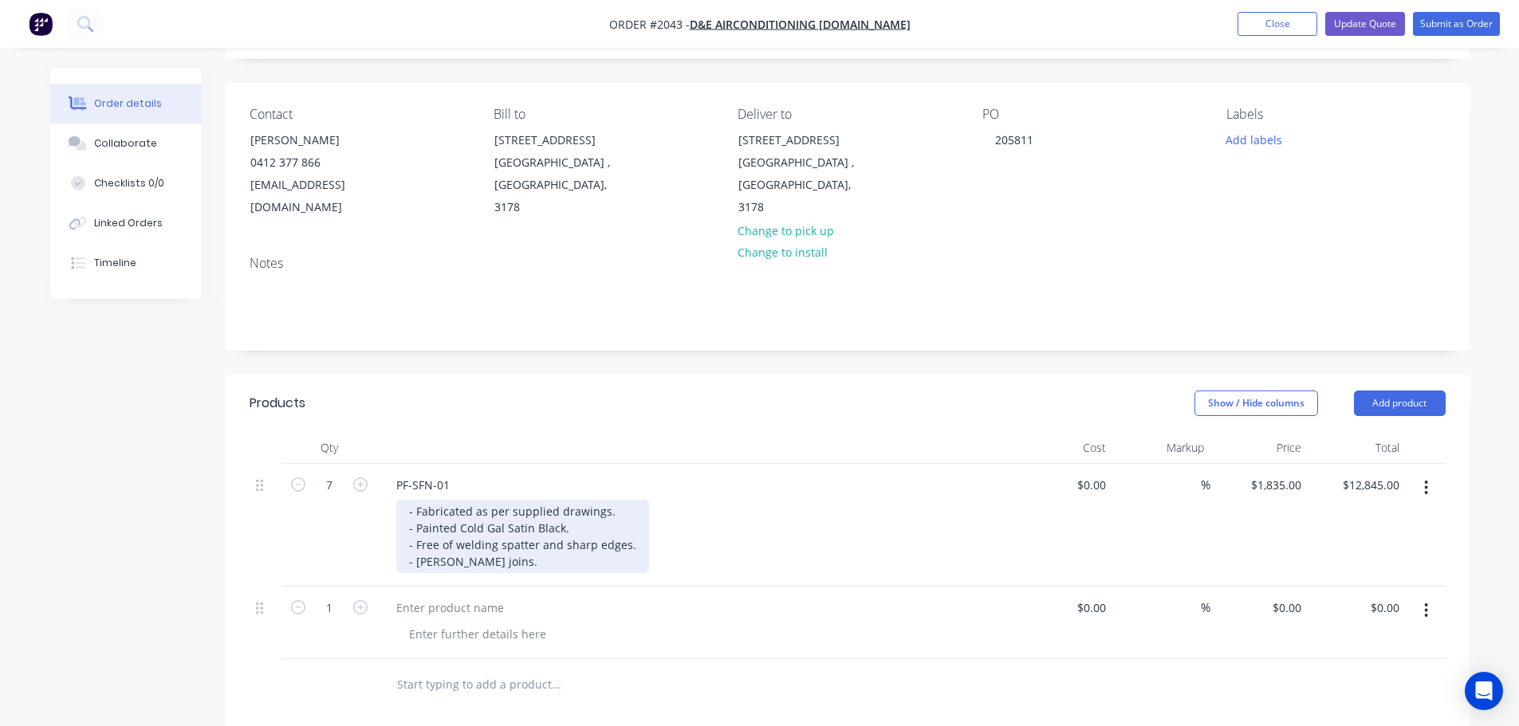
click at [493, 565] on div "- Fabricated as per supplied drawings. - Painted Cold Gal Satin Black. - Free o…" at bounding box center [522, 536] width 253 height 73
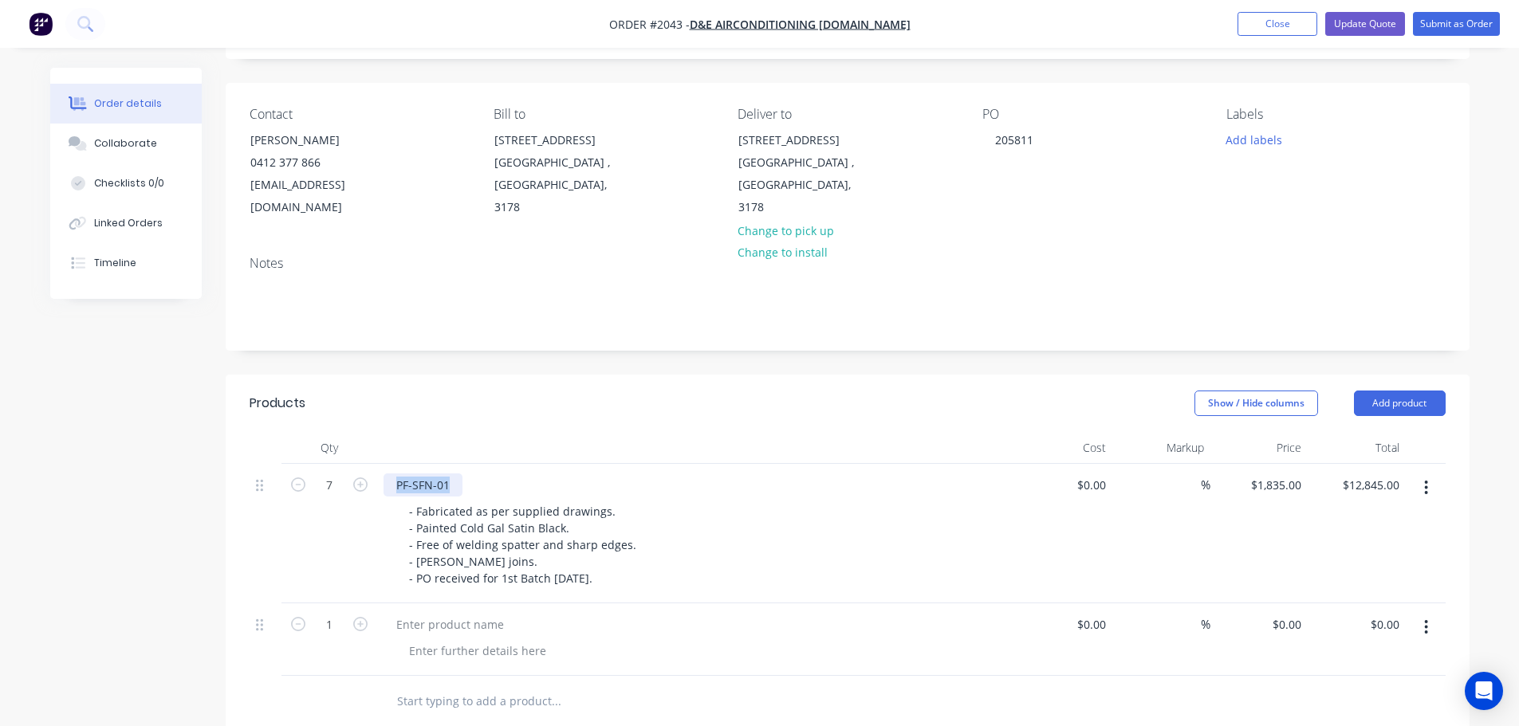
drag, startPoint x: 395, startPoint y: 484, endPoint x: 469, endPoint y: 475, distance: 74.7
click at [466, 475] on div "PF-SFN-01" at bounding box center [695, 485] width 625 height 23
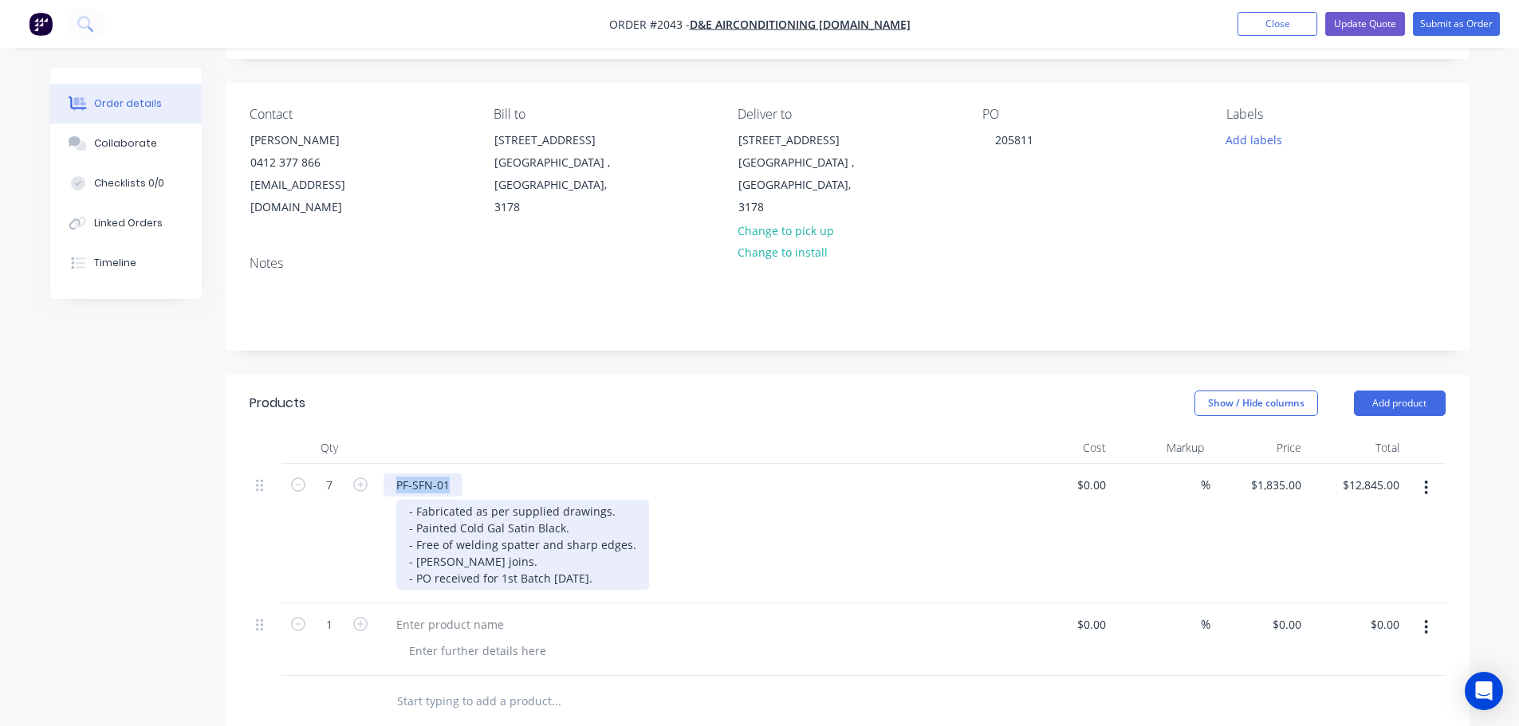
copy div "PF-SFN-01"
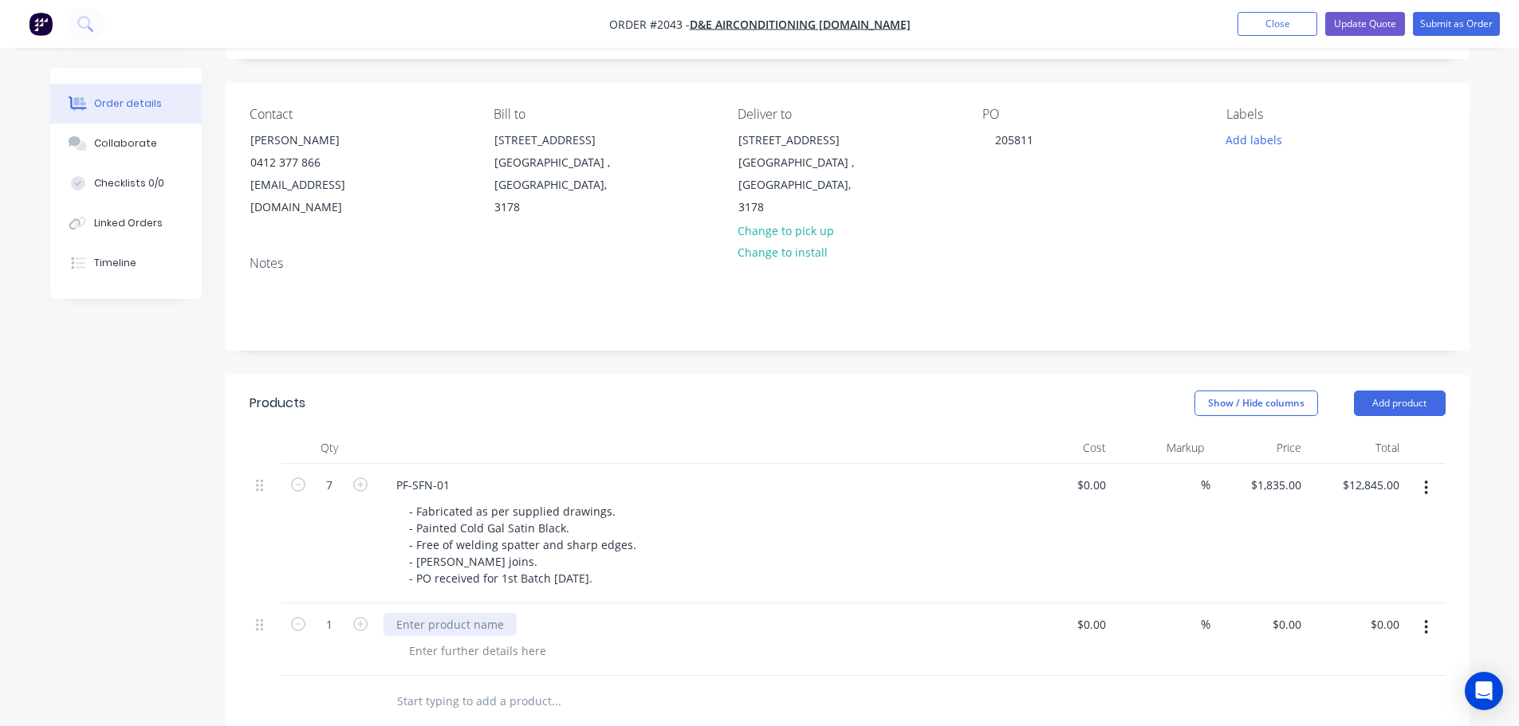
click at [501, 615] on div at bounding box center [449, 624] width 133 height 23
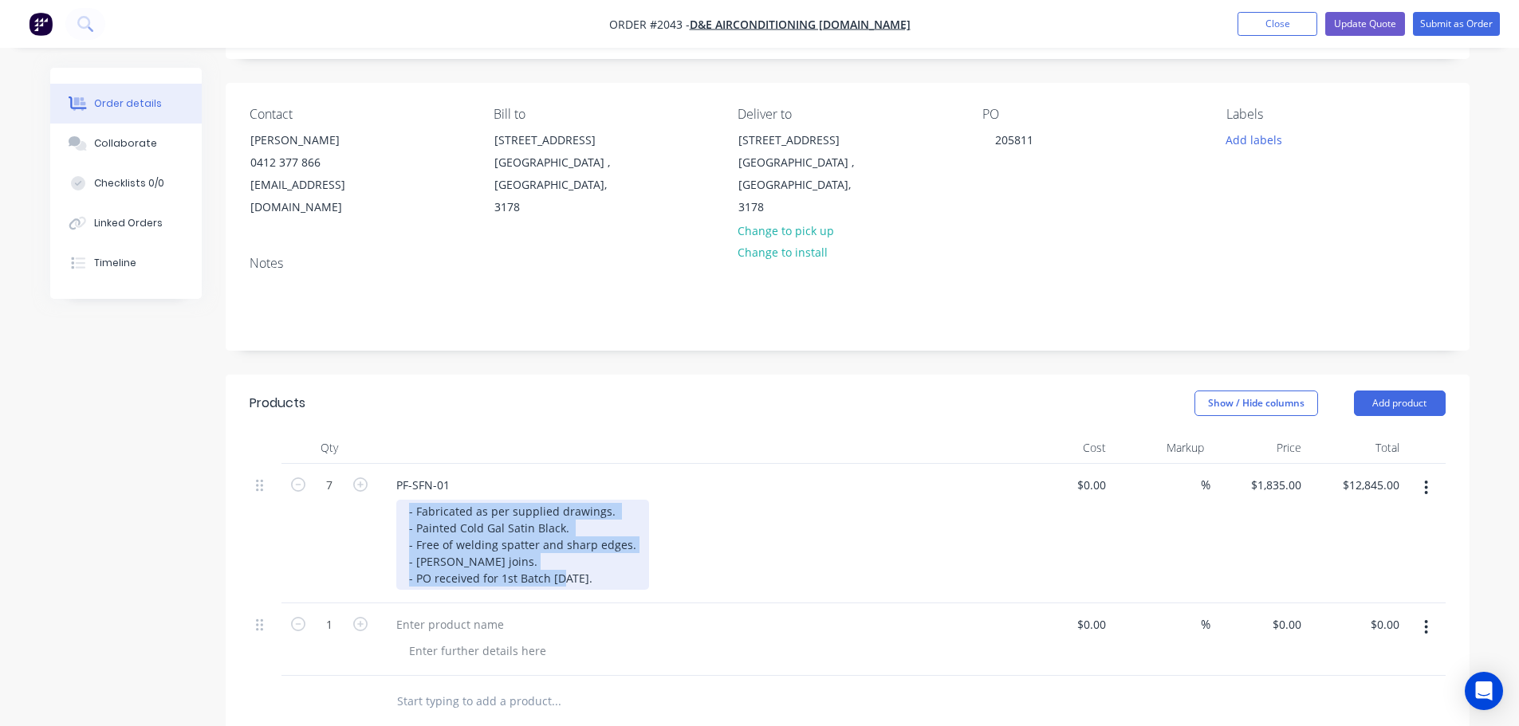
drag, startPoint x: 403, startPoint y: 509, endPoint x: 629, endPoint y: 577, distance: 235.8
click at [629, 577] on div "- Fabricated as per supplied drawings. - Painted Cold Gal Satin Black. - Free o…" at bounding box center [522, 545] width 253 height 90
copy div "- Fabricated as per supplied drawings. - Painted Cold Gal Satin Black. - Free o…"
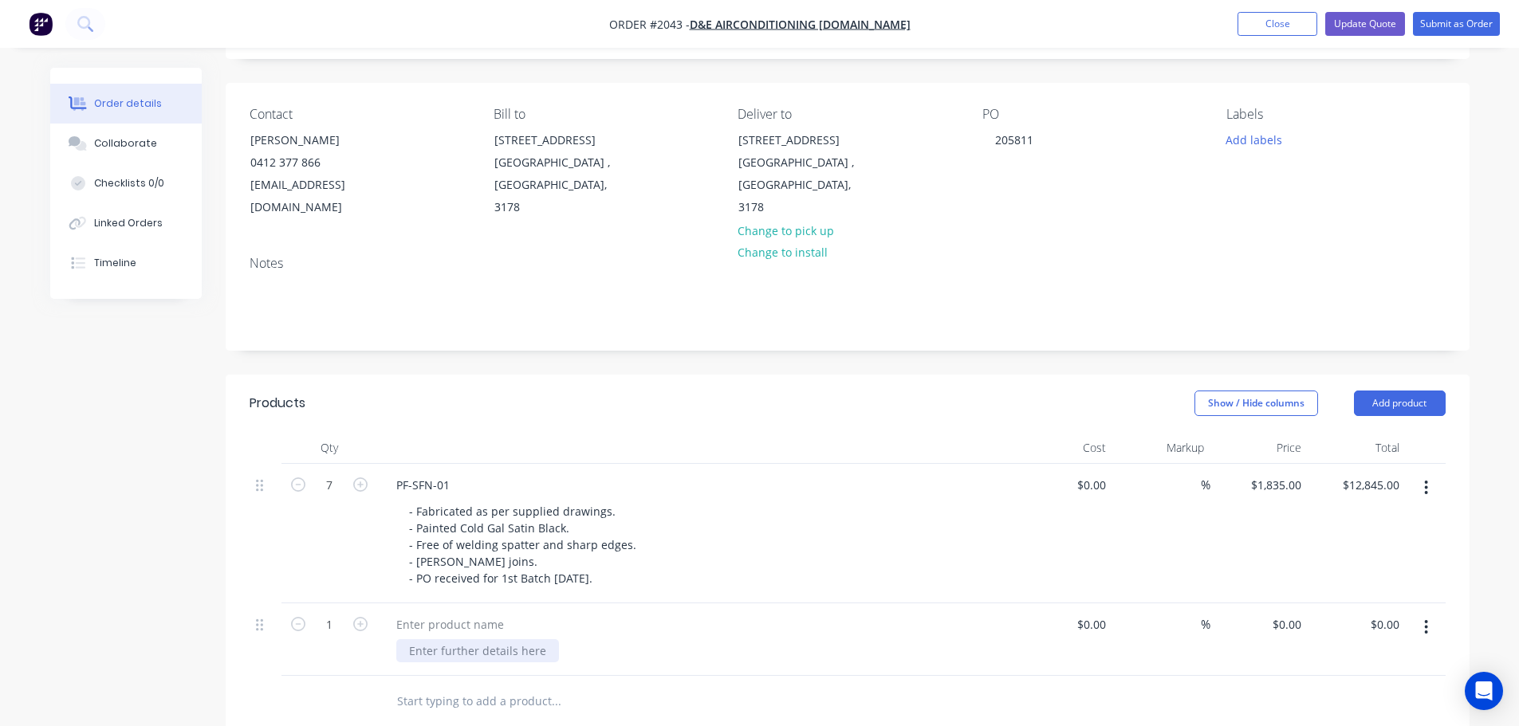
click at [454, 645] on div at bounding box center [477, 650] width 163 height 23
paste div
drag, startPoint x: 391, startPoint y: 488, endPoint x: 463, endPoint y: 490, distance: 72.6
click at [460, 488] on div "PF-SFN-01" at bounding box center [422, 485] width 79 height 23
copy div "PF-SFN-01"
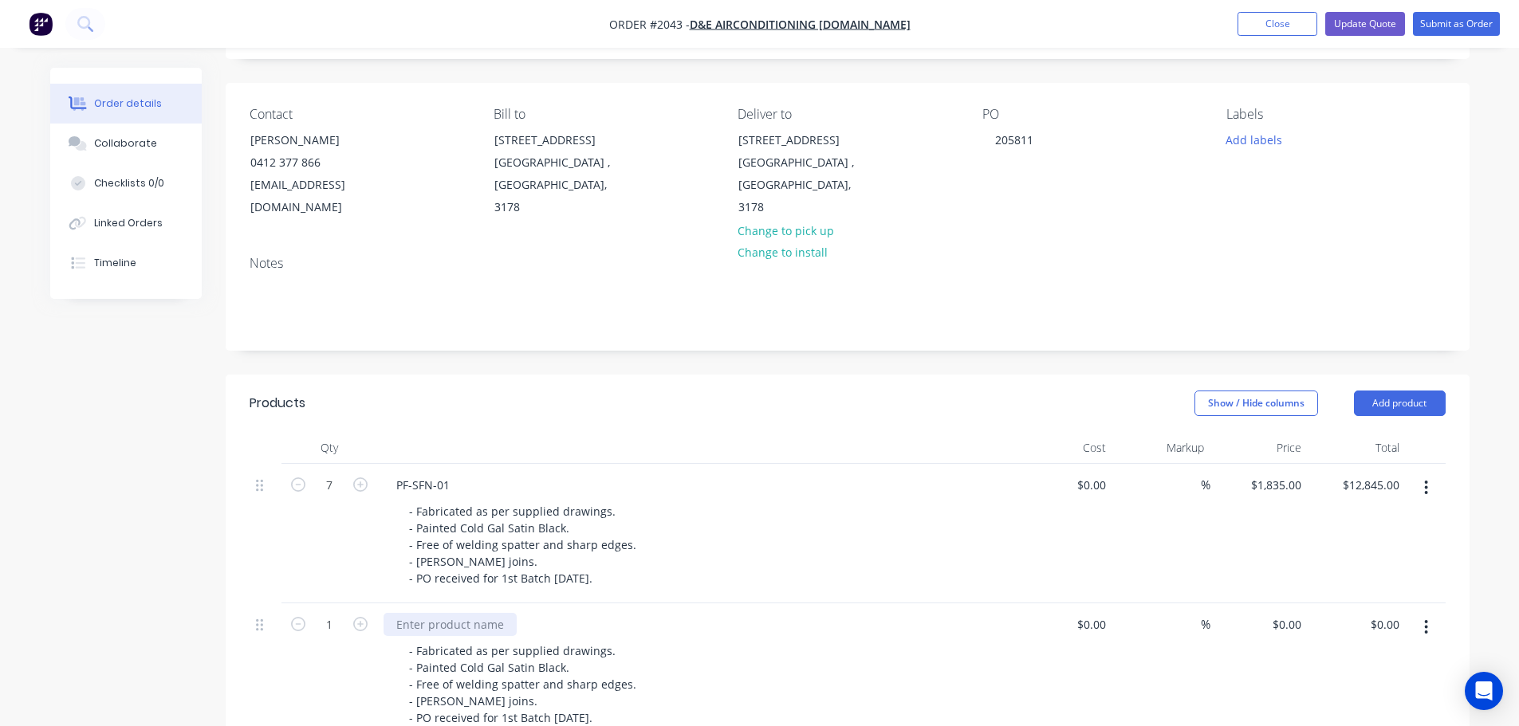
click at [494, 631] on div at bounding box center [449, 624] width 133 height 23
click at [489, 623] on div at bounding box center [449, 624] width 133 height 23
paste div
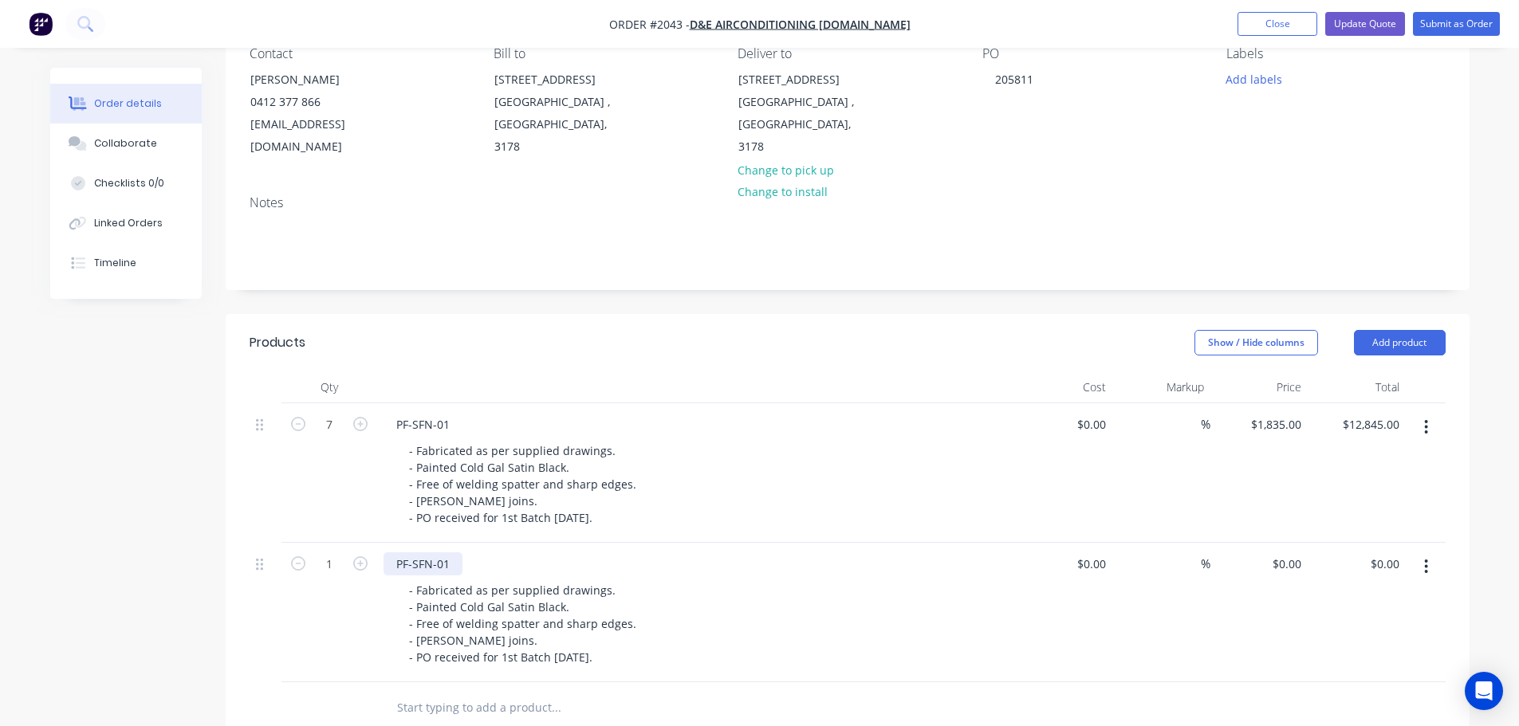
scroll to position [253, 0]
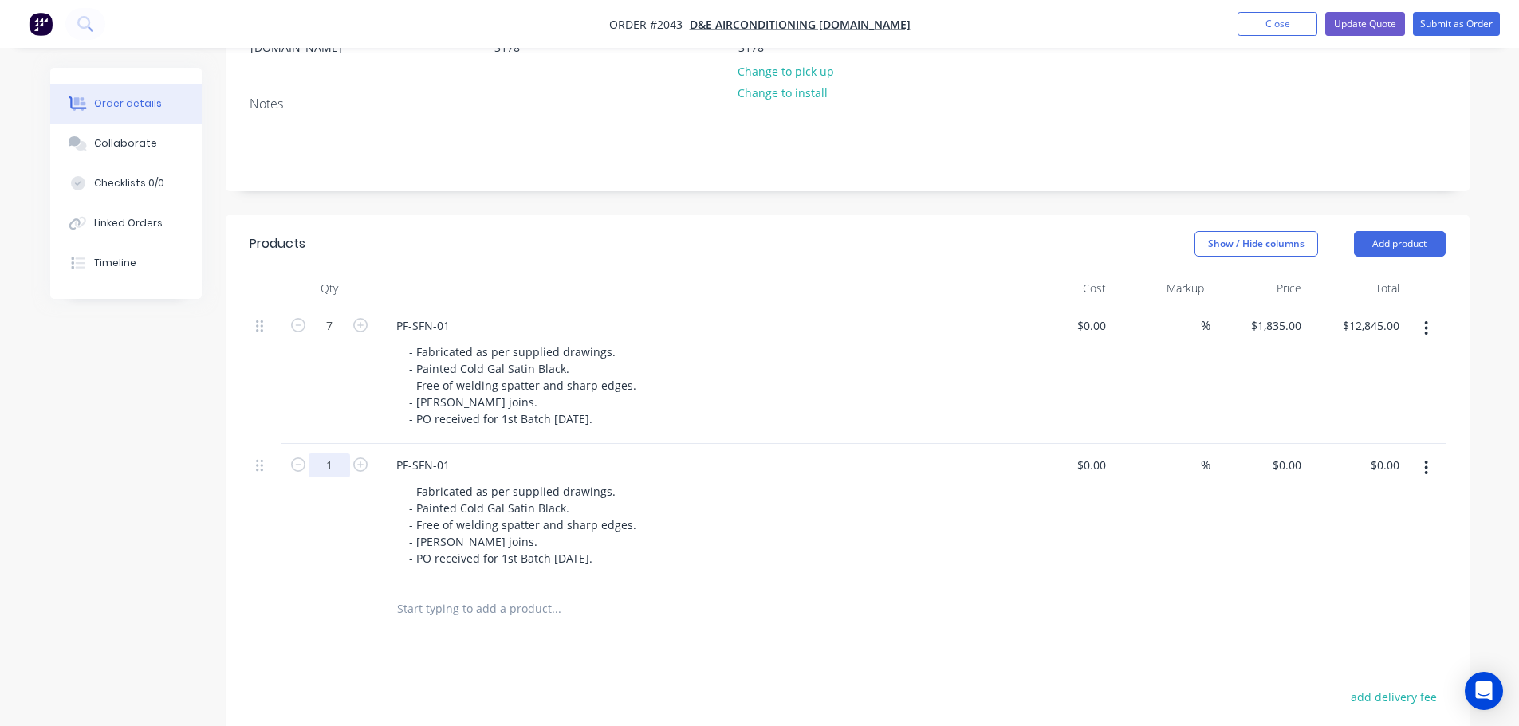
click at [344, 468] on input "1" at bounding box center [328, 466] width 41 height 24
type input "28"
click at [194, 548] on div "Created by Savvas Created [DATE] Required [DATE] Assigned to Add team member Xe…" at bounding box center [759, 428] width 1419 height 1228
click at [962, 331] on div "1835 1835" at bounding box center [1287, 325] width 40 height 23
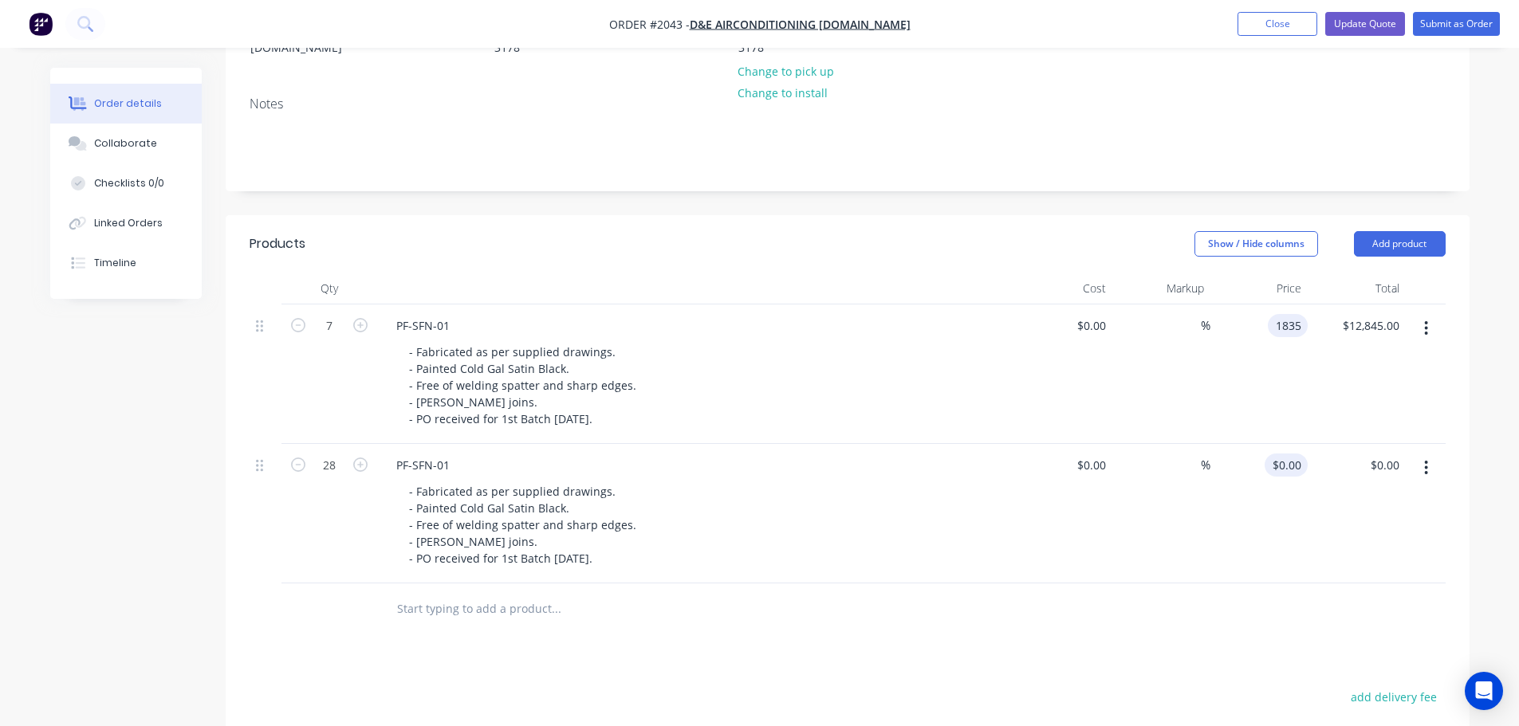
type input "$1,835.00"
click at [962, 470] on div "0 $0.00" at bounding box center [1259, 513] width 98 height 139
paste input "1835"
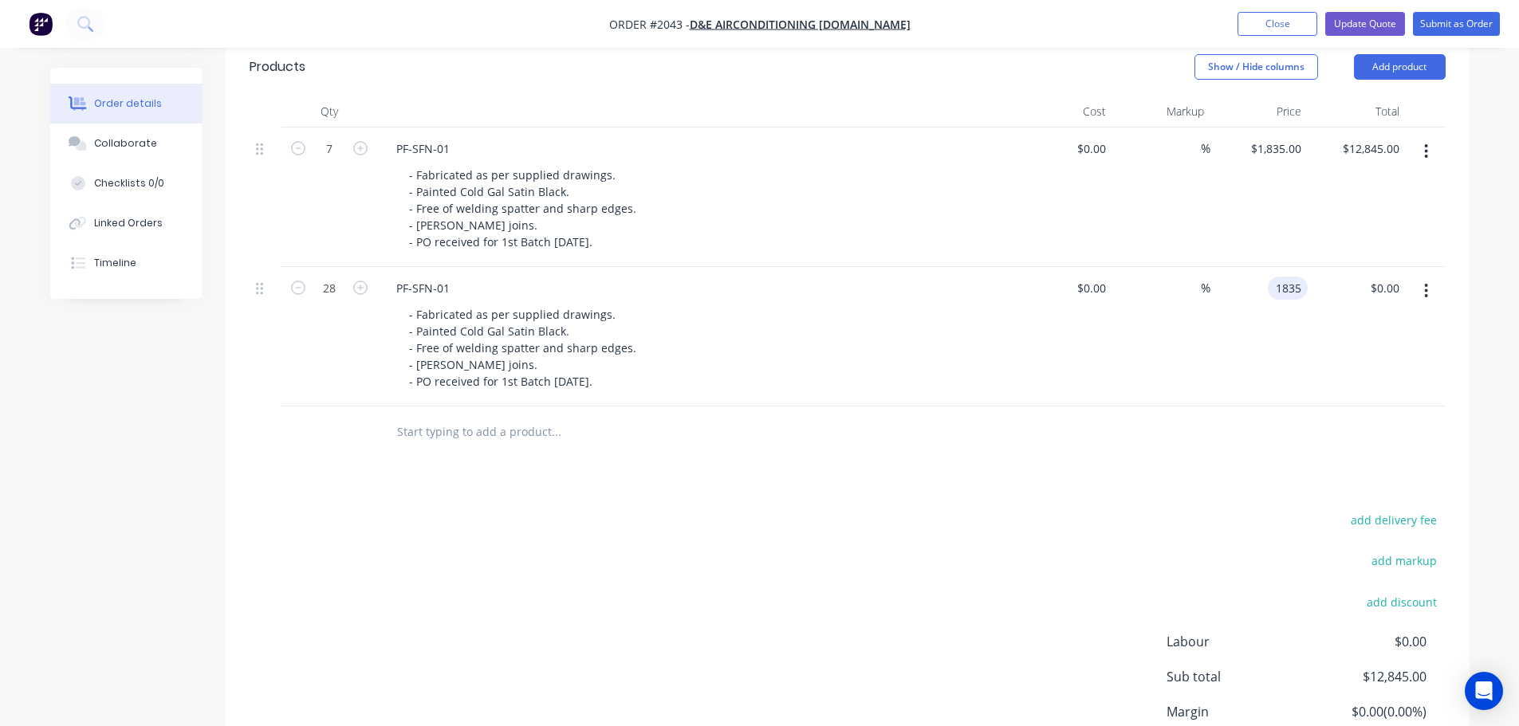
scroll to position [569, 0]
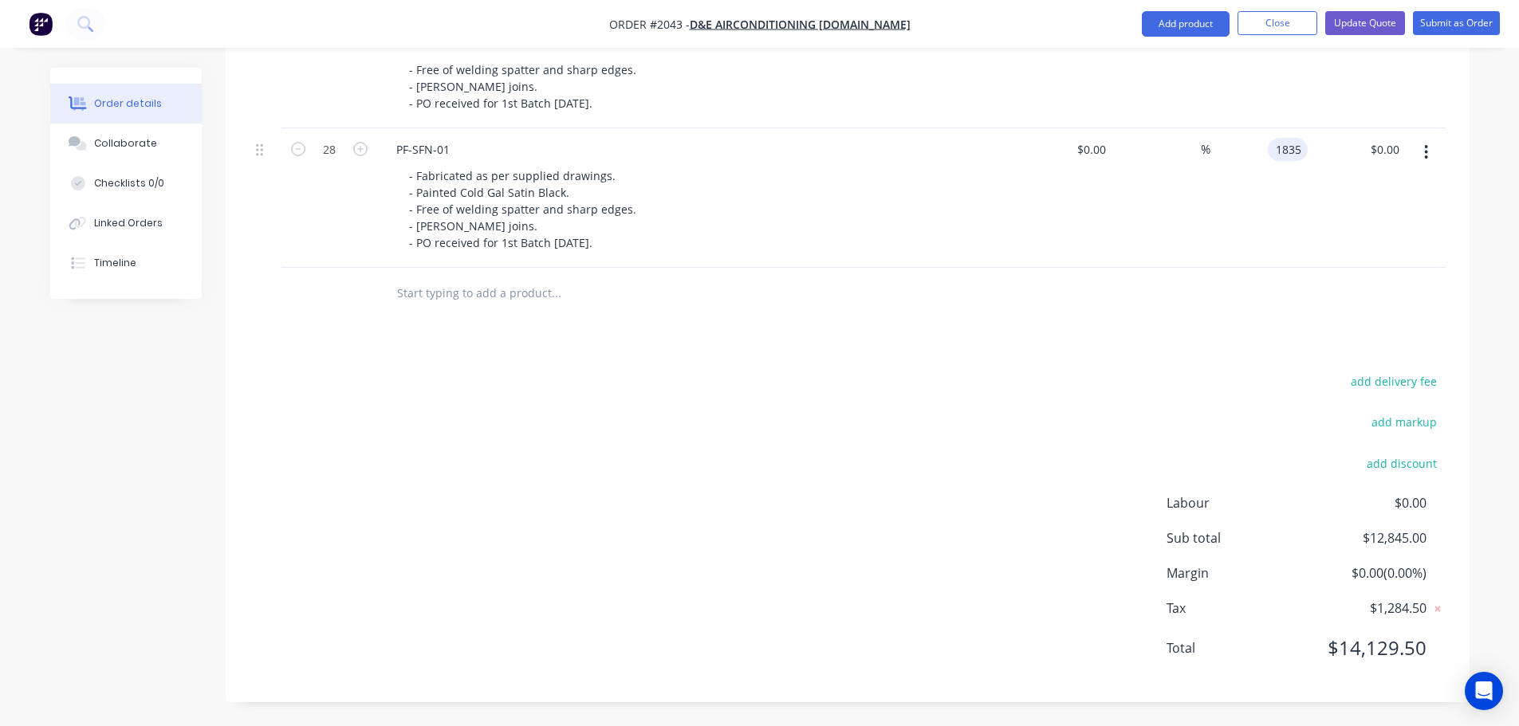
type input "$1,835.00"
type input "$51,380.00"
click at [720, 539] on div "add delivery fee add markup add discount Labour $0.00 Sub total $12,845.00 Marg…" at bounding box center [848, 525] width 1196 height 308
click at [552, 466] on div "add delivery fee add markup add discount Labour $0.00 Sub total $64,225.00 Marg…" at bounding box center [848, 525] width 1196 height 308
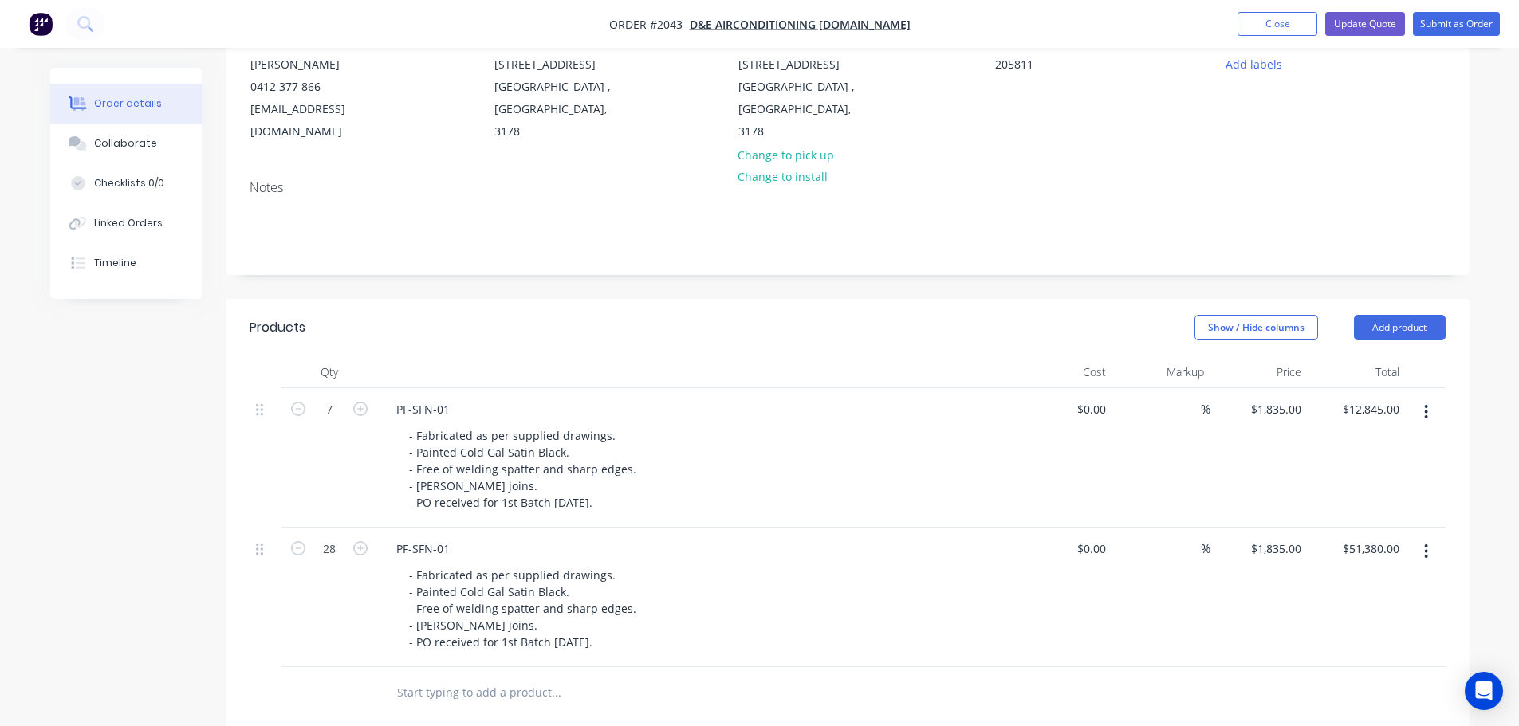
scroll to position [171, 0]
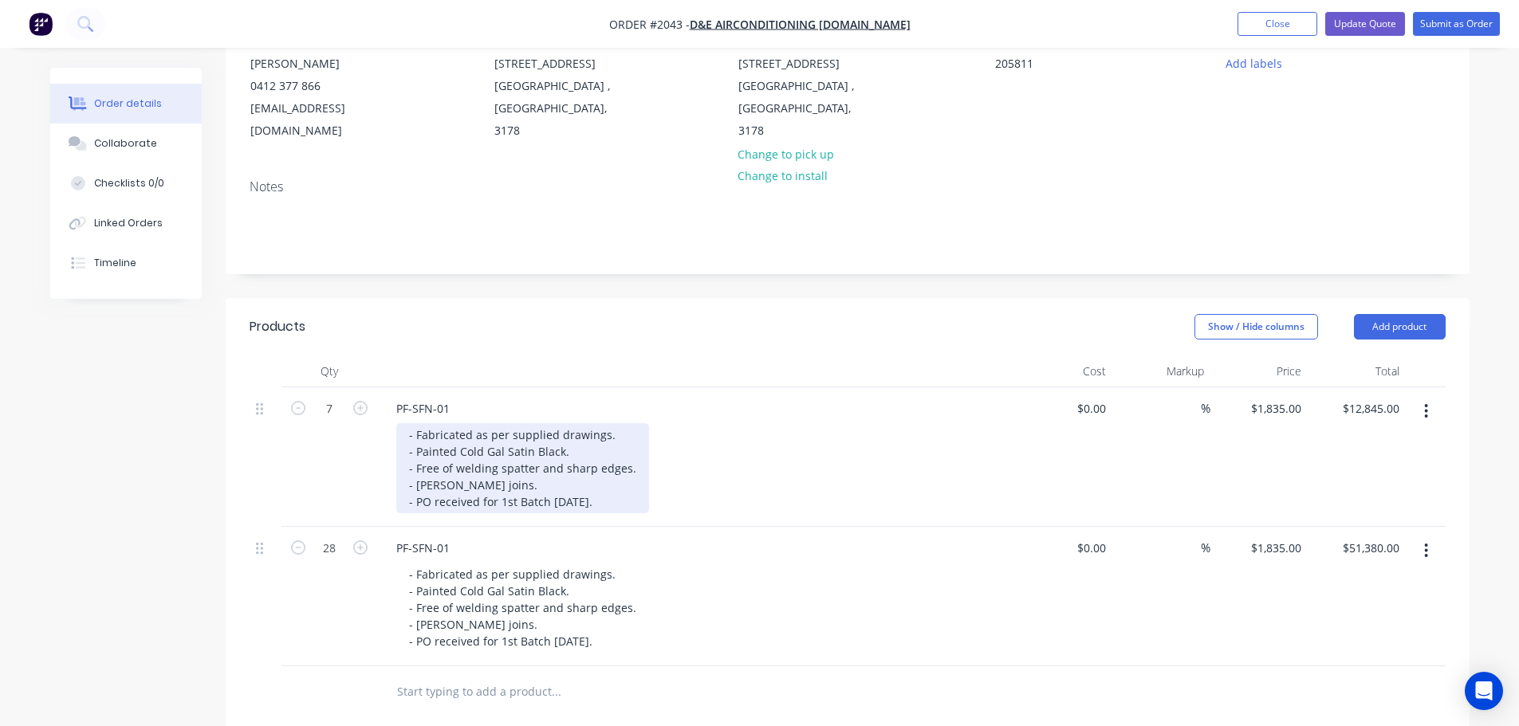
click at [546, 501] on div "- Fabricated as per supplied drawings. - Painted Cold Gal Satin Black. - Free o…" at bounding box center [522, 468] width 253 height 90
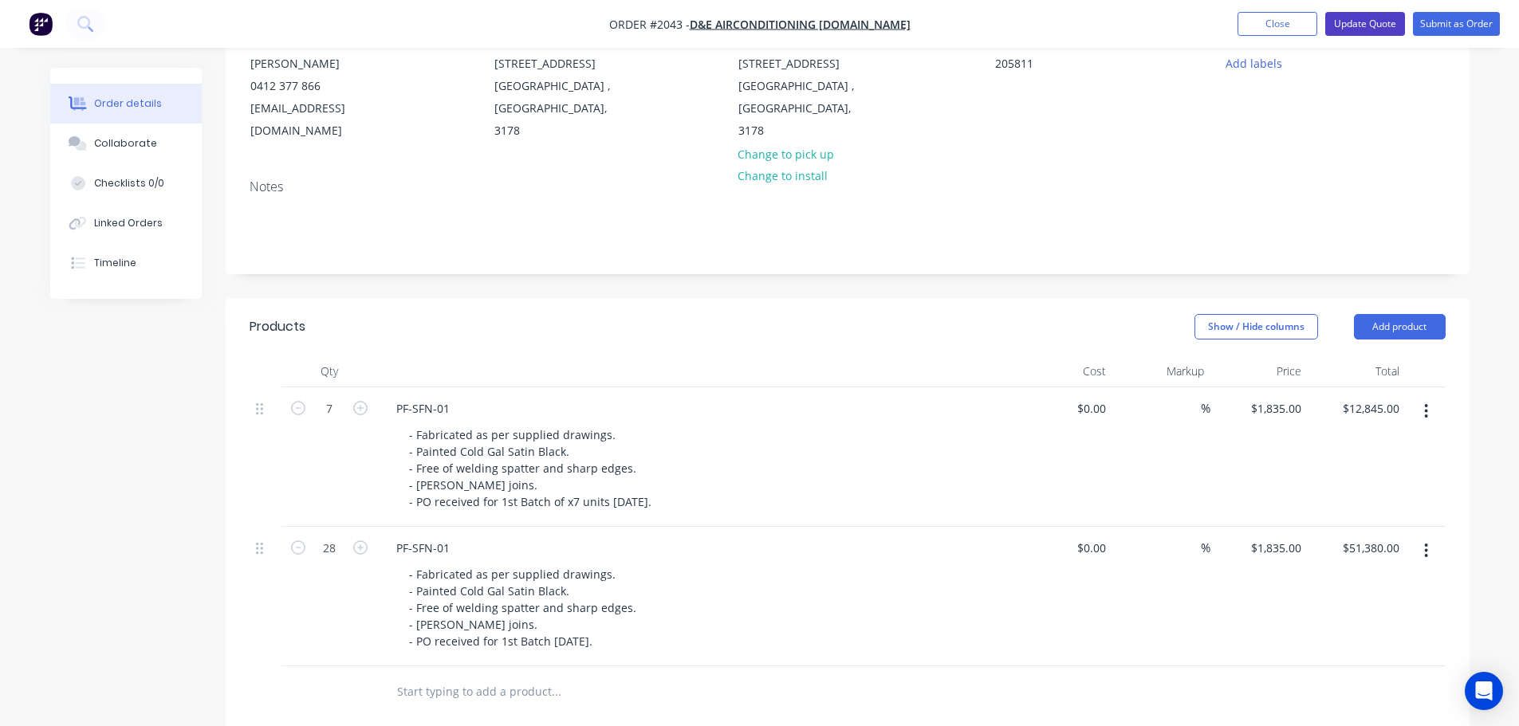
click at [962, 31] on button "Update Quote" at bounding box center [1365, 24] width 80 height 24
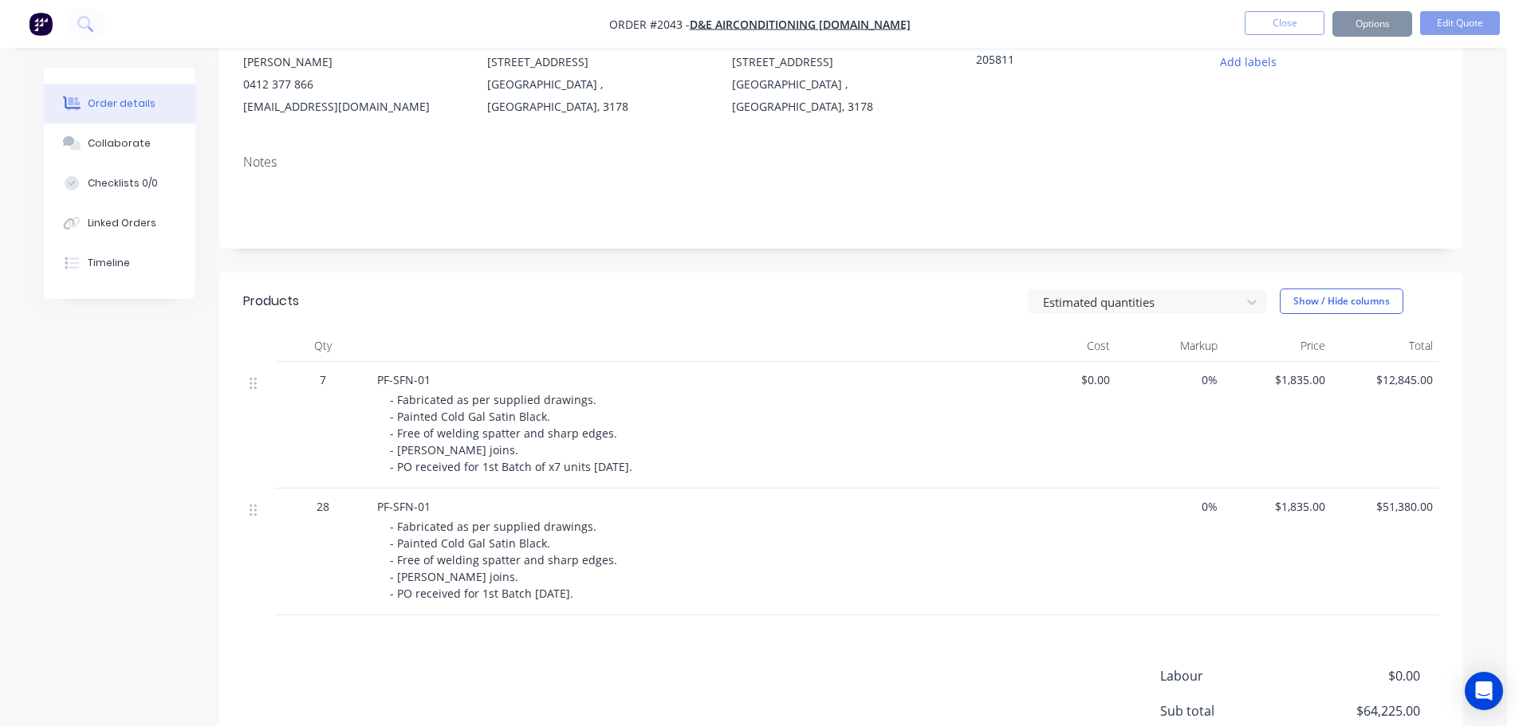
scroll to position [0, 0]
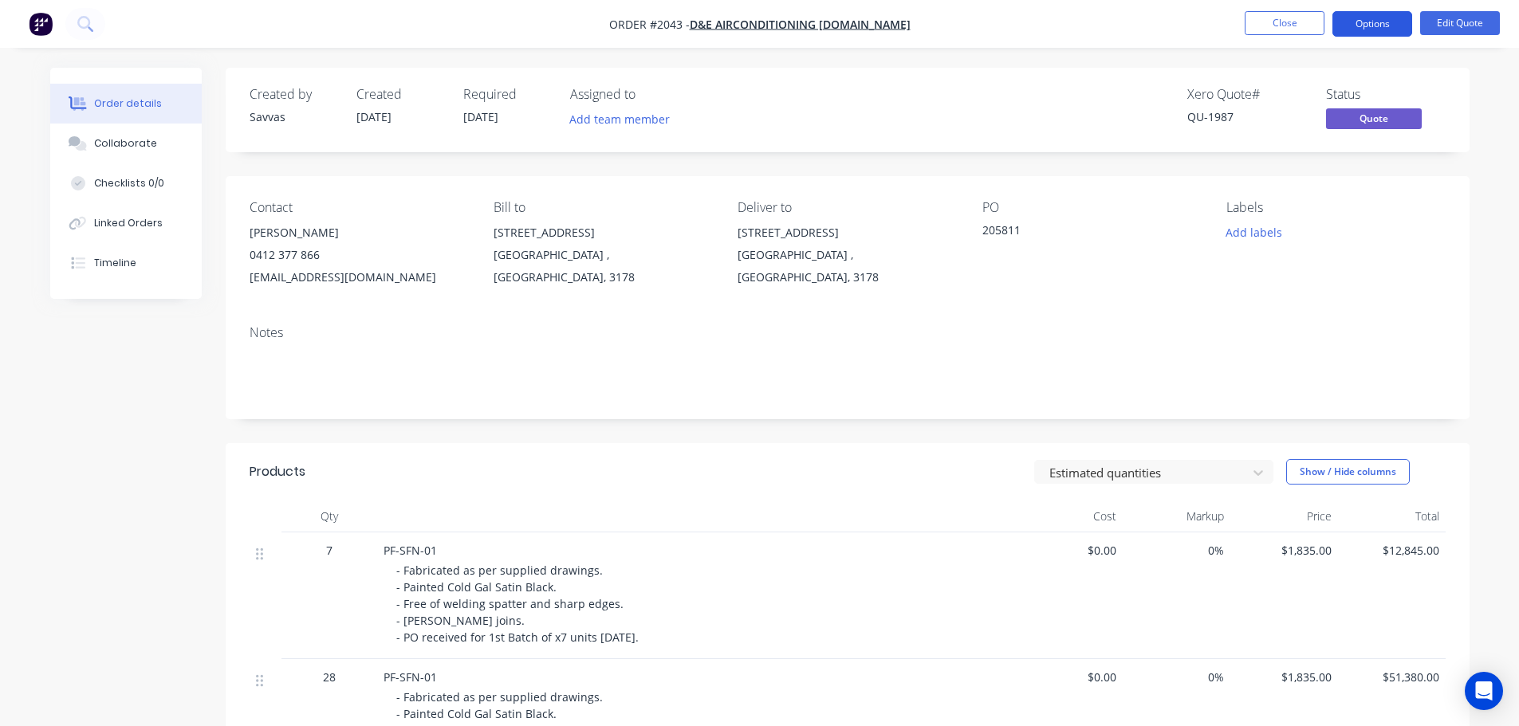
click at [962, 11] on button "Options" at bounding box center [1372, 24] width 80 height 26
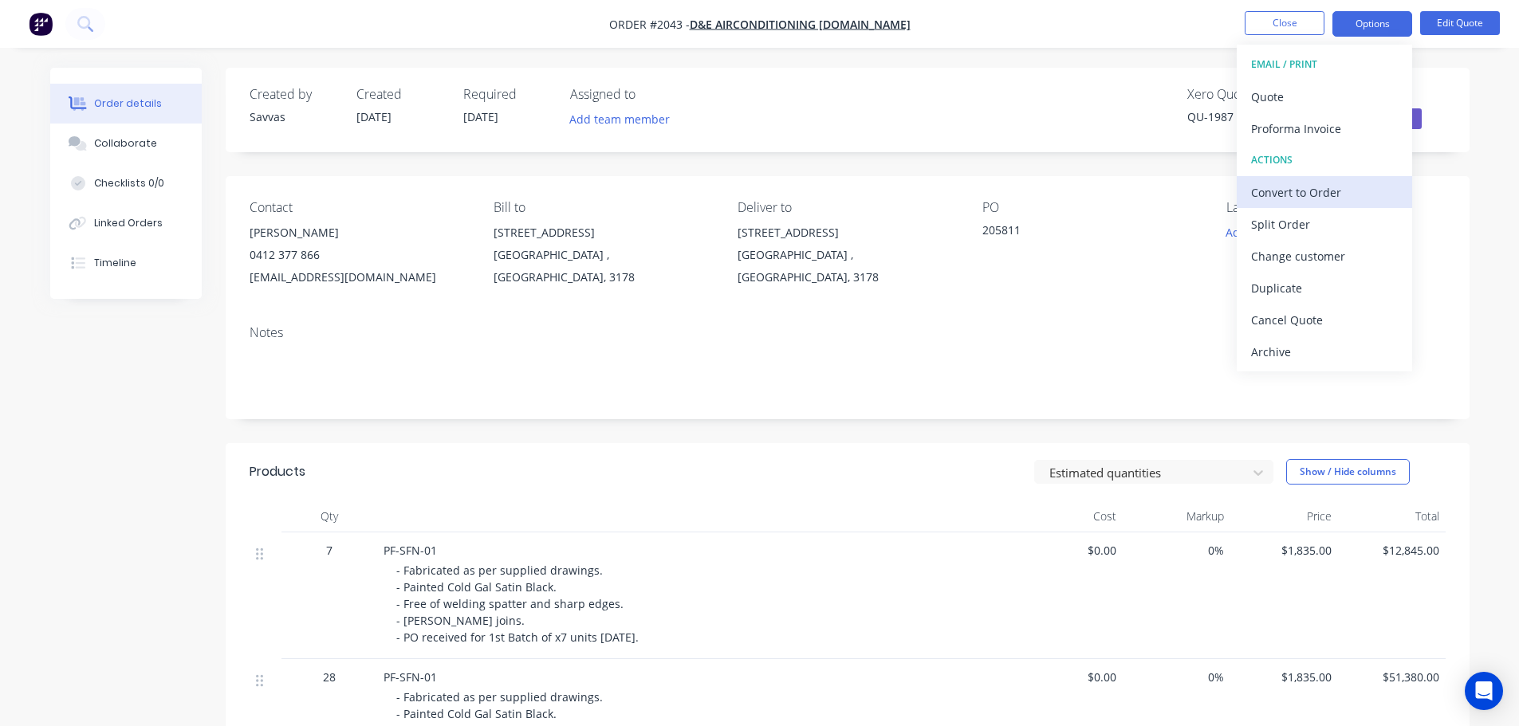
click at [962, 187] on div "Convert to Order" at bounding box center [1324, 192] width 147 height 23
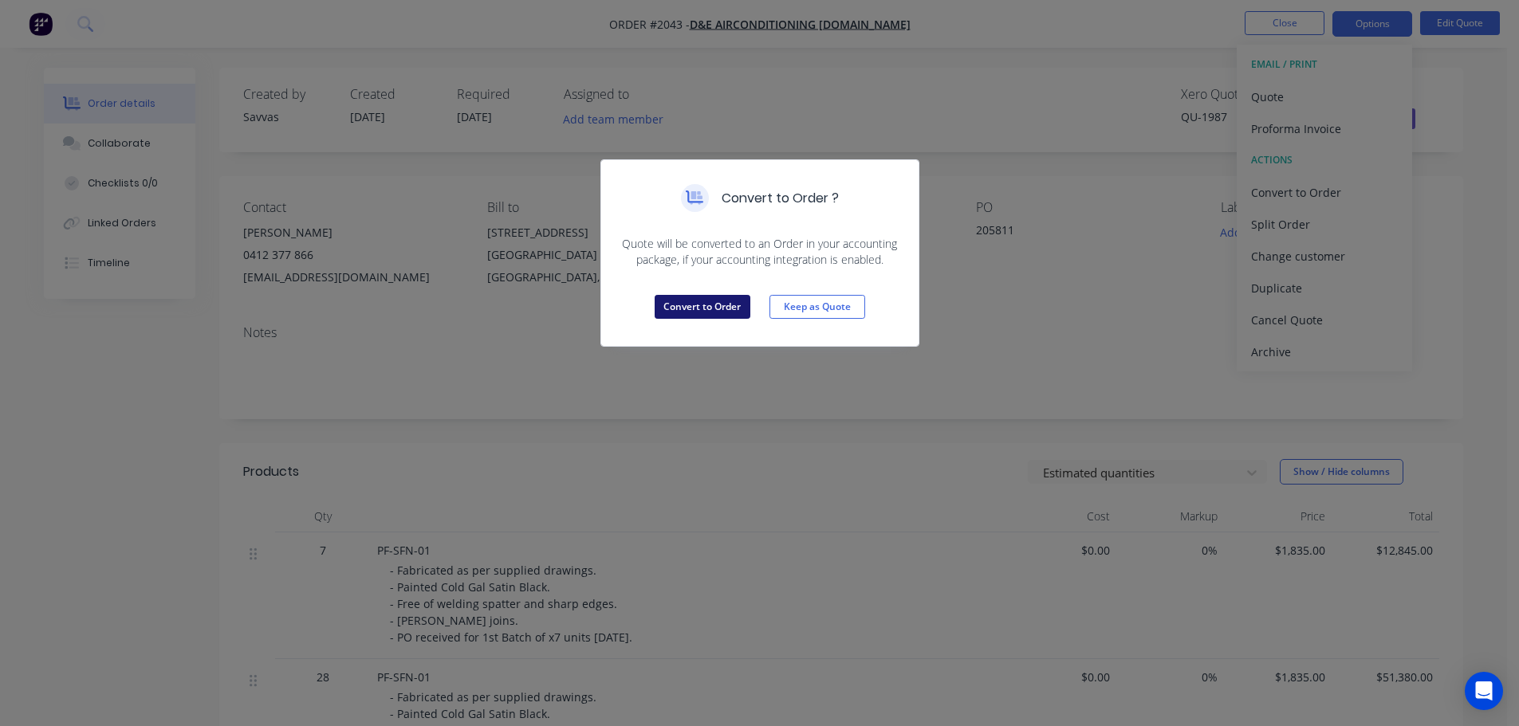
click at [740, 303] on button "Convert to Order" at bounding box center [702, 307] width 96 height 24
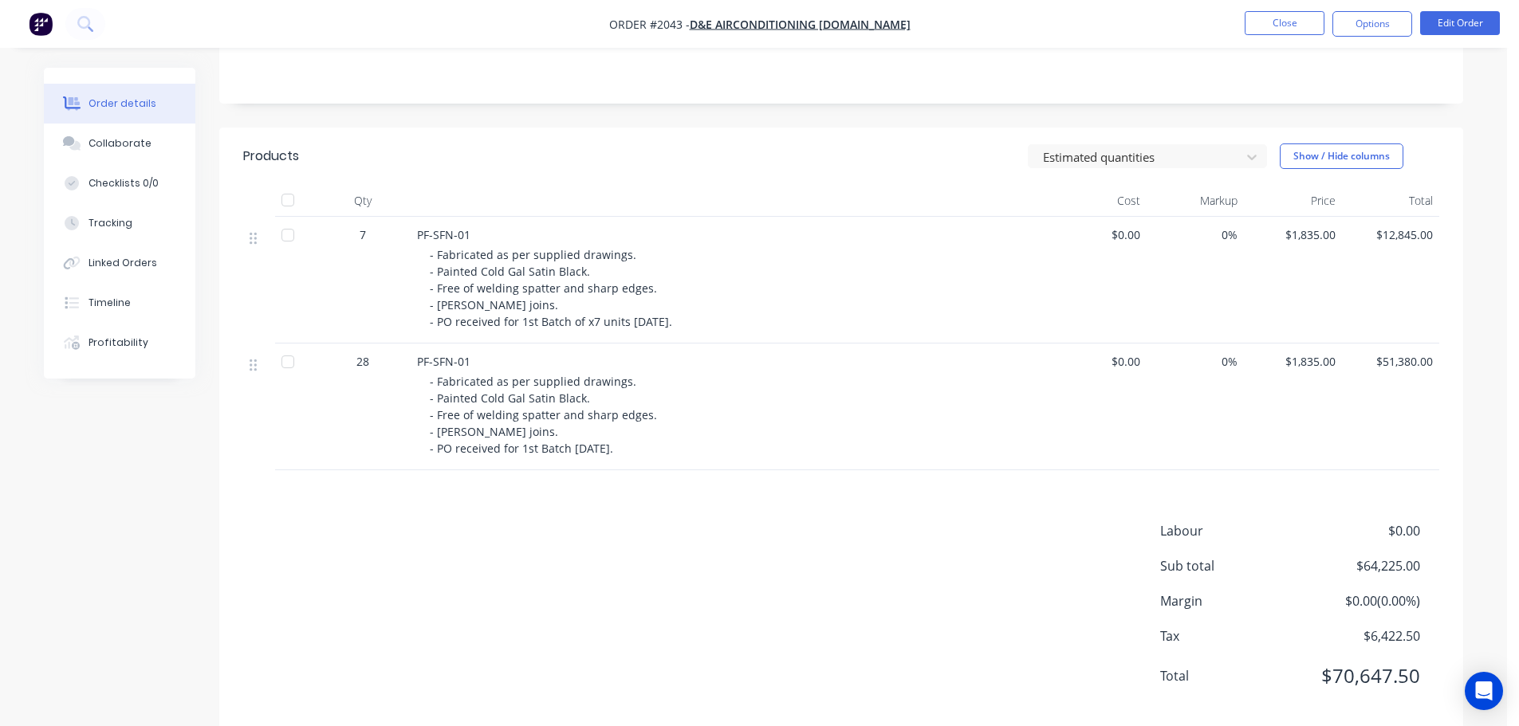
scroll to position [344, 0]
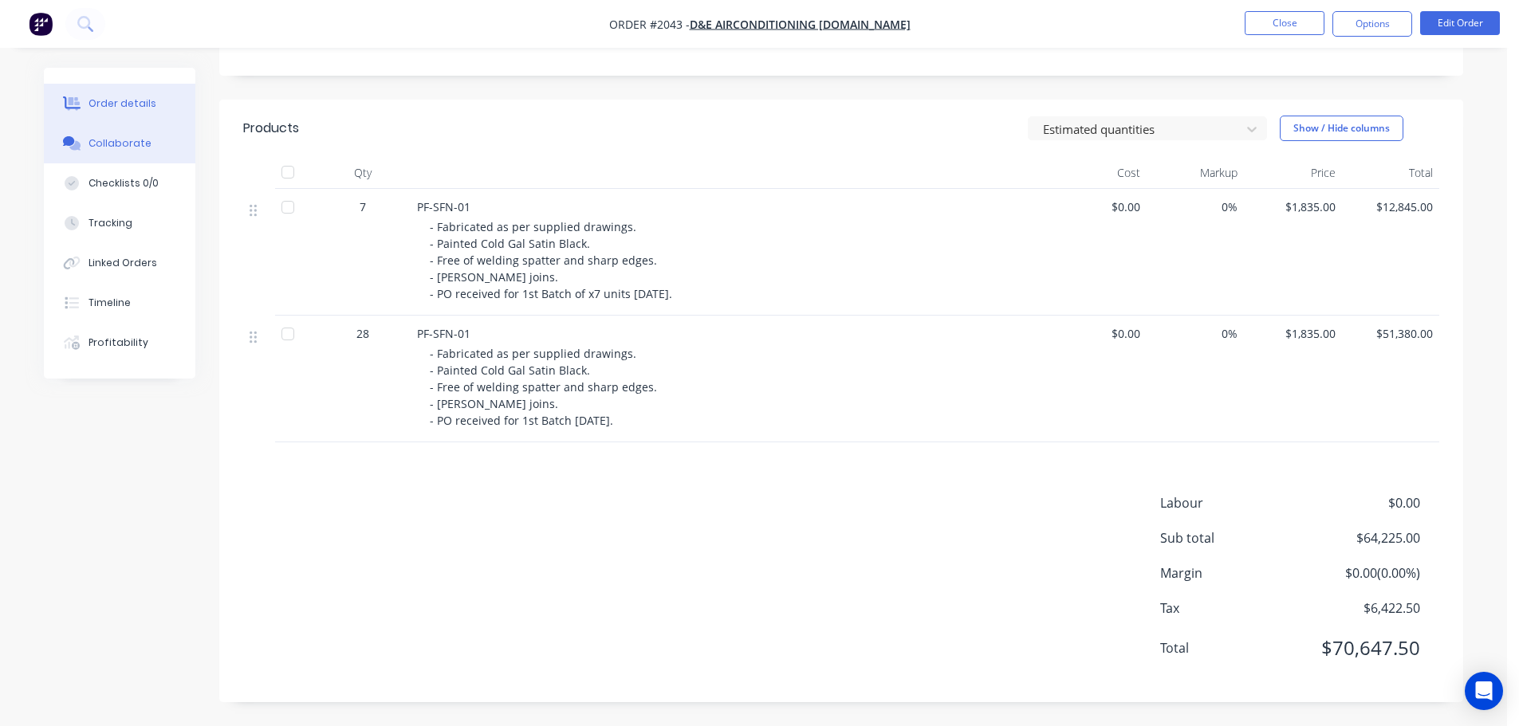
click at [109, 147] on div "Collaborate" at bounding box center [119, 143] width 63 height 14
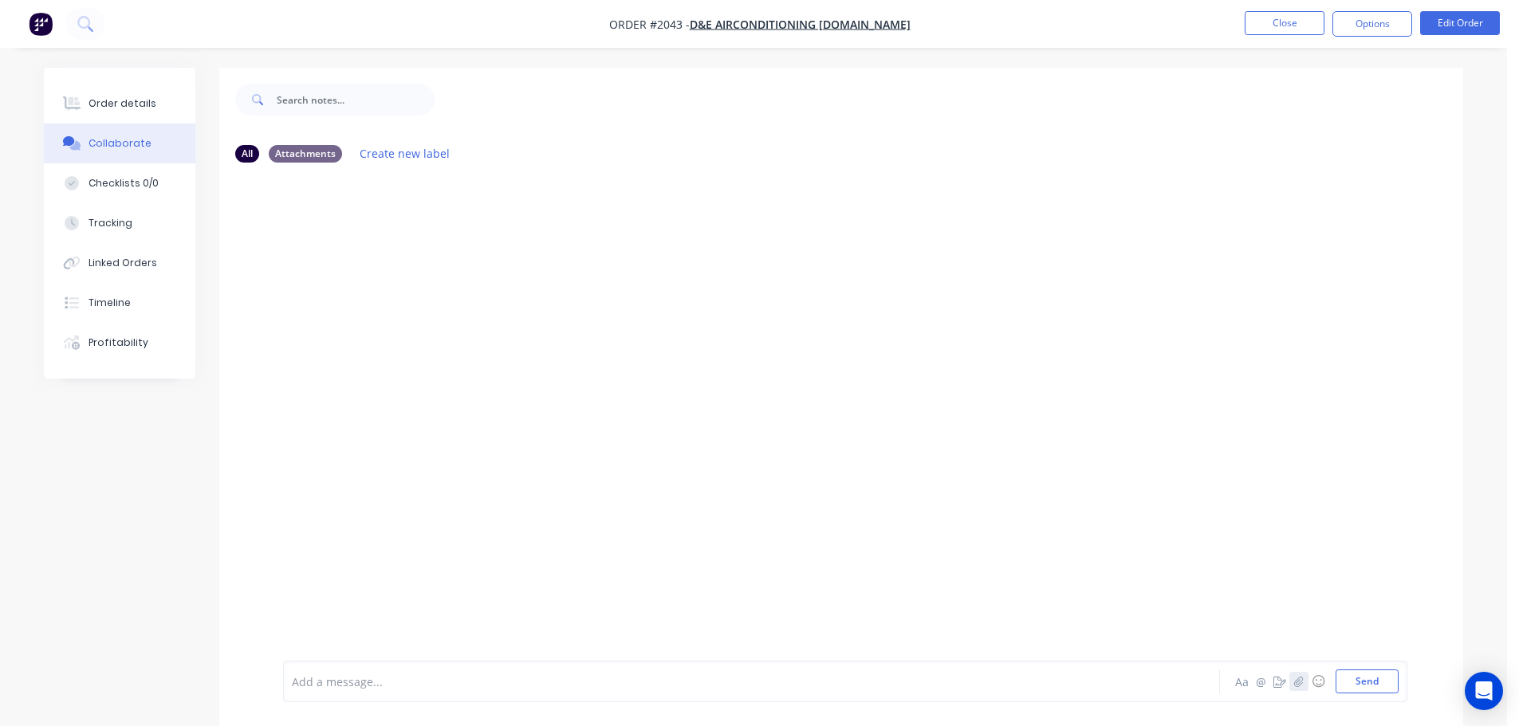
click at [962, 683] on icon "button" at bounding box center [1299, 681] width 10 height 11
click at [962, 680] on button "Send" at bounding box center [1366, 682] width 63 height 24
click at [711, 683] on div at bounding box center [707, 682] width 829 height 17
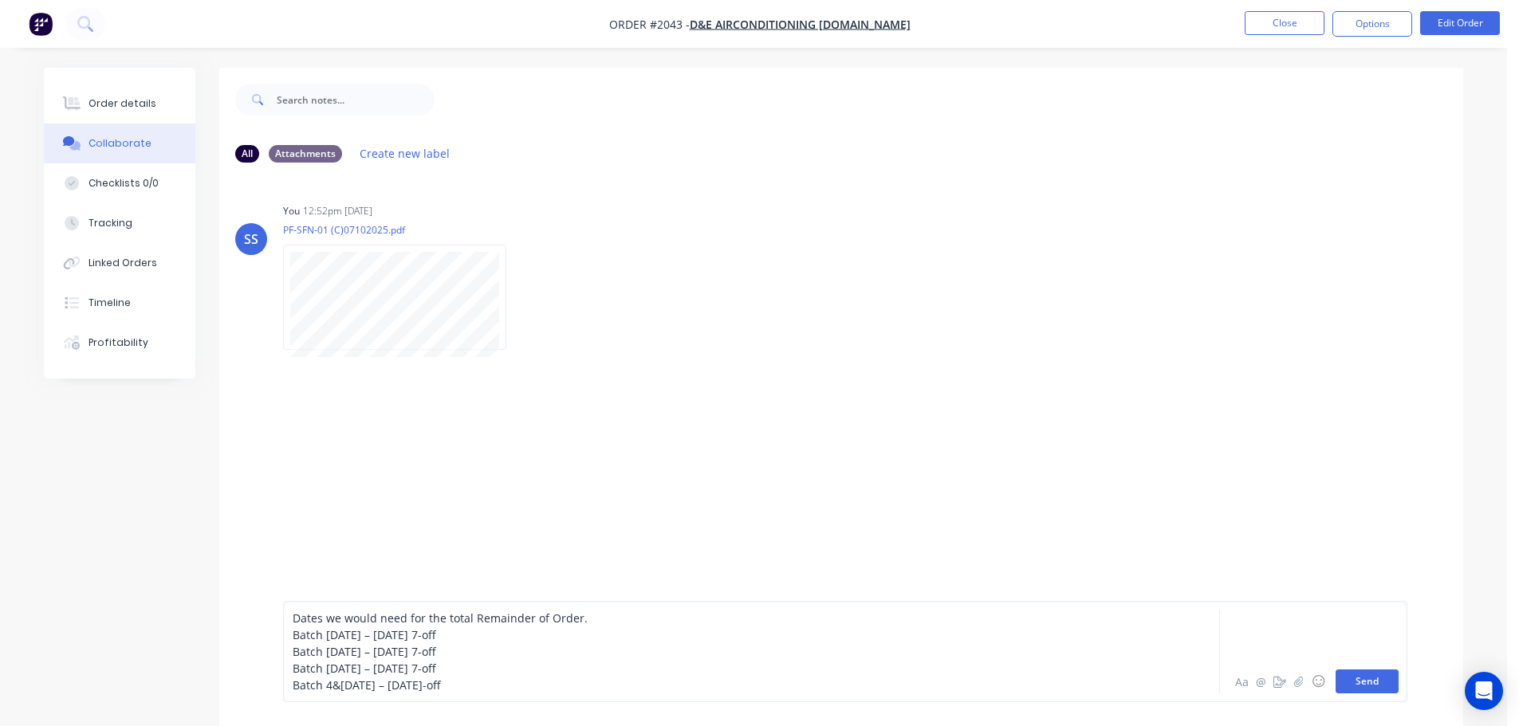
click at [962, 675] on button "Send" at bounding box center [1366, 682] width 63 height 24
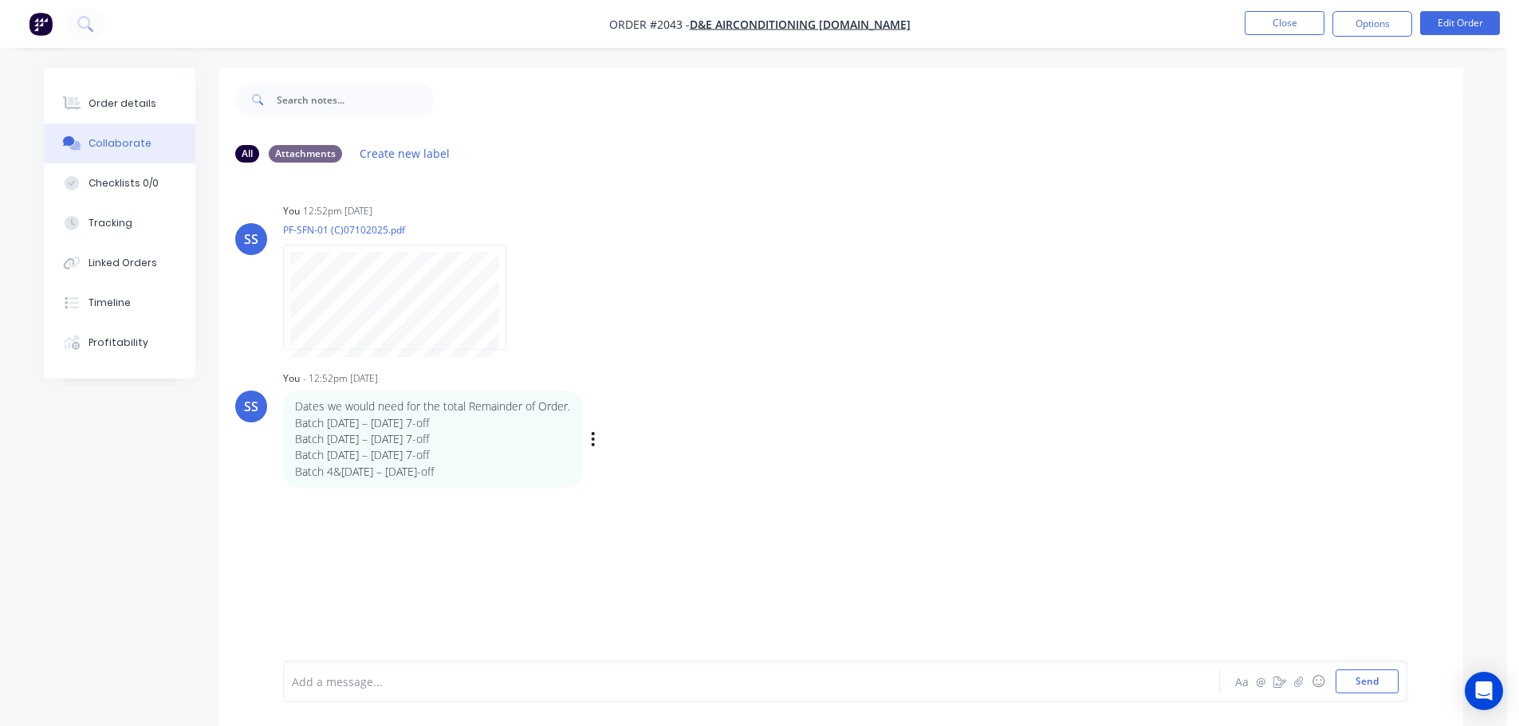
drag, startPoint x: 466, startPoint y: 476, endPoint x: 304, endPoint y: 474, distance: 162.6
click at [304, 474] on p "Batch 4&[DATE] – [DATE]-off" at bounding box center [432, 472] width 275 height 16
drag, startPoint x: 352, startPoint y: 451, endPoint x: 301, endPoint y: 405, distance: 68.9
click at [301, 405] on div "Dates we would need for the total Remainder of Order. Batch [DATE] – [DATE] 7-o…" at bounding box center [432, 439] width 275 height 81
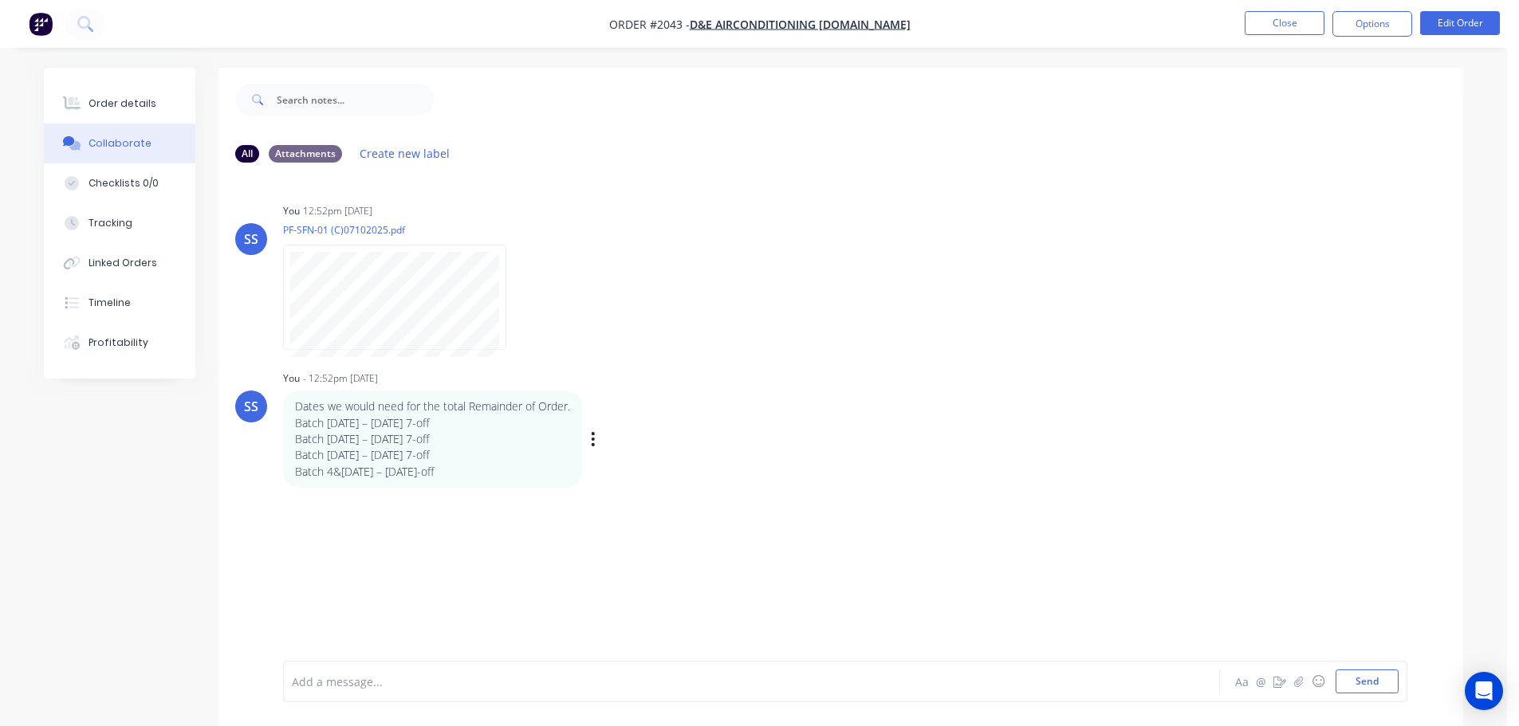
click at [341, 443] on p "Batch [DATE] – [DATE] 7-off" at bounding box center [432, 439] width 275 height 16
click at [421, 482] on div "Dates we would need for the total Remainder of Order. Batch [DATE] – [DATE] 7-o…" at bounding box center [432, 439] width 299 height 96
click at [449, 535] on div "SS You 12:52pm [DATE] PF-SFN-01 (C)07102025.pdf Labels Download Delete SS You -…" at bounding box center [841, 417] width 1244 height 485
drag, startPoint x: 477, startPoint y: 469, endPoint x: 295, endPoint y: 406, distance: 193.1
click at [295, 406] on div "Dates we would need for the total Remainder of Order. Batch [DATE] – [DATE] 7-o…" at bounding box center [432, 439] width 275 height 81
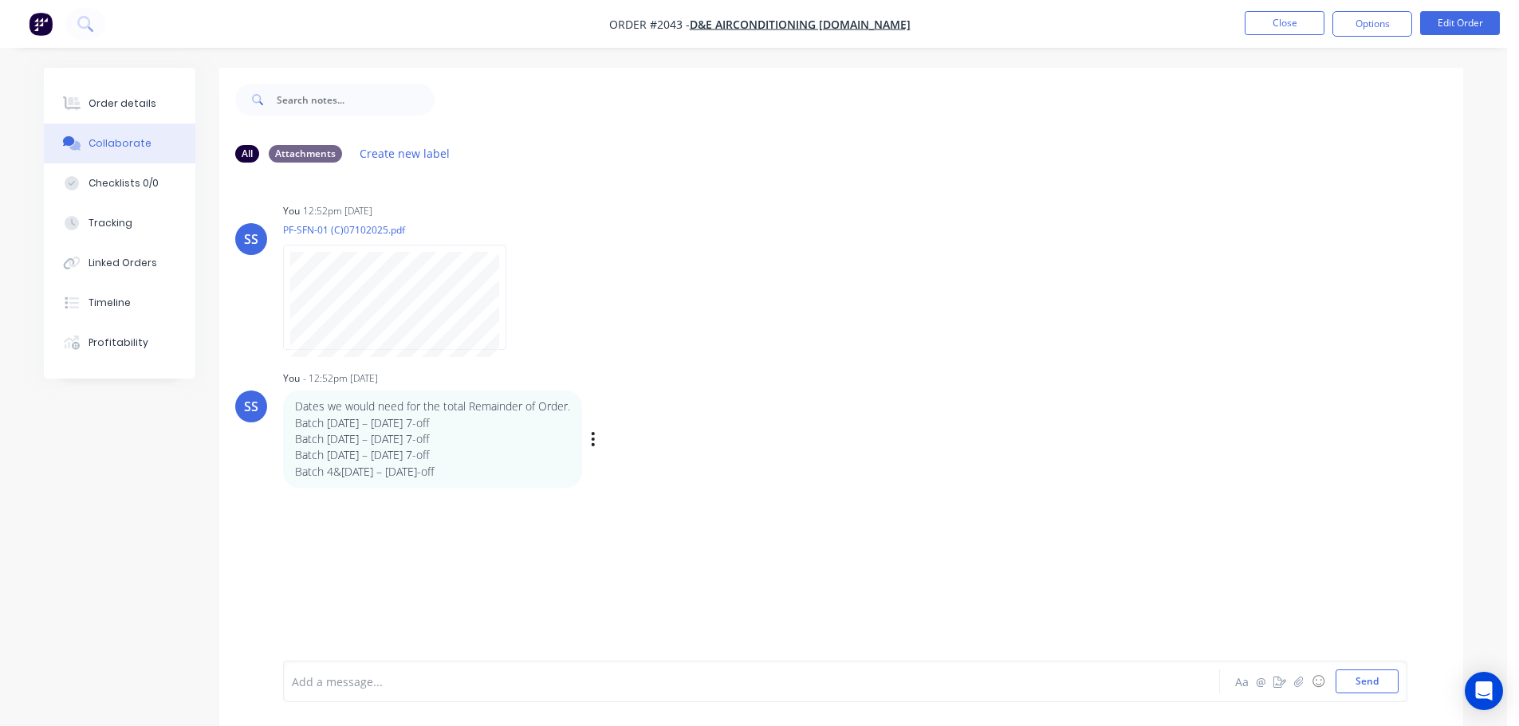
click at [295, 406] on p "Dates we would need for the total Remainder of Order." at bounding box center [432, 407] width 275 height 16
drag, startPoint x: 477, startPoint y: 472, endPoint x: 296, endPoint y: 402, distance: 194.1
click at [296, 402] on div "Dates we would need for the total Remainder of Order. Batch [DATE] – [DATE] 7-o…" at bounding box center [432, 439] width 275 height 81
click at [296, 401] on p "Dates we would need for the total Remainder of Order." at bounding box center [432, 407] width 275 height 16
drag, startPoint x: 438, startPoint y: 459, endPoint x: 295, endPoint y: 409, distance: 151.3
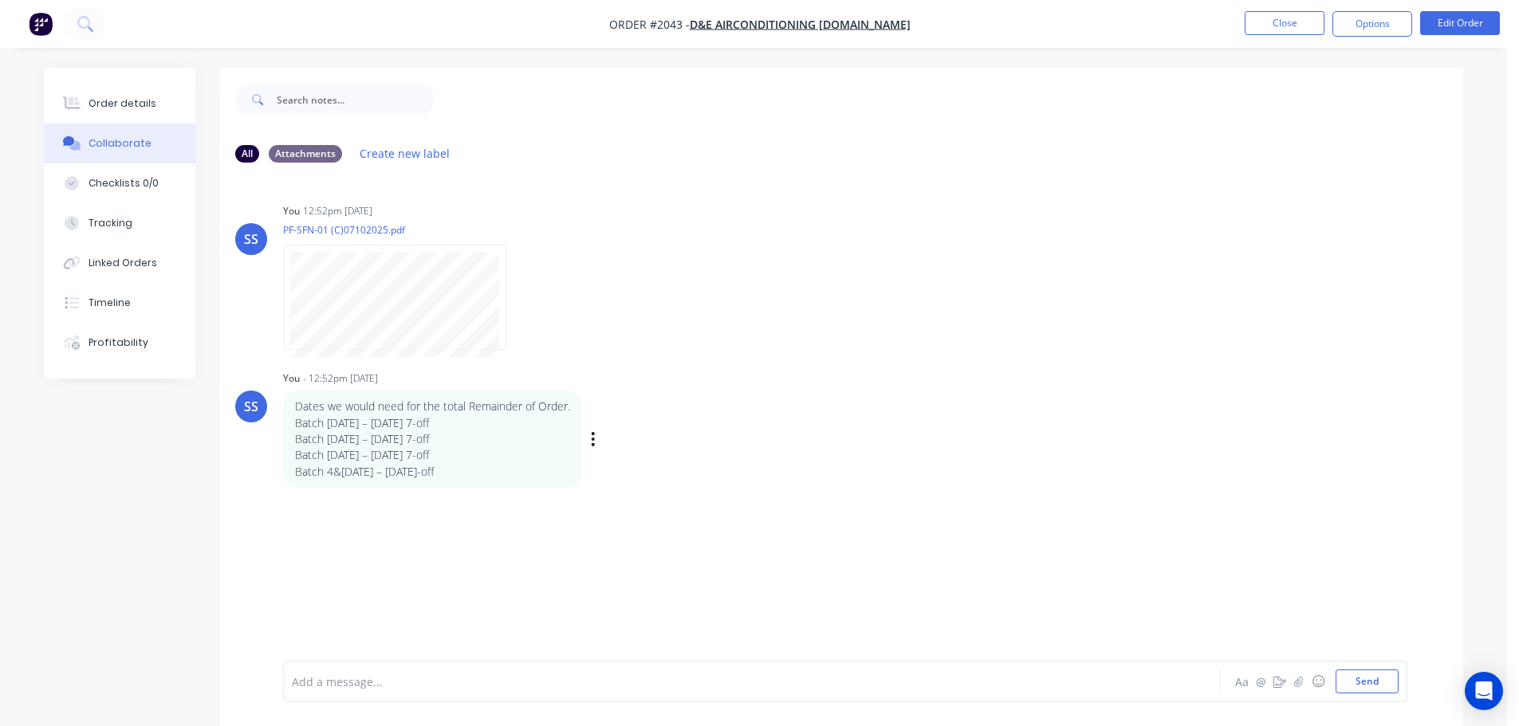
click at [295, 409] on div "Dates we would need for the total Remainder of Order. Batch [DATE] – [DATE] 7-o…" at bounding box center [432, 439] width 275 height 81
click at [295, 409] on p "Dates we would need for the total Remainder of Order." at bounding box center [432, 407] width 275 height 16
drag, startPoint x: 293, startPoint y: 409, endPoint x: 492, endPoint y: 501, distance: 218.6
click at [491, 501] on div "SS You 12:52pm [DATE] PF-SFN-01 (C)07102025.pdf Labels Download Delete SS You -…" at bounding box center [841, 417] width 1244 height 485
click at [484, 467] on p "Batch 4&[DATE] – [DATE]-off" at bounding box center [432, 472] width 275 height 16
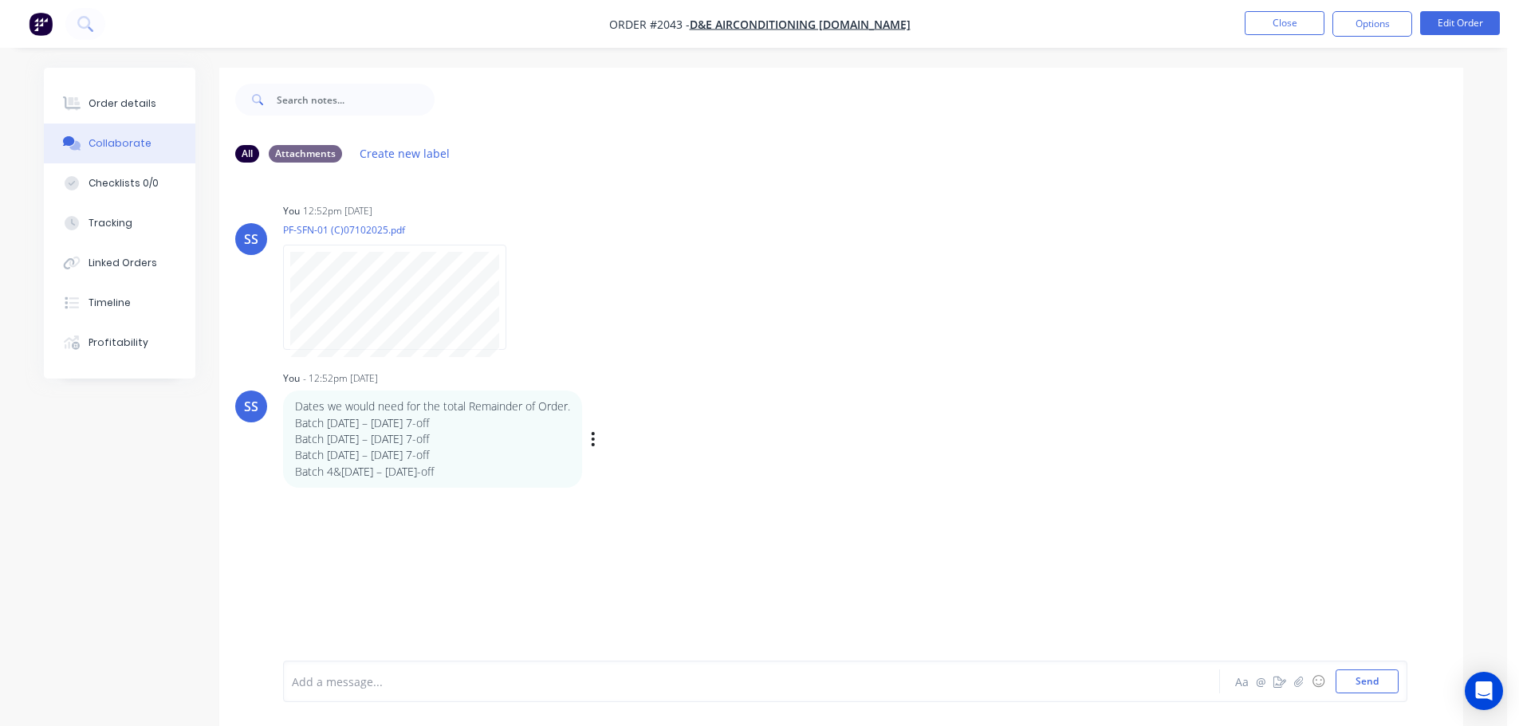
click at [482, 467] on p "Batch 4&[DATE] – [DATE]-off" at bounding box center [432, 472] width 275 height 16
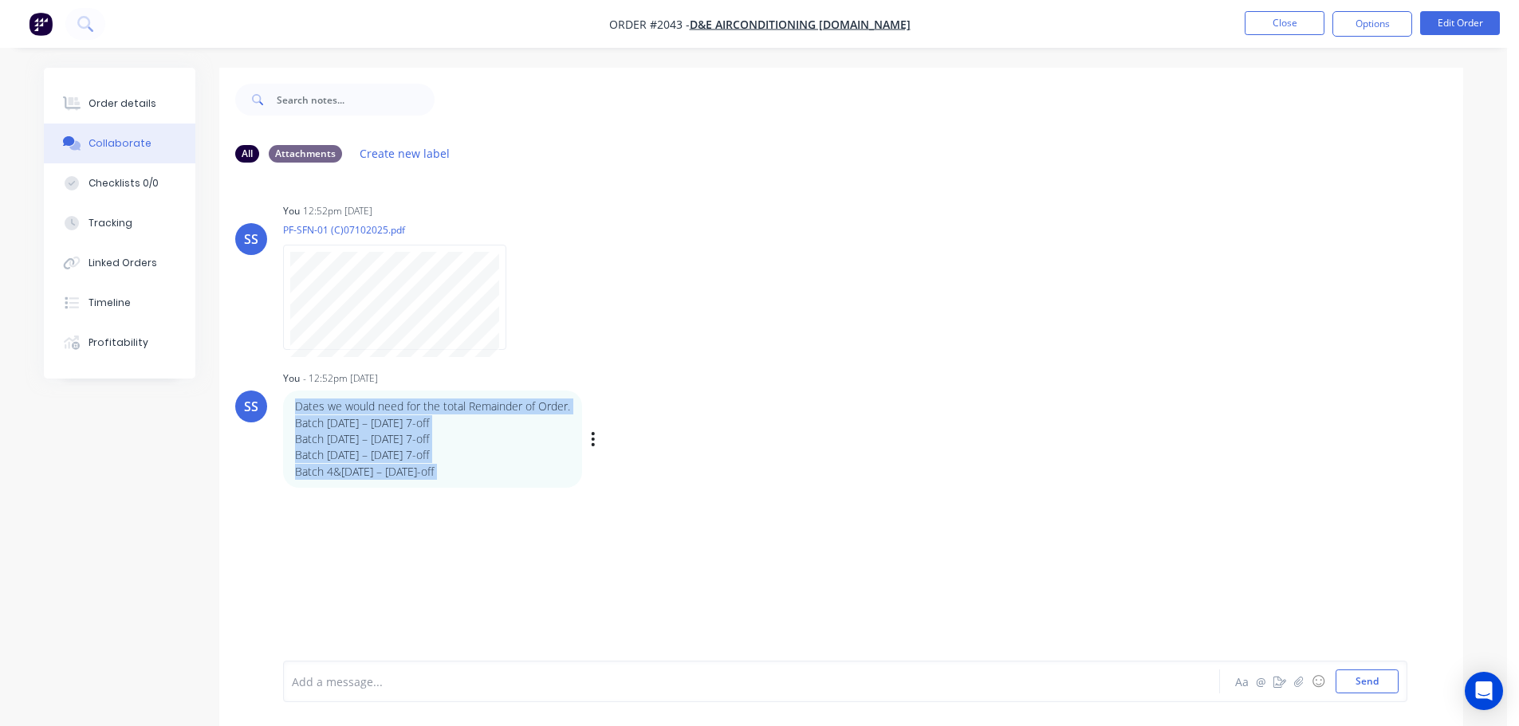
drag, startPoint x: 482, startPoint y: 467, endPoint x: 313, endPoint y: 413, distance: 177.5
click at [313, 413] on div "Dates we would need for the total Remainder of Order. Batch [DATE] – [DATE] 7-o…" at bounding box center [432, 439] width 275 height 81
click at [313, 413] on p "Dates we would need for the total Remainder of Order." at bounding box center [432, 407] width 275 height 16
drag, startPoint x: 299, startPoint y: 404, endPoint x: 482, endPoint y: 454, distance: 190.1
click at [482, 454] on div "Dates we would need for the total Remainder of Order. Batch [DATE] – [DATE] 7-o…" at bounding box center [432, 439] width 275 height 81
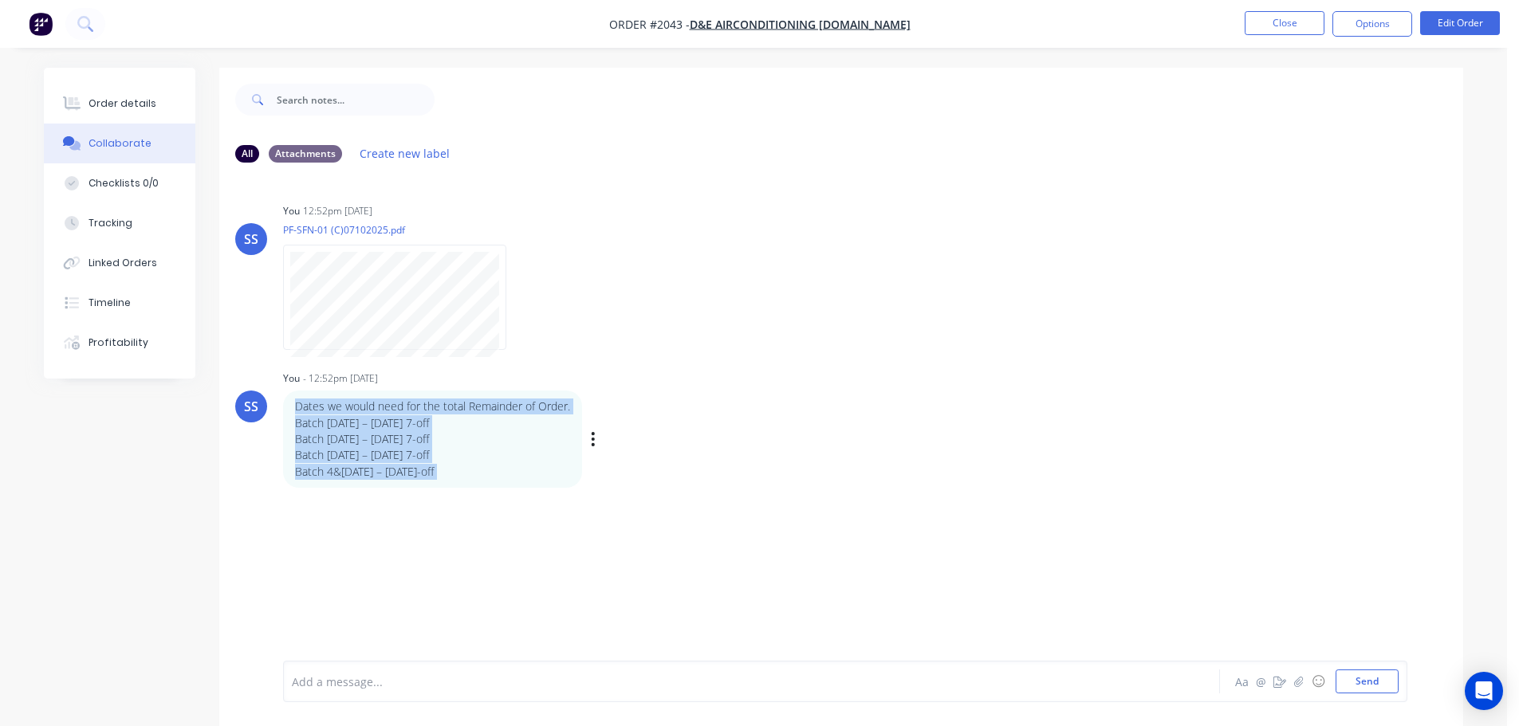
click at [482, 454] on p "Batch [DATE] – [DATE] 7-off" at bounding box center [432, 455] width 275 height 16
drag, startPoint x: 480, startPoint y: 468, endPoint x: 296, endPoint y: 410, distance: 193.1
click at [296, 410] on div "Dates we would need for the total Remainder of Order. Batch [DATE] – [DATE] 7-o…" at bounding box center [432, 439] width 275 height 81
click at [296, 410] on p "Dates we would need for the total Remainder of Order." at bounding box center [432, 407] width 275 height 16
drag, startPoint x: 506, startPoint y: 468, endPoint x: 305, endPoint y: 410, distance: 209.9
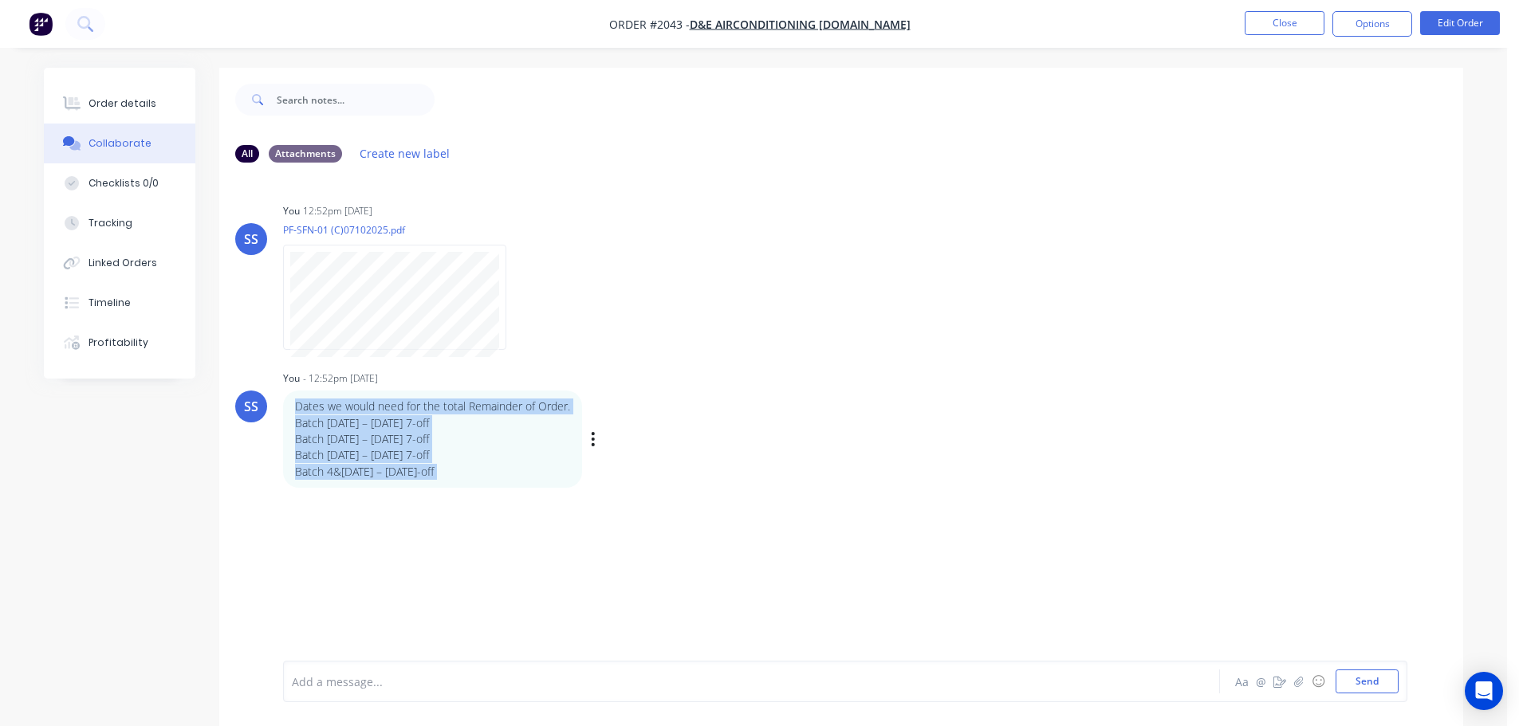
click at [305, 410] on div "Dates we would need for the total Remainder of Order. Batch [DATE] – [DATE] 7-o…" at bounding box center [432, 439] width 275 height 81
click at [305, 410] on p "Dates we would need for the total Remainder of Order." at bounding box center [432, 407] width 275 height 16
drag, startPoint x: 455, startPoint y: 476, endPoint x: 317, endPoint y: 415, distance: 150.9
click at [317, 415] on div "Dates we would need for the total Remainder of Order. Batch [DATE] – [DATE] 7-o…" at bounding box center [432, 439] width 275 height 81
click at [316, 415] on p "Batch [DATE] – [DATE] 7-off" at bounding box center [432, 423] width 275 height 16
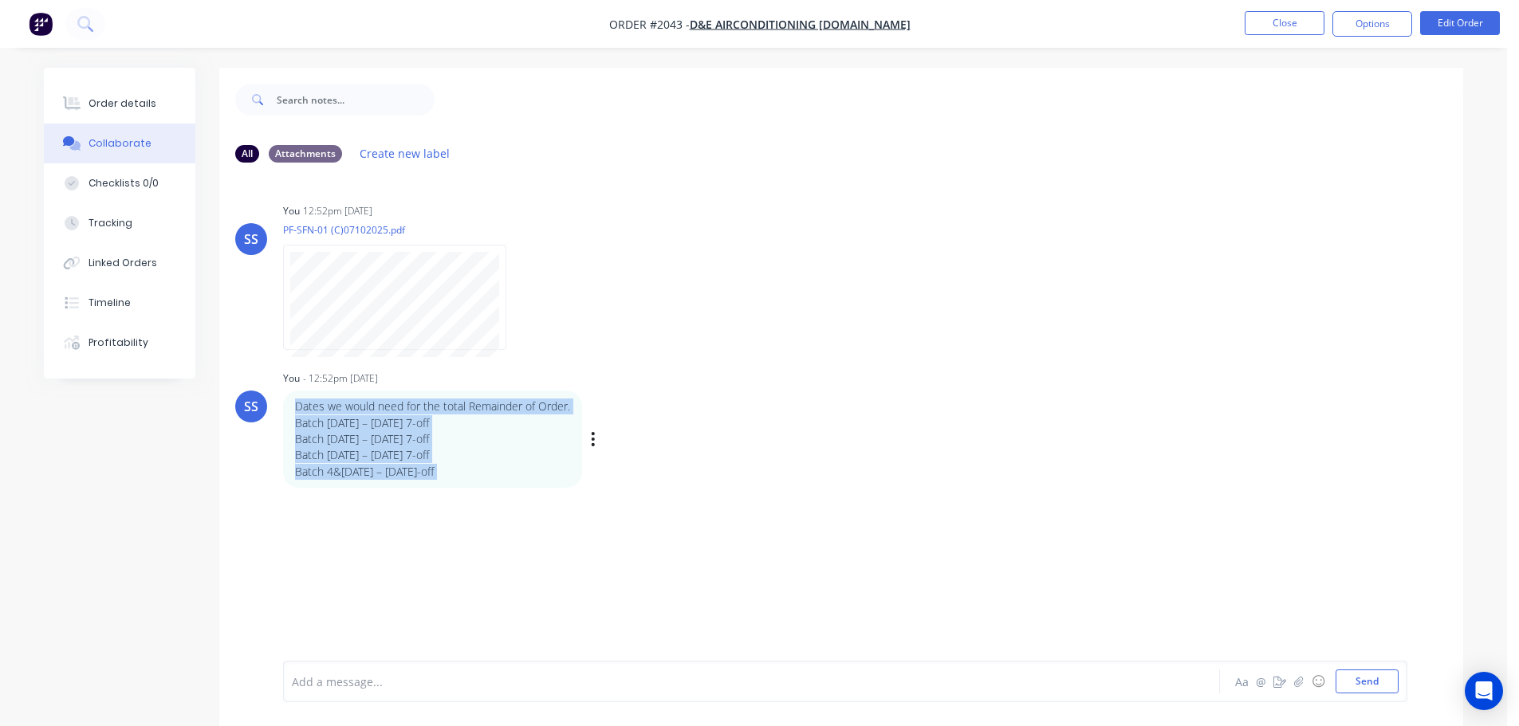
drag, startPoint x: 383, startPoint y: 483, endPoint x: 322, endPoint y: 408, distance: 96.4
click at [322, 408] on div "Dates we would need for the total Remainder of Order. Batch [DATE] – [DATE] 7-o…" at bounding box center [432, 439] width 275 height 81
click at [321, 408] on p "Dates we would need for the total Remainder of Order." at bounding box center [432, 407] width 275 height 16
